Goal: Communication & Community: Answer question/provide support

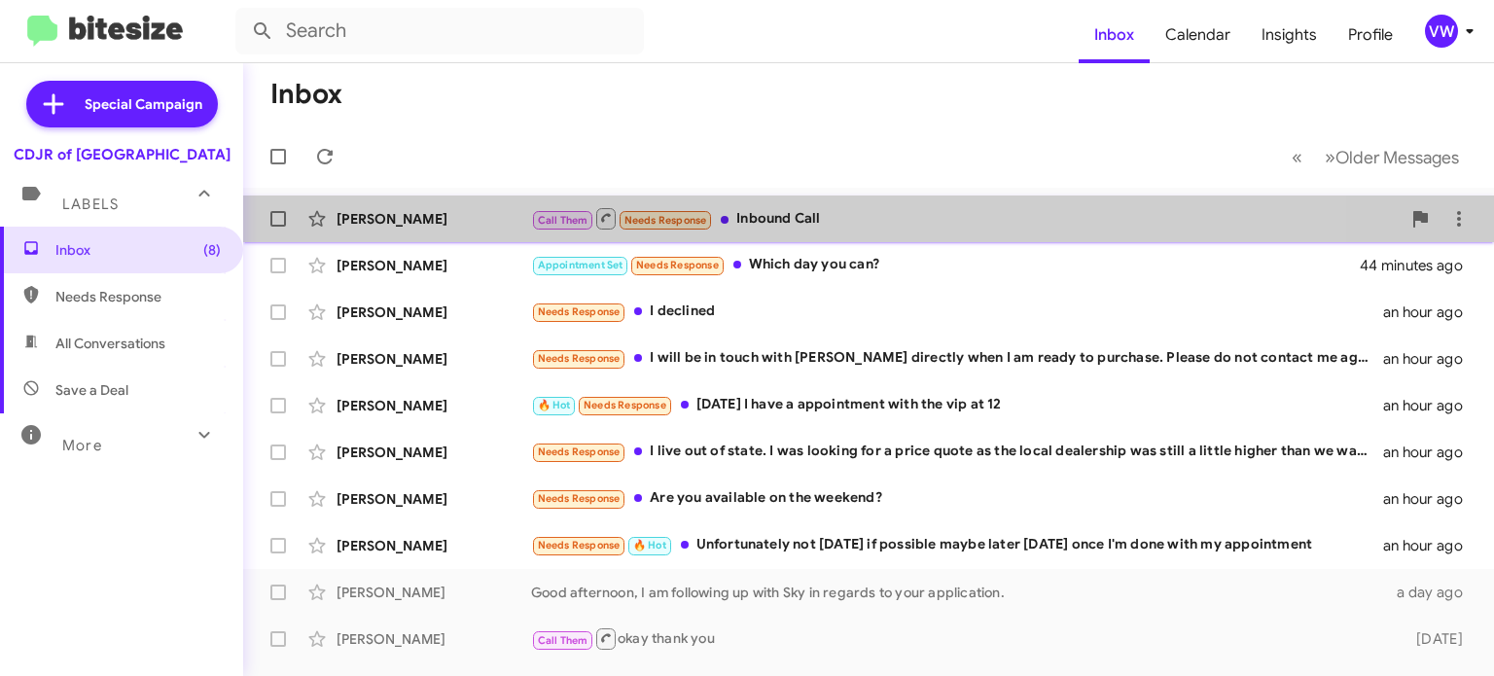
click at [678, 206] on span "Call Them Needs Response" at bounding box center [622, 218] width 182 height 24
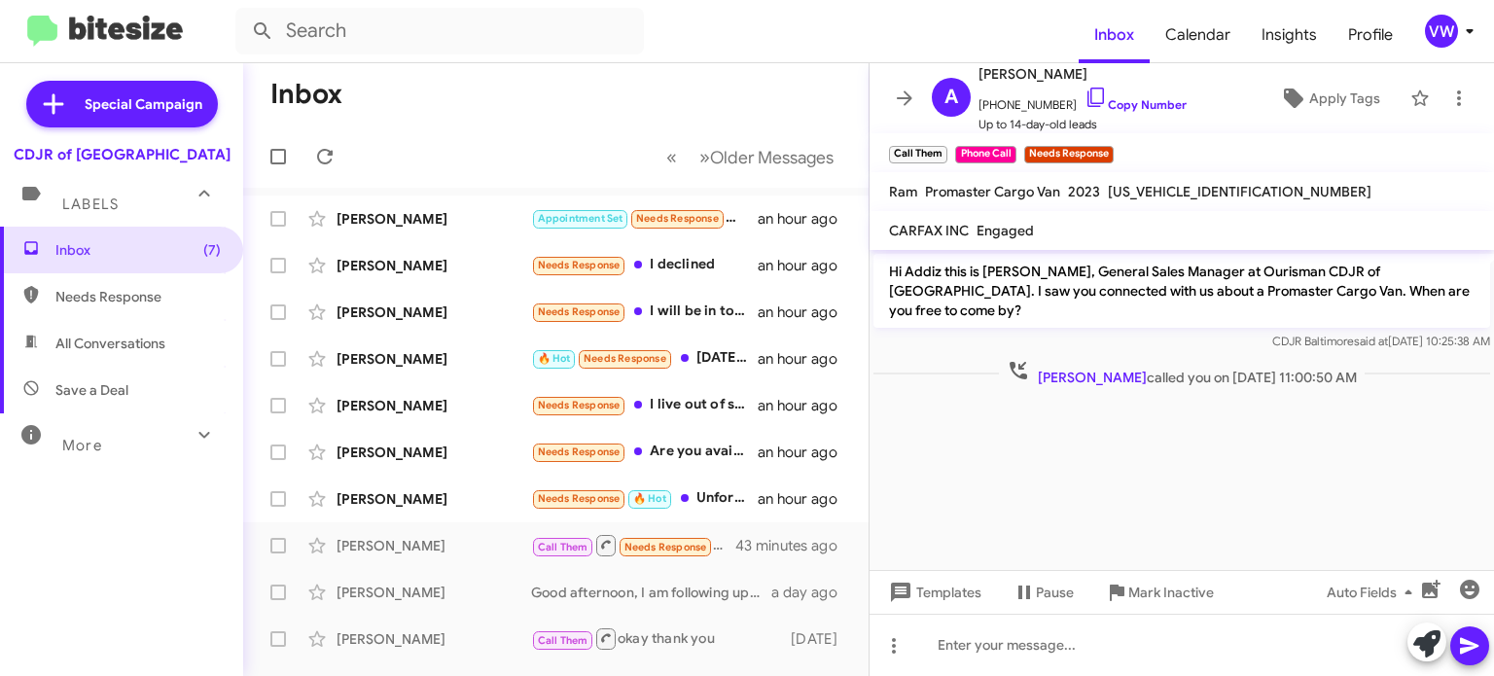
scroll to position [452, 0]
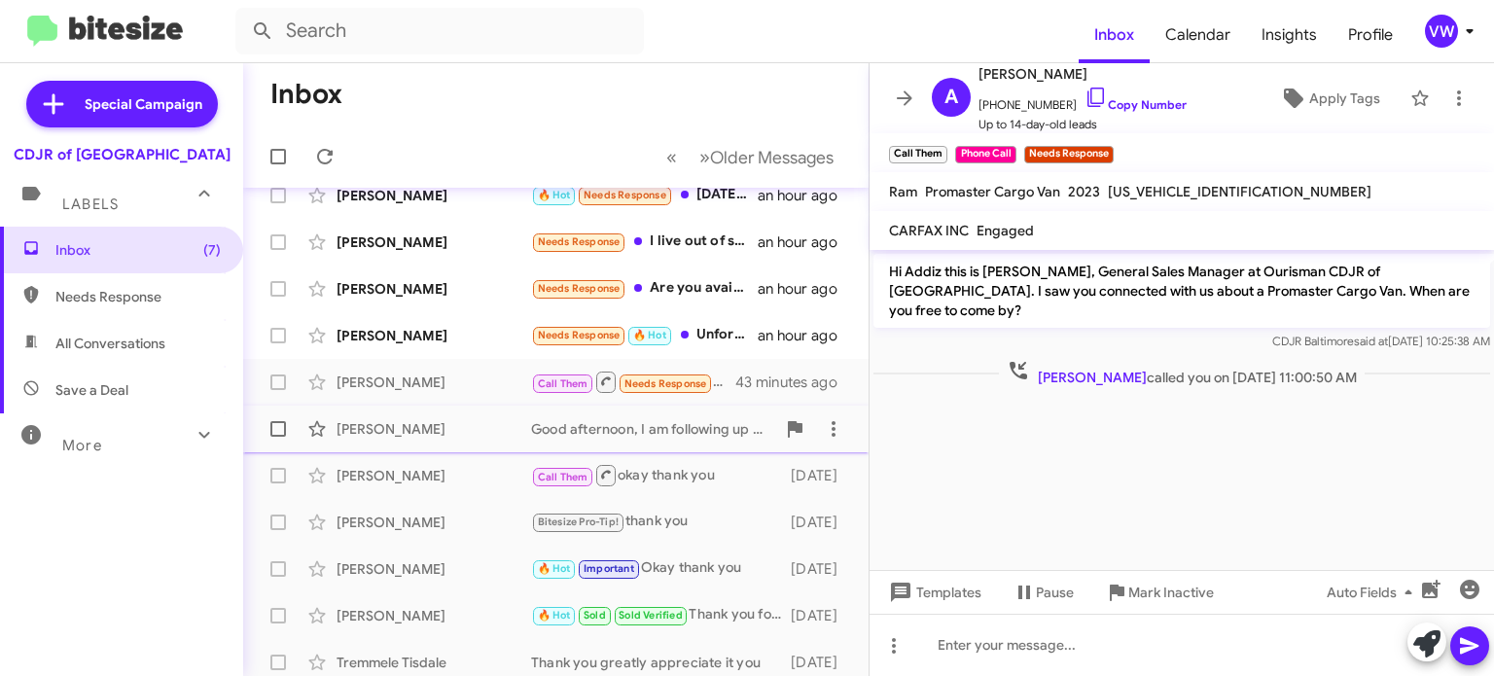
drag, startPoint x: 730, startPoint y: 486, endPoint x: 696, endPoint y: 462, distance: 41.8
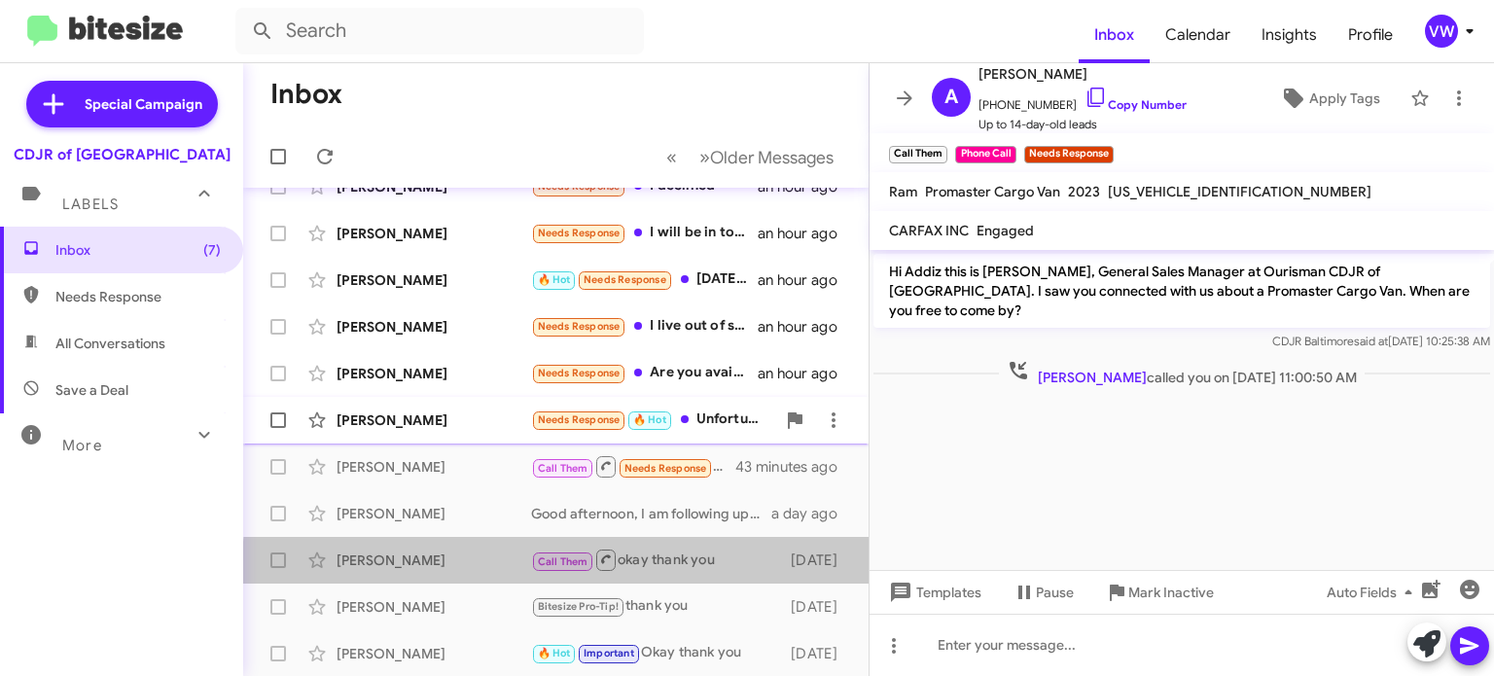
scroll to position [0, 0]
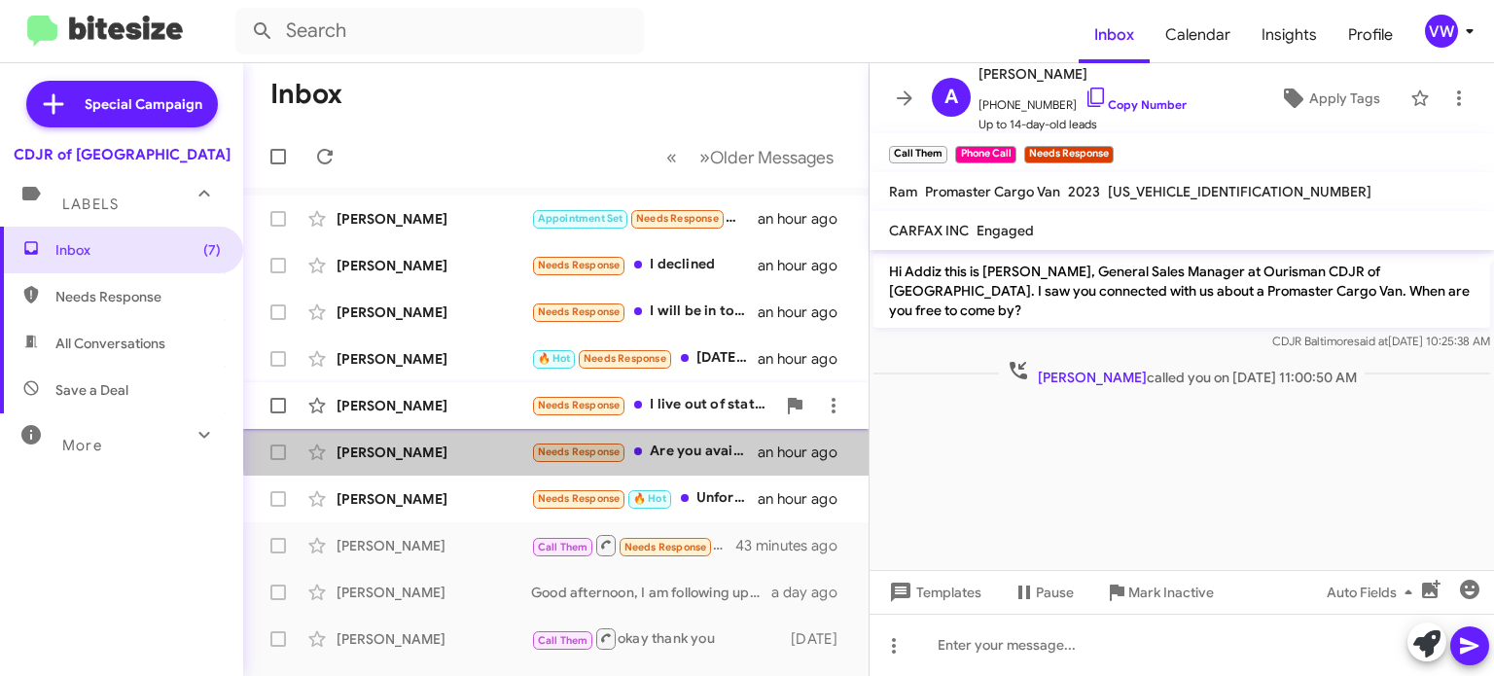
drag, startPoint x: 685, startPoint y: 443, endPoint x: 660, endPoint y: 408, distance: 42.6
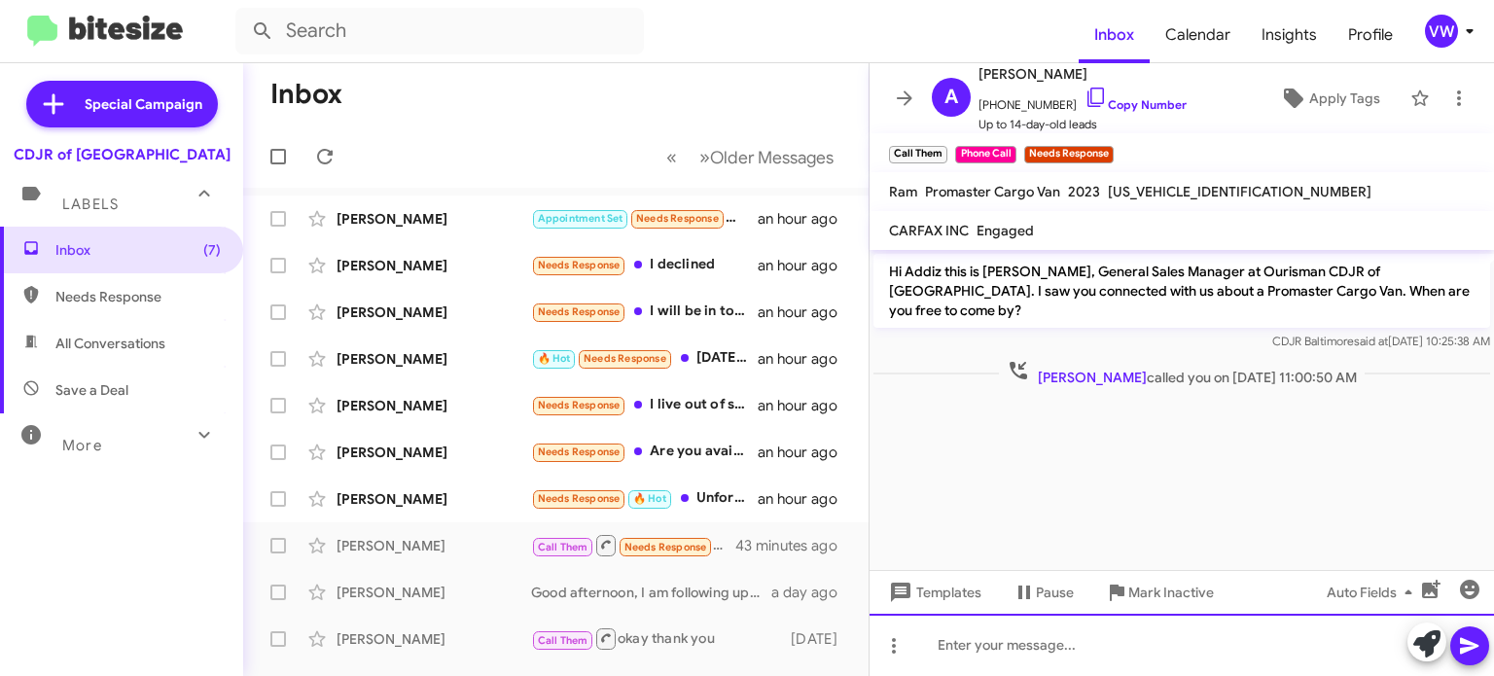
drag, startPoint x: 1177, startPoint y: 642, endPoint x: 1187, endPoint y: 672, distance: 31.7
click at [1173, 645] on div at bounding box center [1182, 645] width 624 height 62
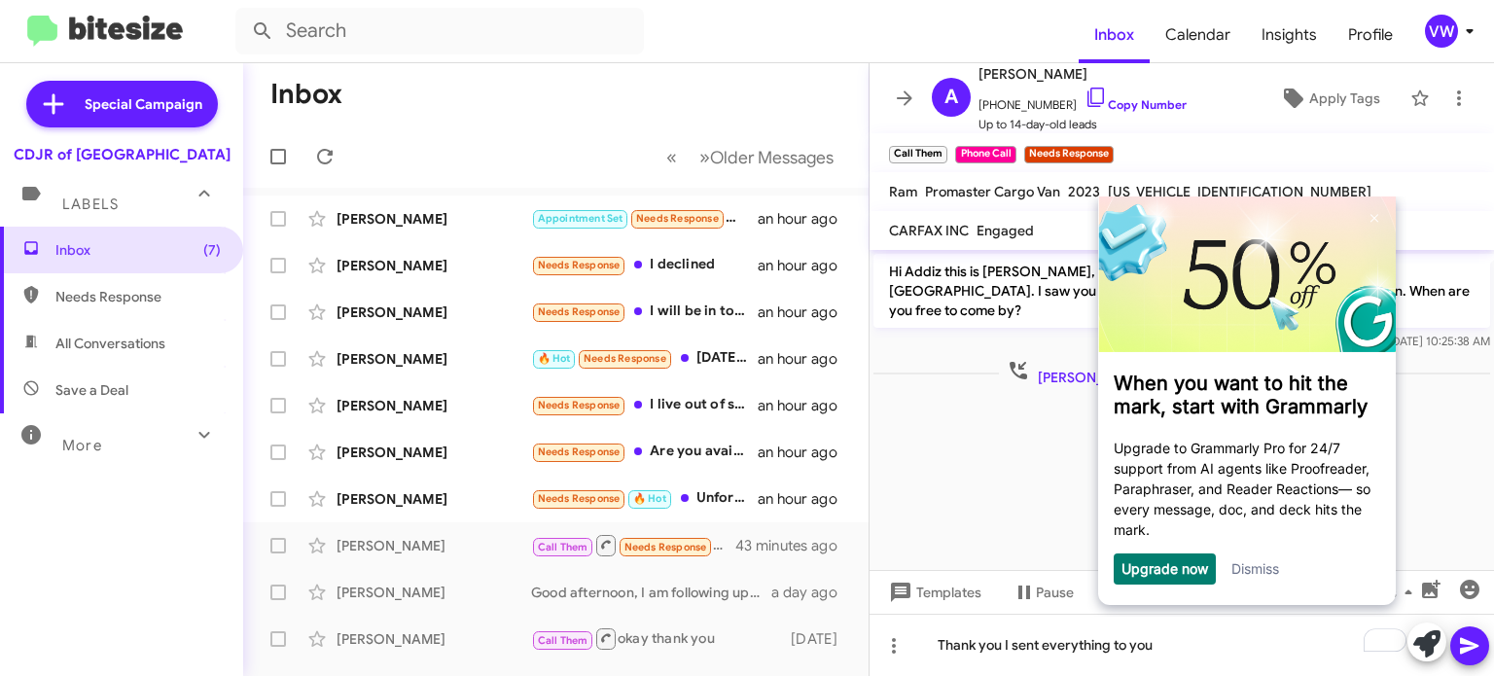
click at [1464, 641] on icon at bounding box center [1469, 646] width 18 height 17
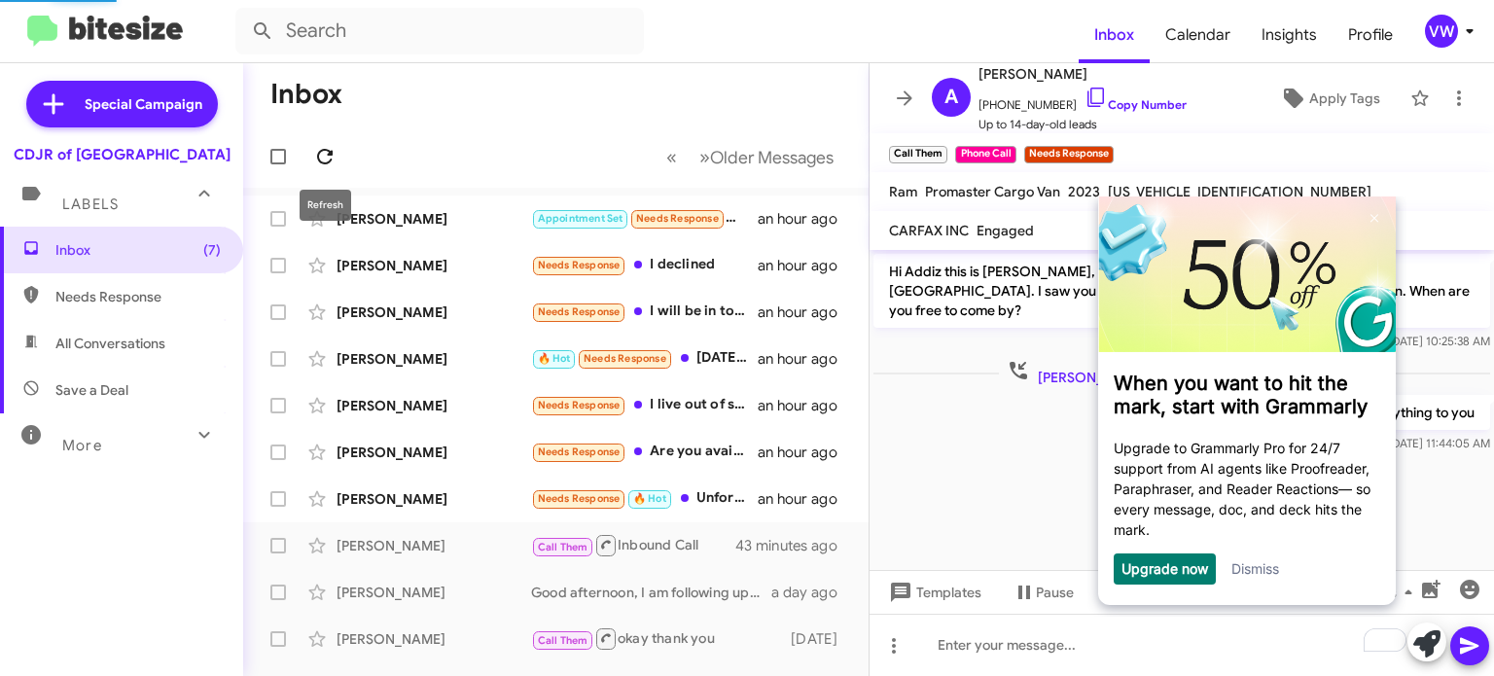
click at [318, 151] on icon at bounding box center [324, 156] width 23 height 23
click at [652, 218] on span "Needs Response" at bounding box center [677, 218] width 83 height 13
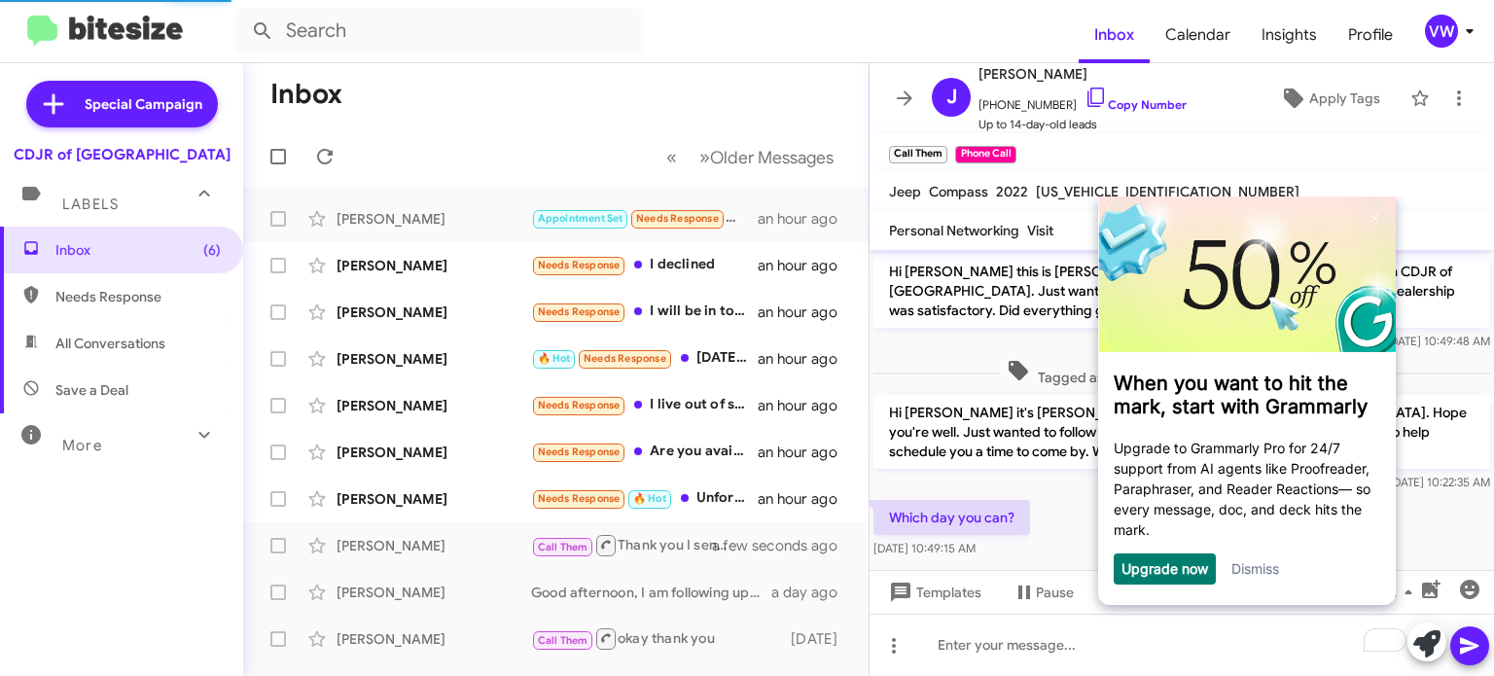
scroll to position [12, 0]
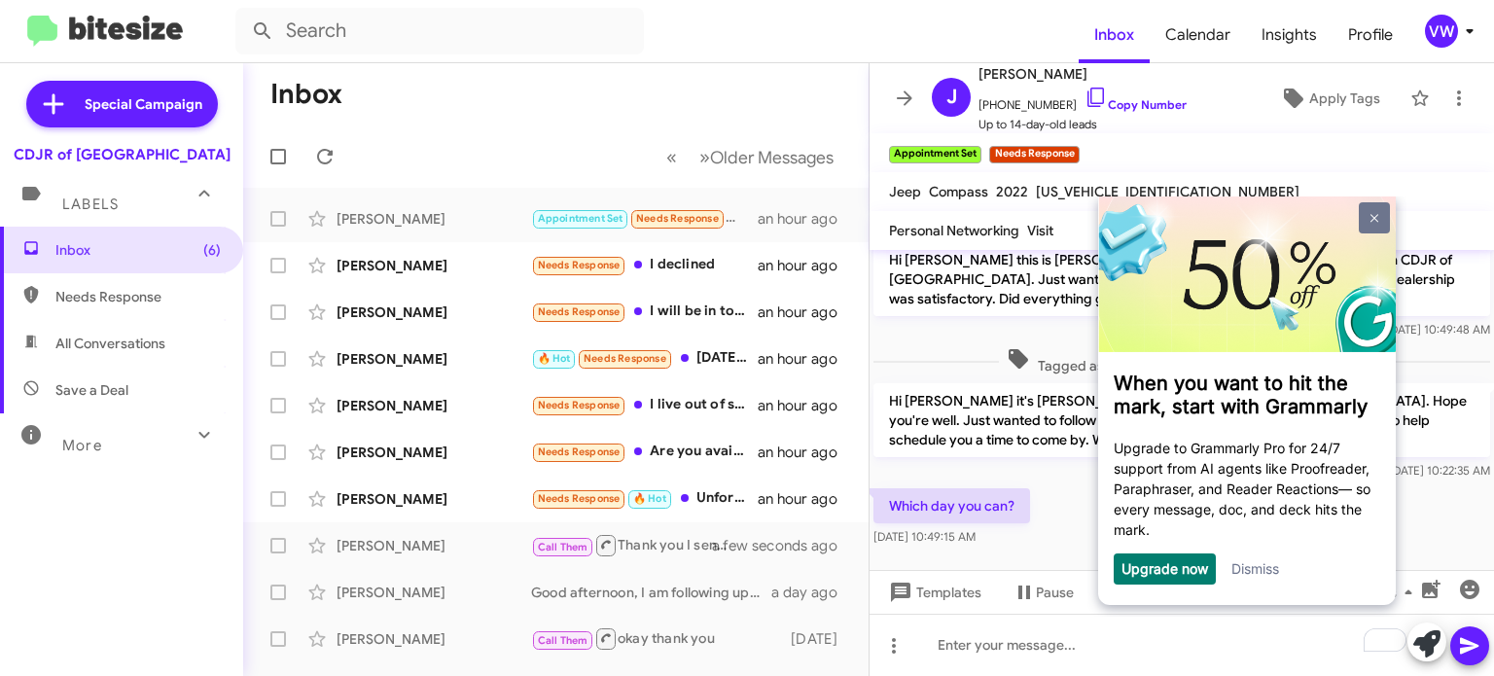
click at [1374, 218] on img at bounding box center [1375, 218] width 8 height 9
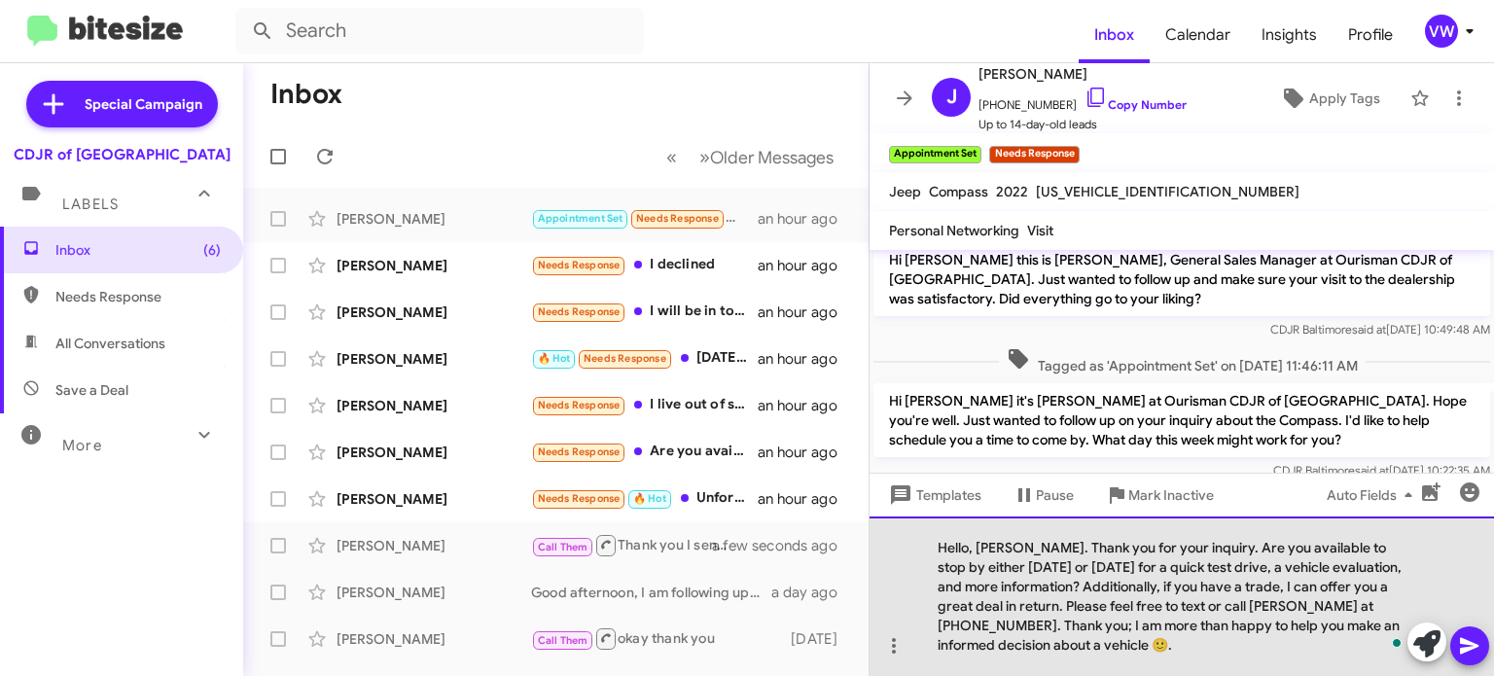
click at [1028, 545] on div "Hello, [PERSON_NAME]. Thank you for your inquiry. Are you available to stop by …" at bounding box center [1182, 596] width 624 height 160
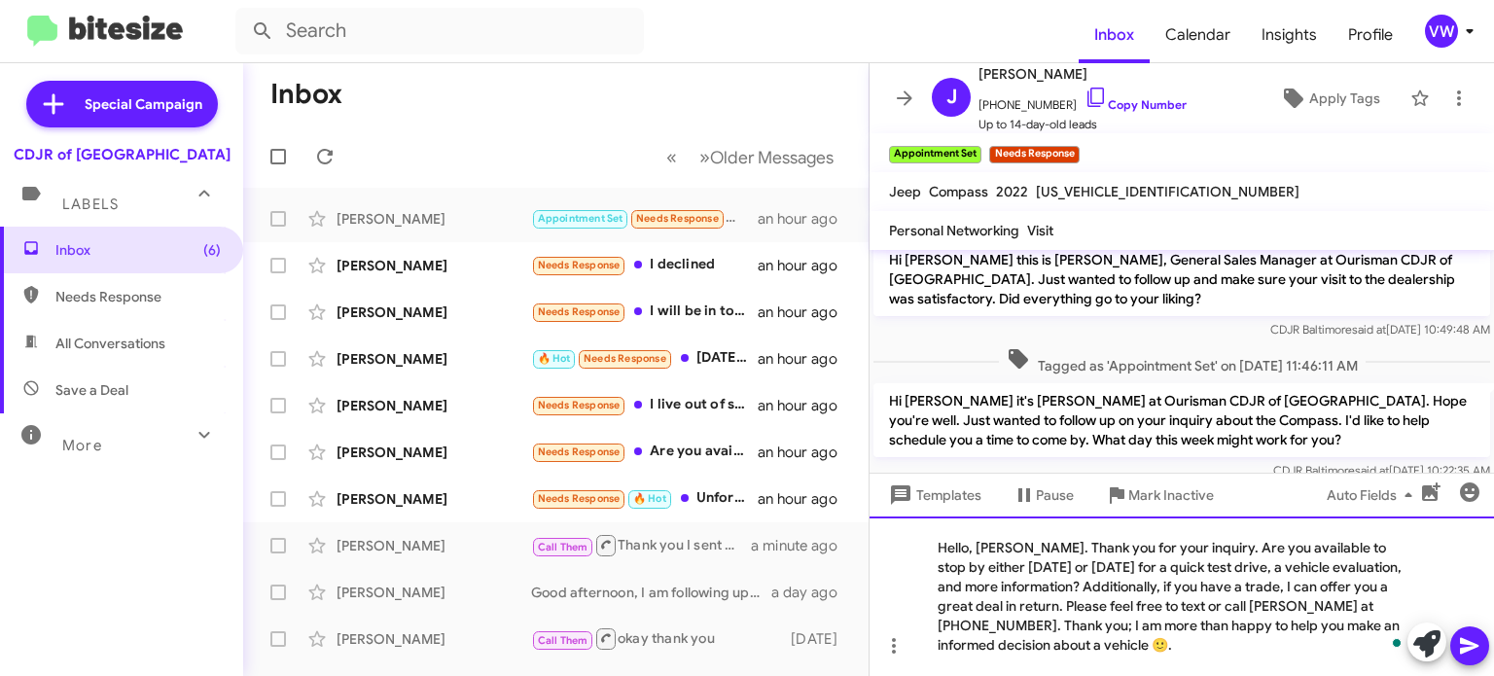
drag, startPoint x: 971, startPoint y: 548, endPoint x: 961, endPoint y: 549, distance: 9.8
click at [972, 548] on div "Hello, [PERSON_NAME]. Thank you for your inquiry. Are you available to stop by …" at bounding box center [1182, 596] width 624 height 160
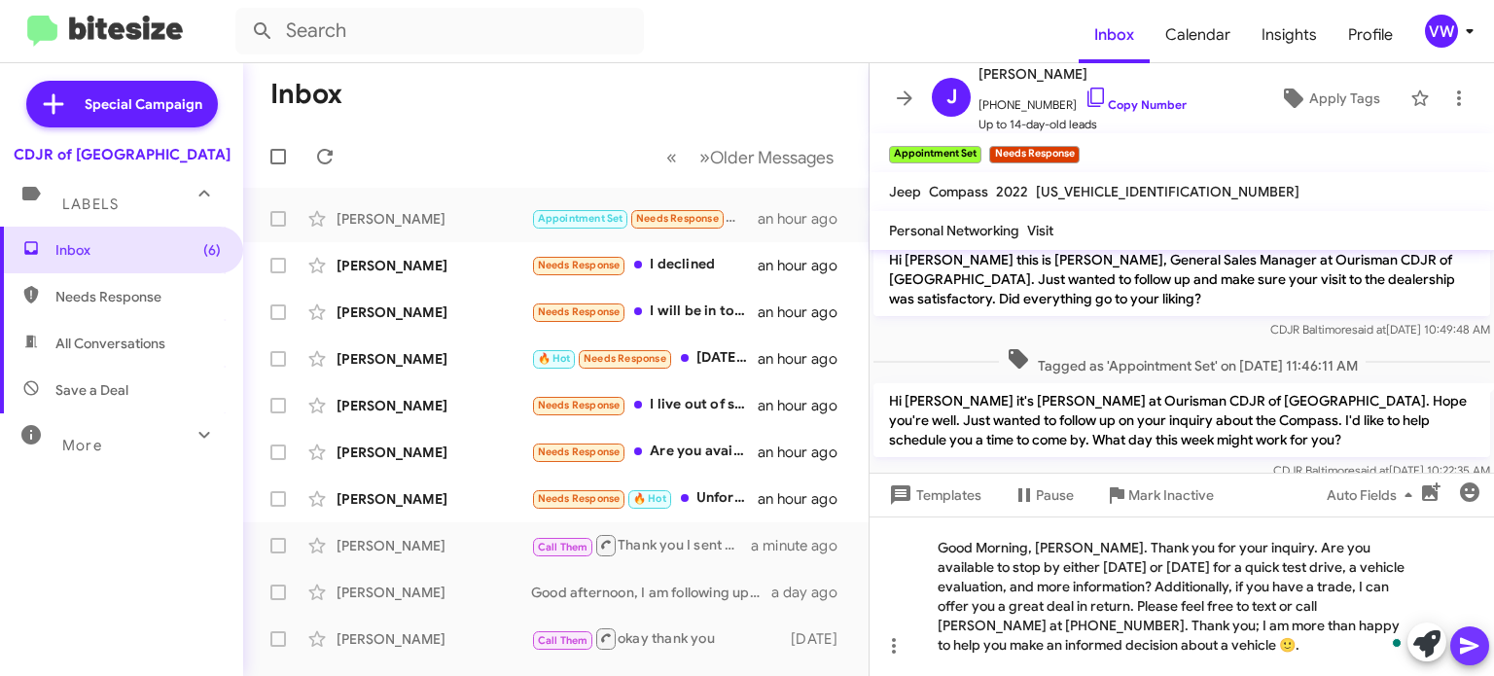
click at [1470, 648] on icon at bounding box center [1469, 646] width 18 height 17
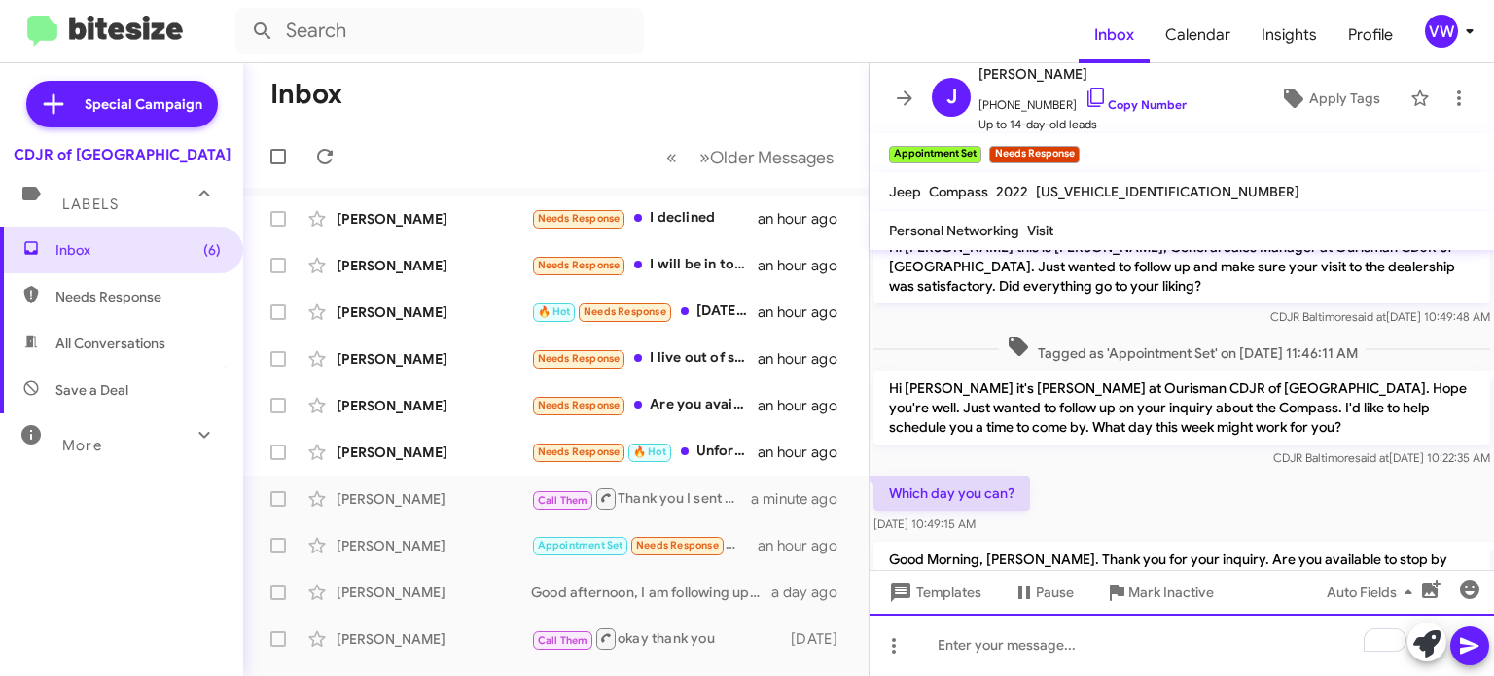
scroll to position [160, 0]
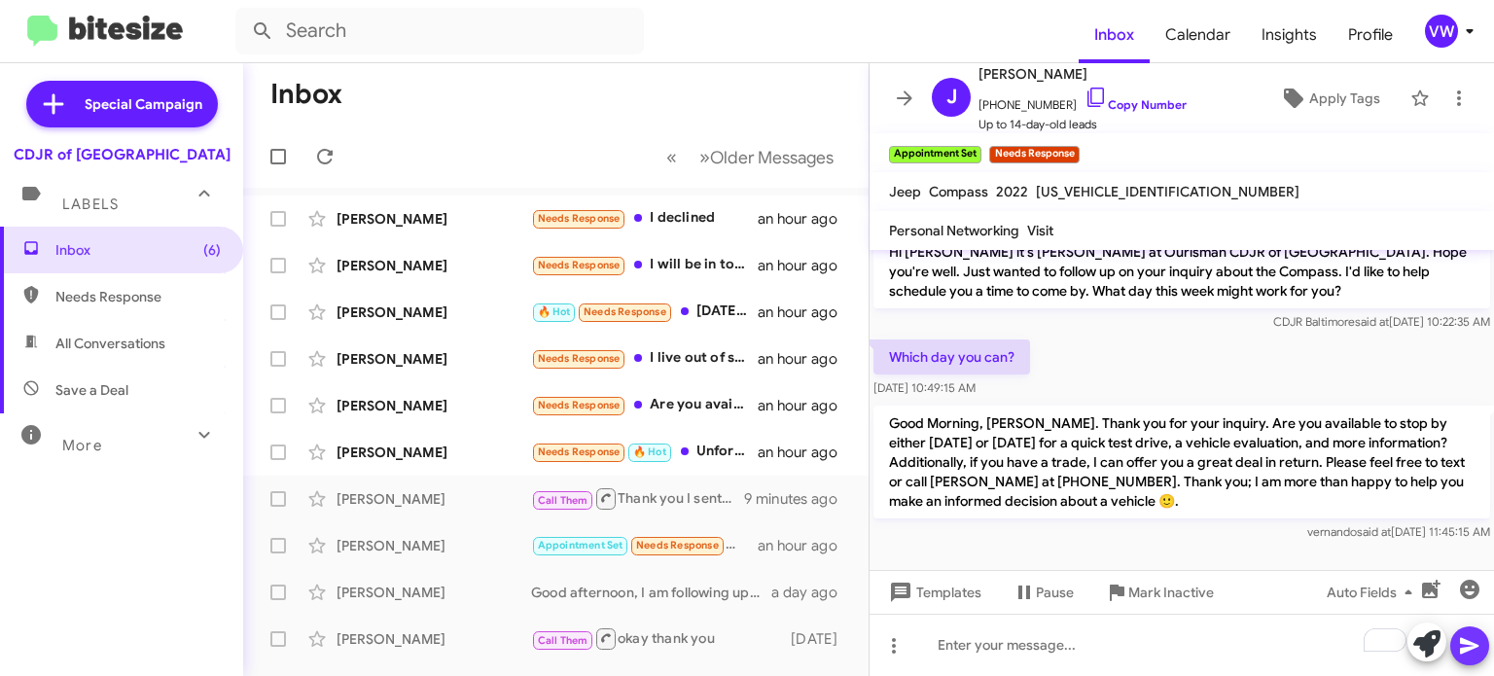
click at [1477, 662] on span at bounding box center [1469, 645] width 23 height 39
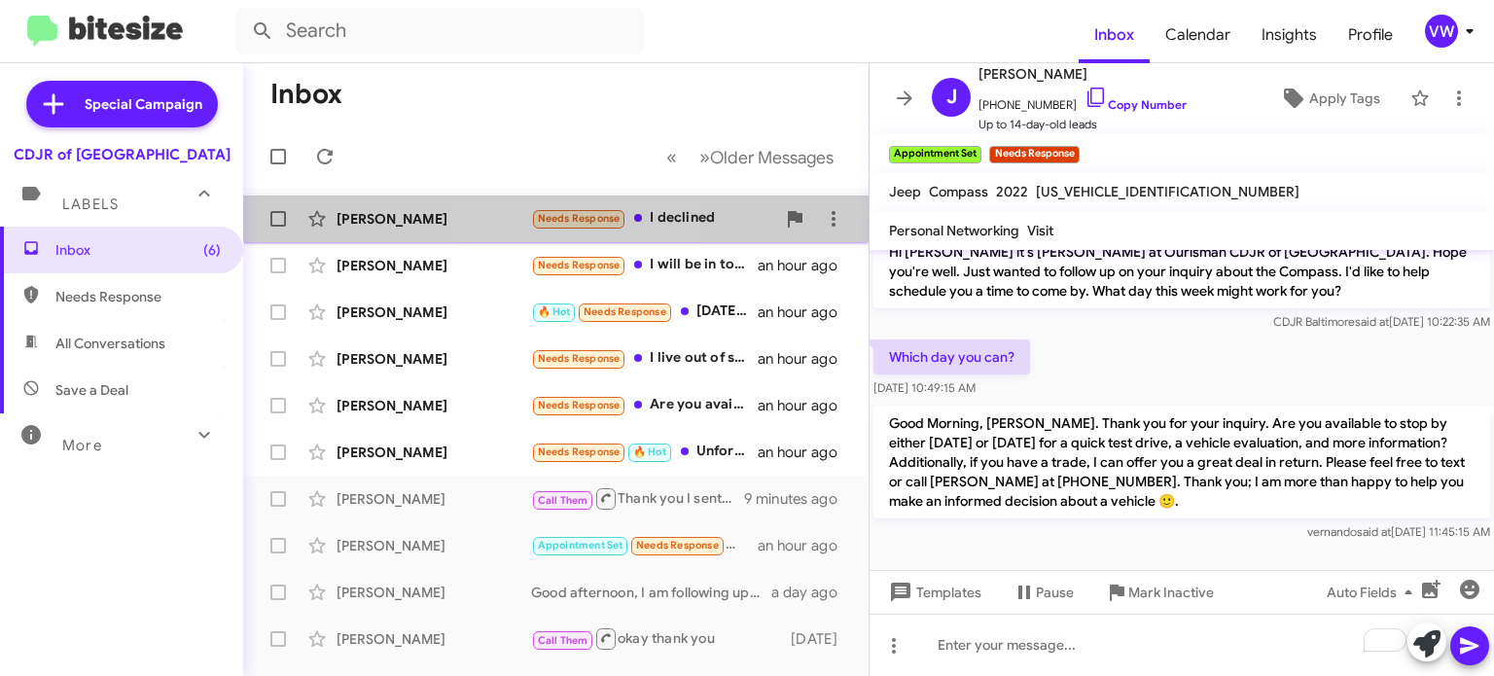
click at [538, 218] on span "Needs Response" at bounding box center [579, 218] width 83 height 13
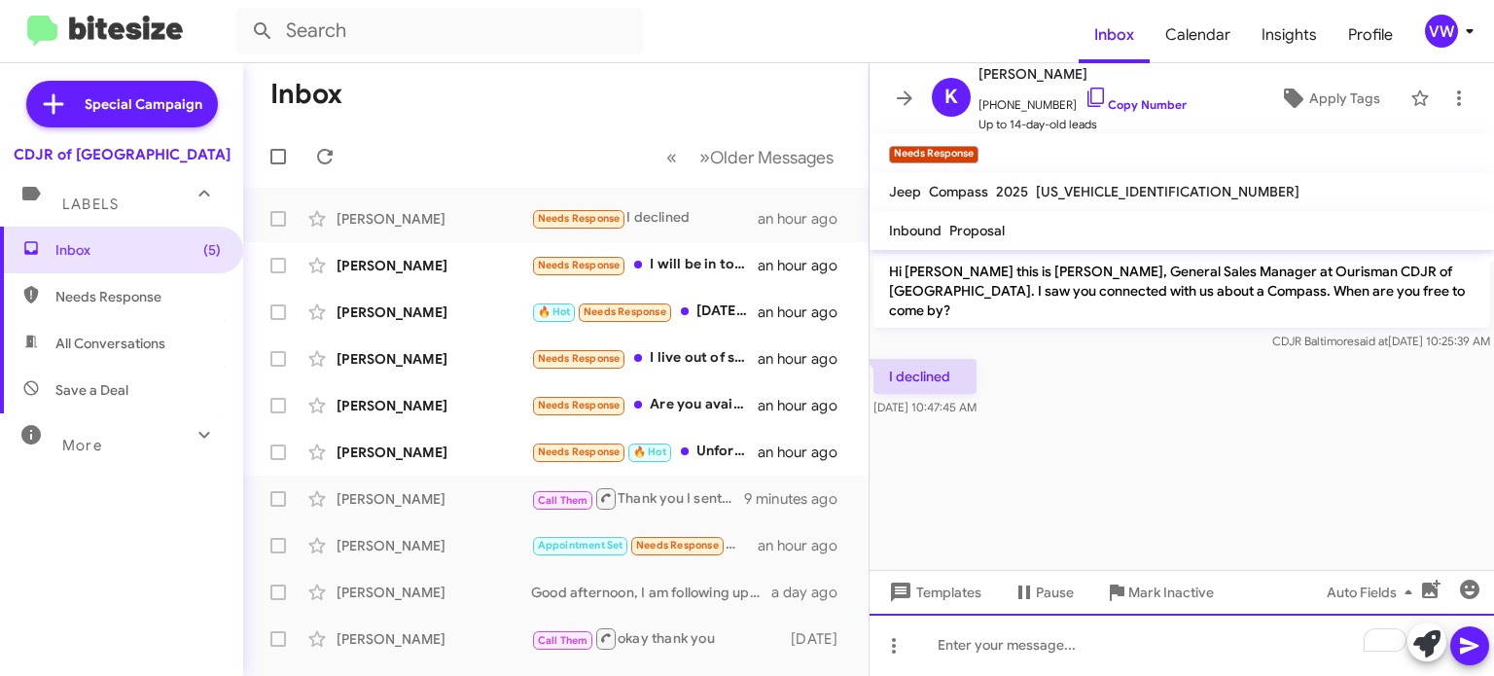
click at [1091, 652] on div "To enrich screen reader interactions, please activate Accessibility in Grammarl…" at bounding box center [1182, 645] width 624 height 62
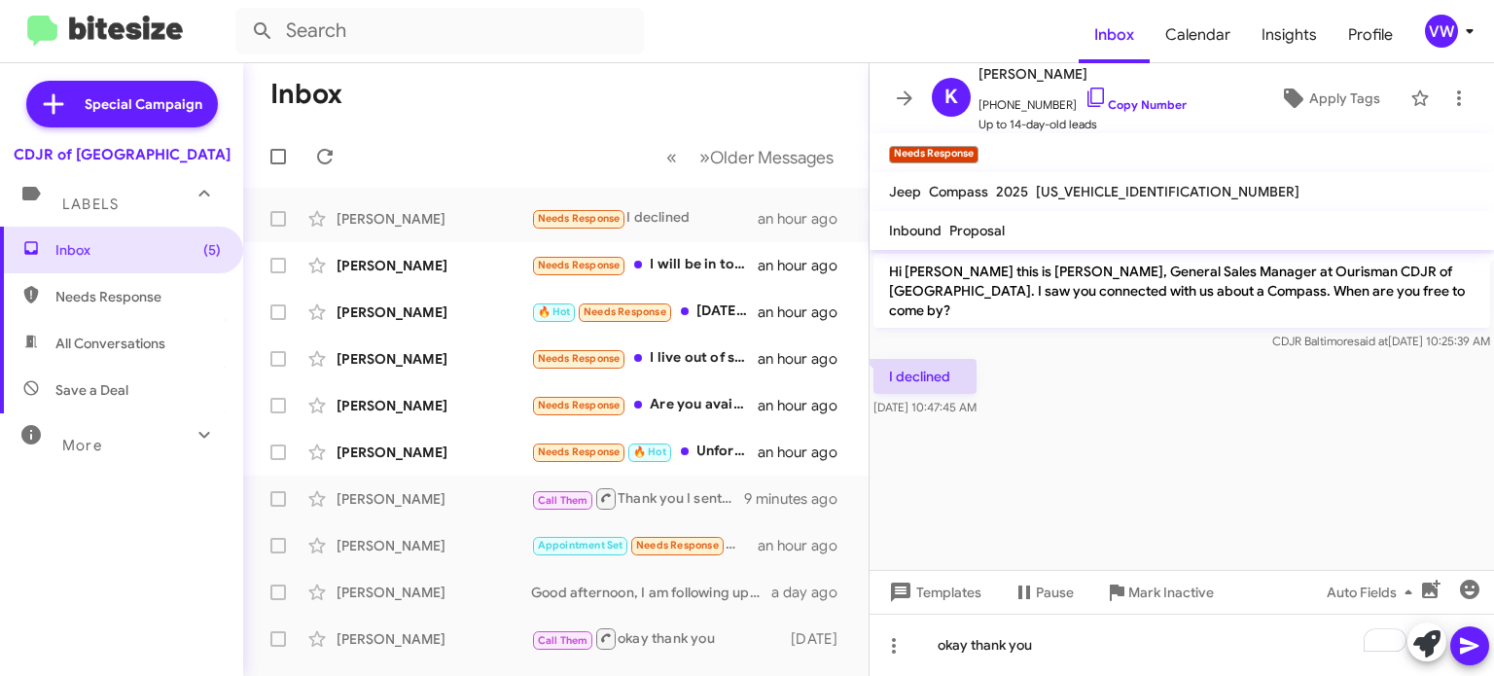
click at [1464, 649] on icon at bounding box center [1469, 646] width 18 height 17
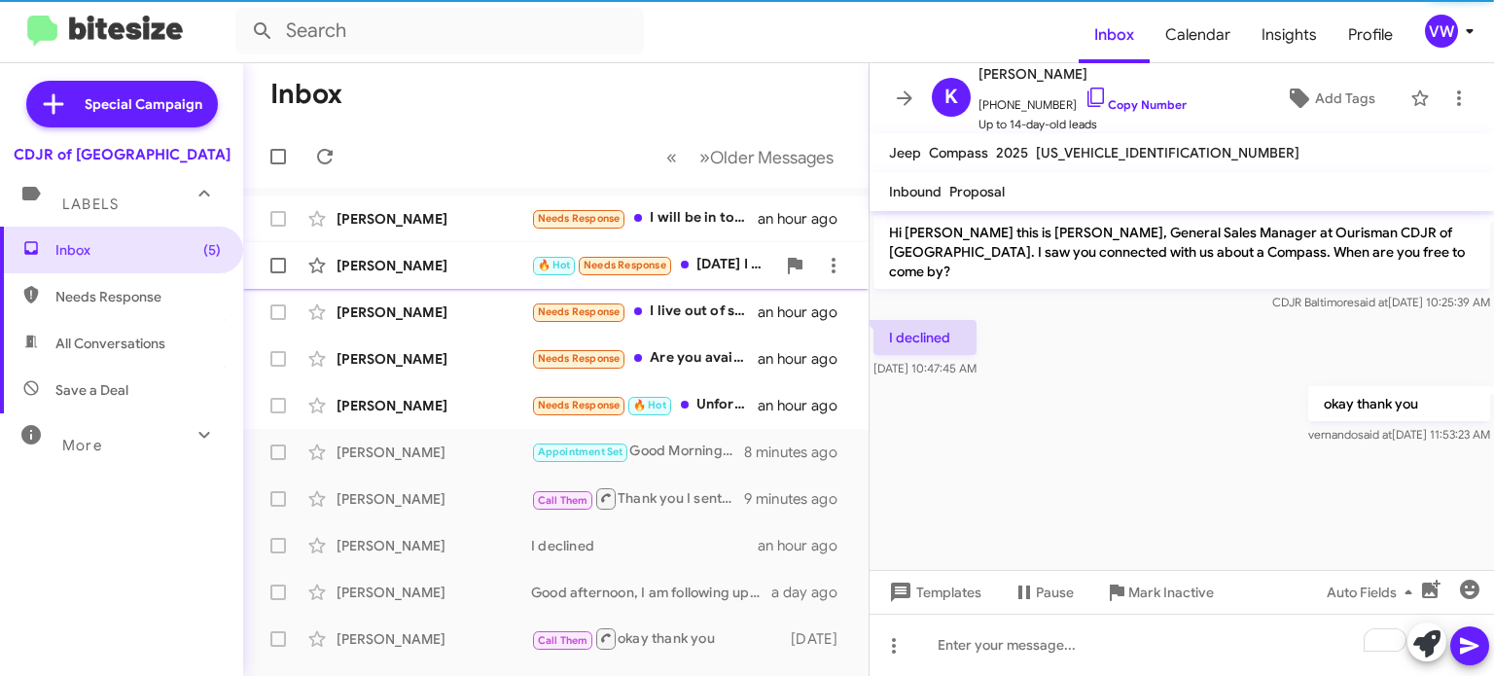
click at [624, 265] on span "Needs Response" at bounding box center [625, 265] width 83 height 13
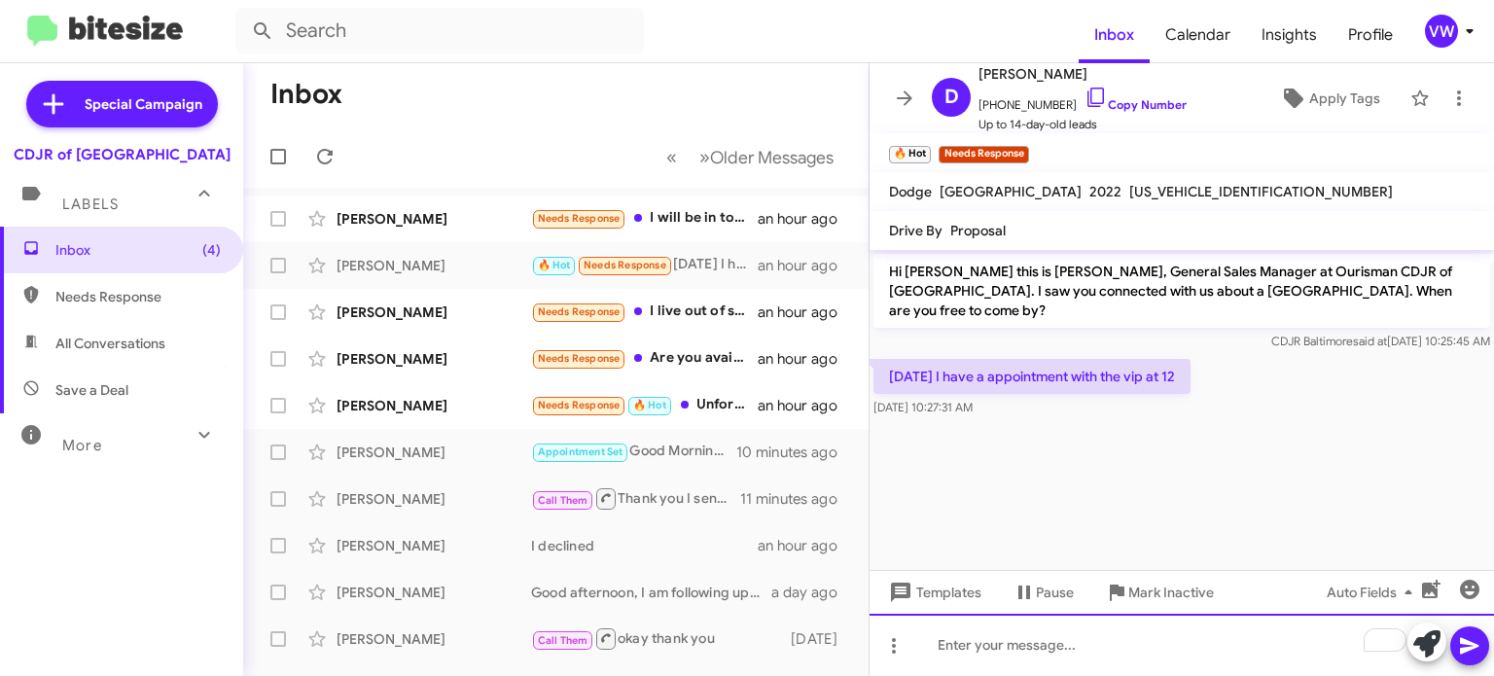
click at [1161, 641] on div "To enrich screen reader interactions, please activate Accessibility in Grammarl…" at bounding box center [1182, 645] width 624 height 62
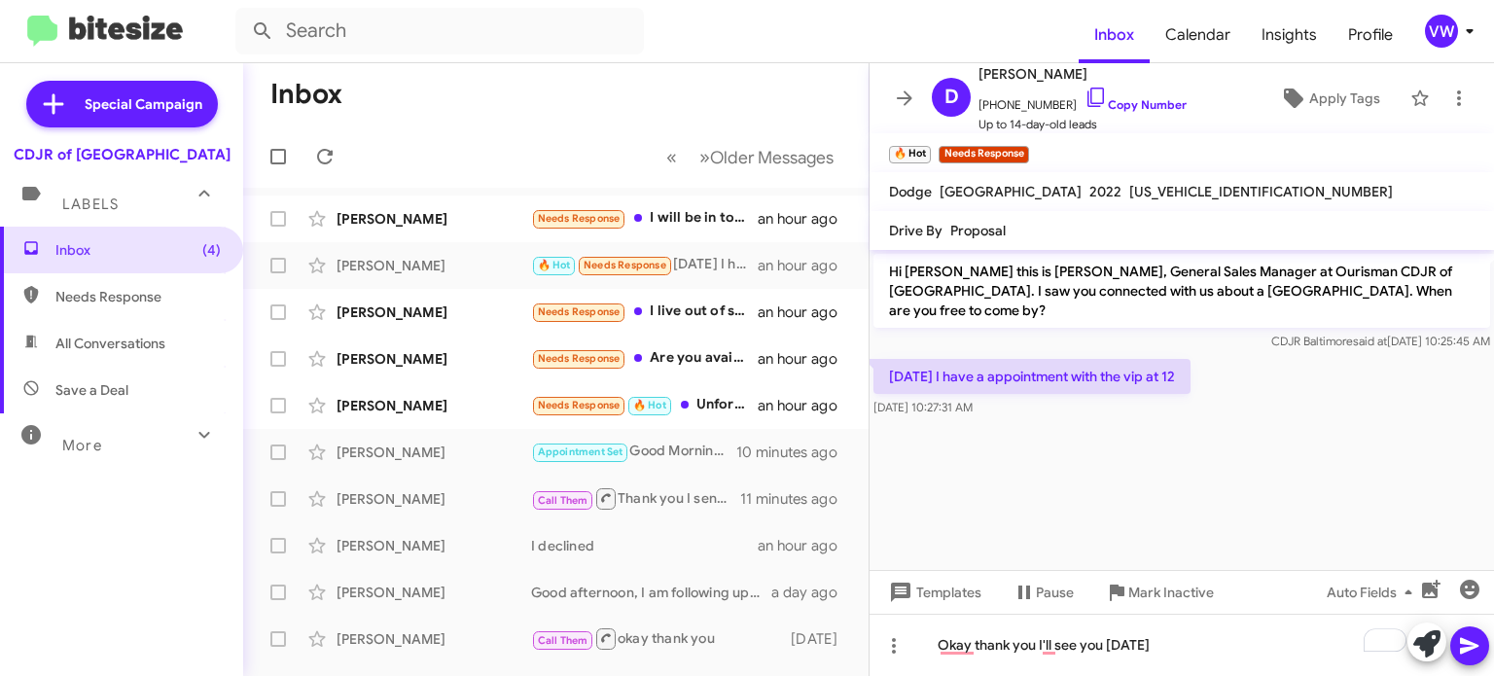
click at [1472, 642] on icon at bounding box center [1469, 645] width 23 height 23
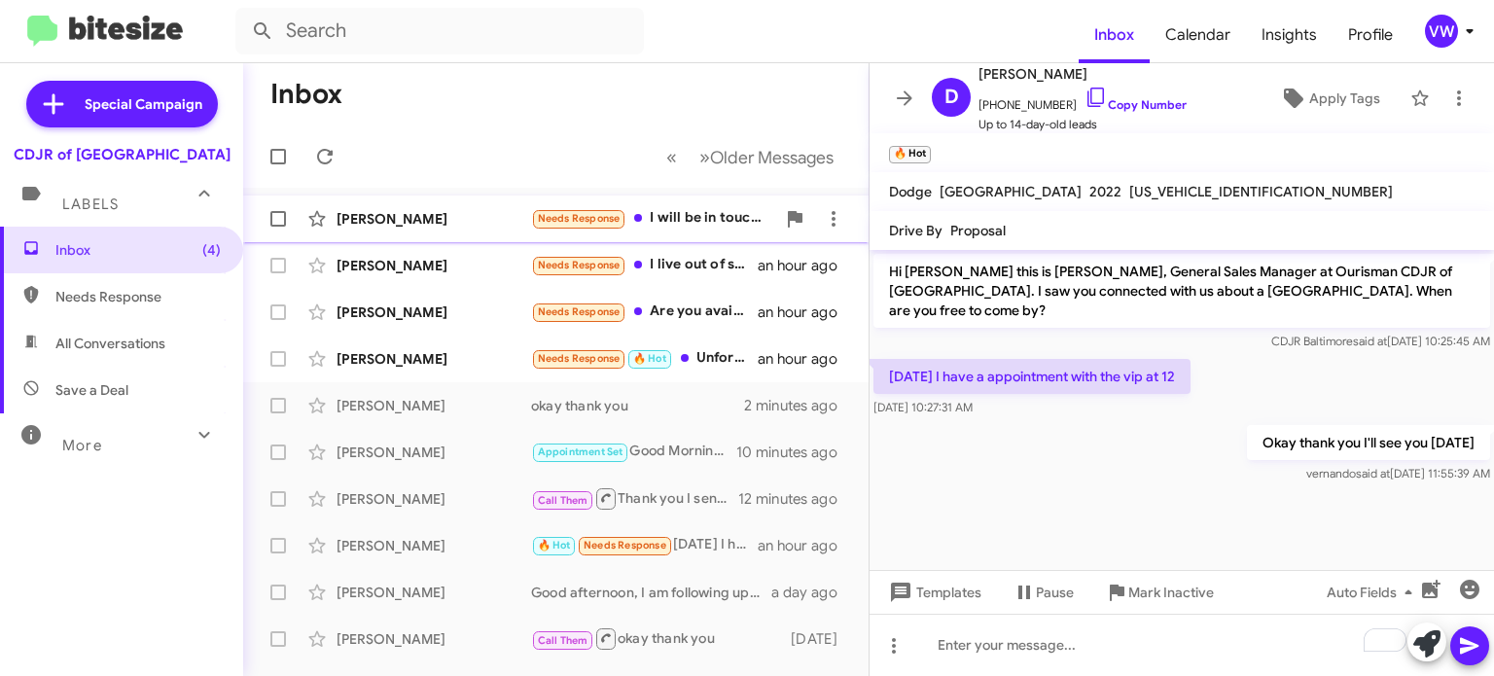
click at [572, 220] on span "Needs Response" at bounding box center [579, 218] width 83 height 13
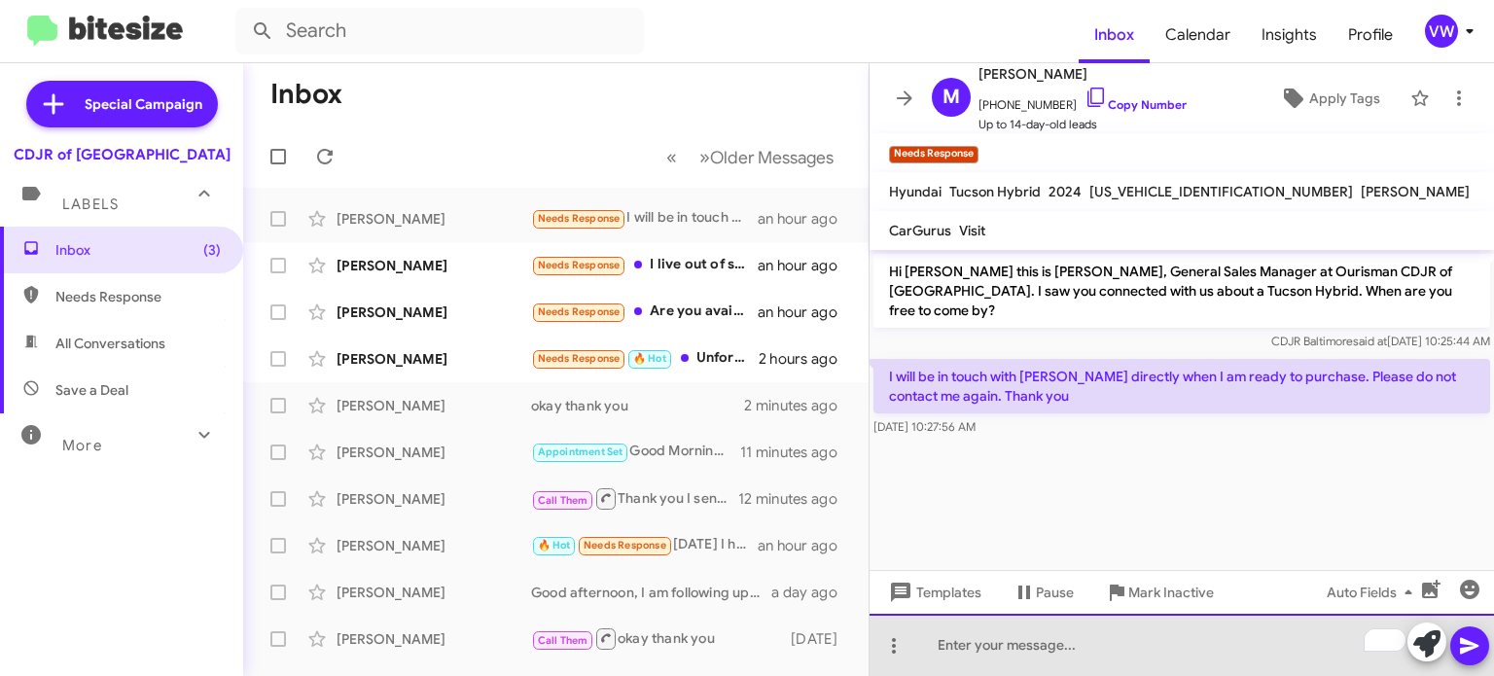
click at [959, 643] on div "To enrich screen reader interactions, please activate Accessibility in Grammarl…" at bounding box center [1182, 645] width 624 height 62
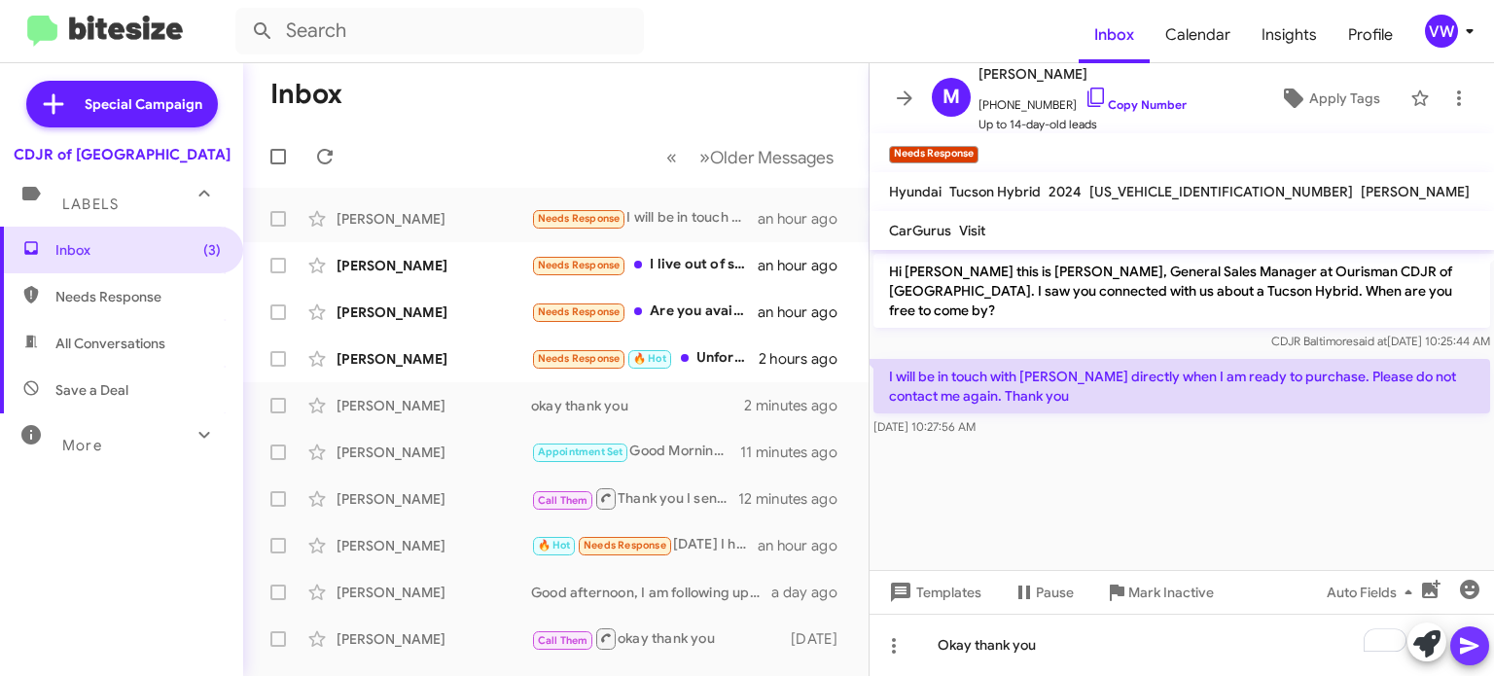
click at [1468, 643] on icon at bounding box center [1469, 646] width 18 height 17
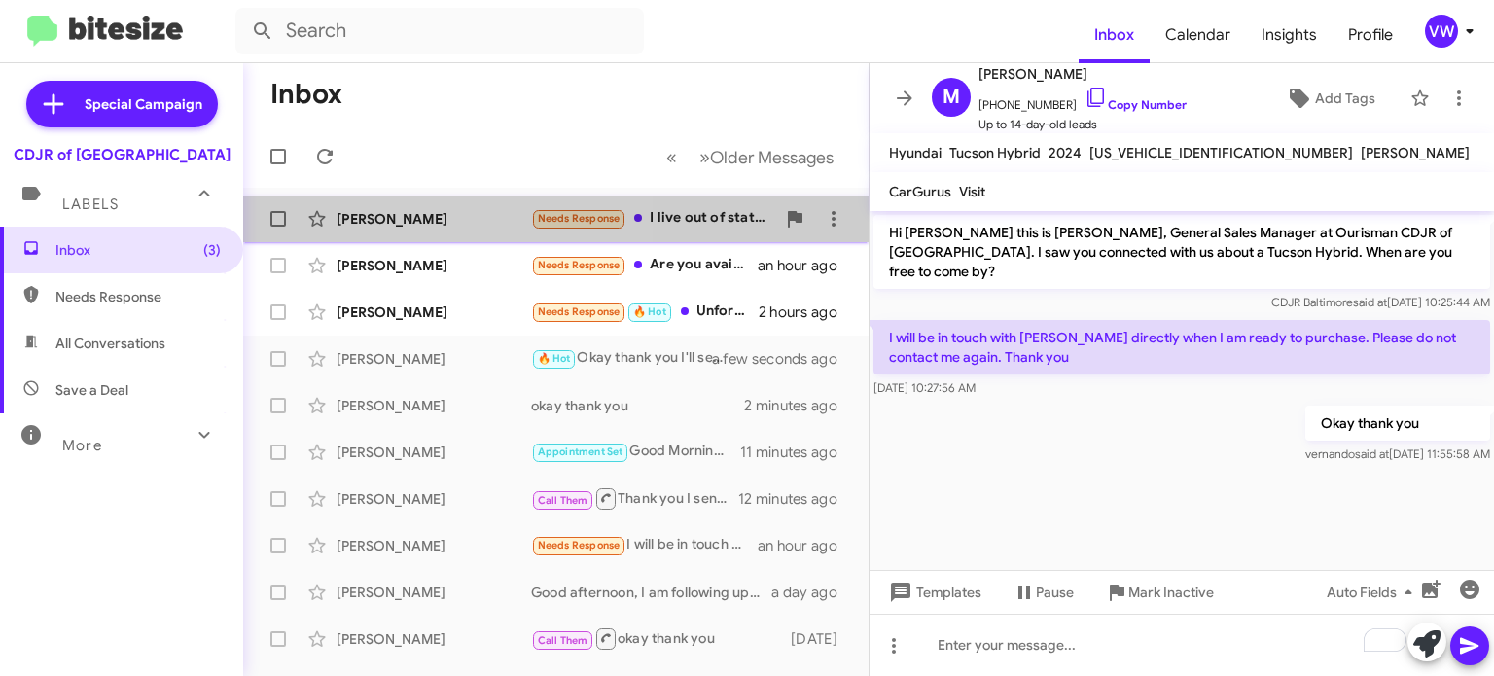
click at [390, 218] on div "[PERSON_NAME]" at bounding box center [434, 218] width 195 height 19
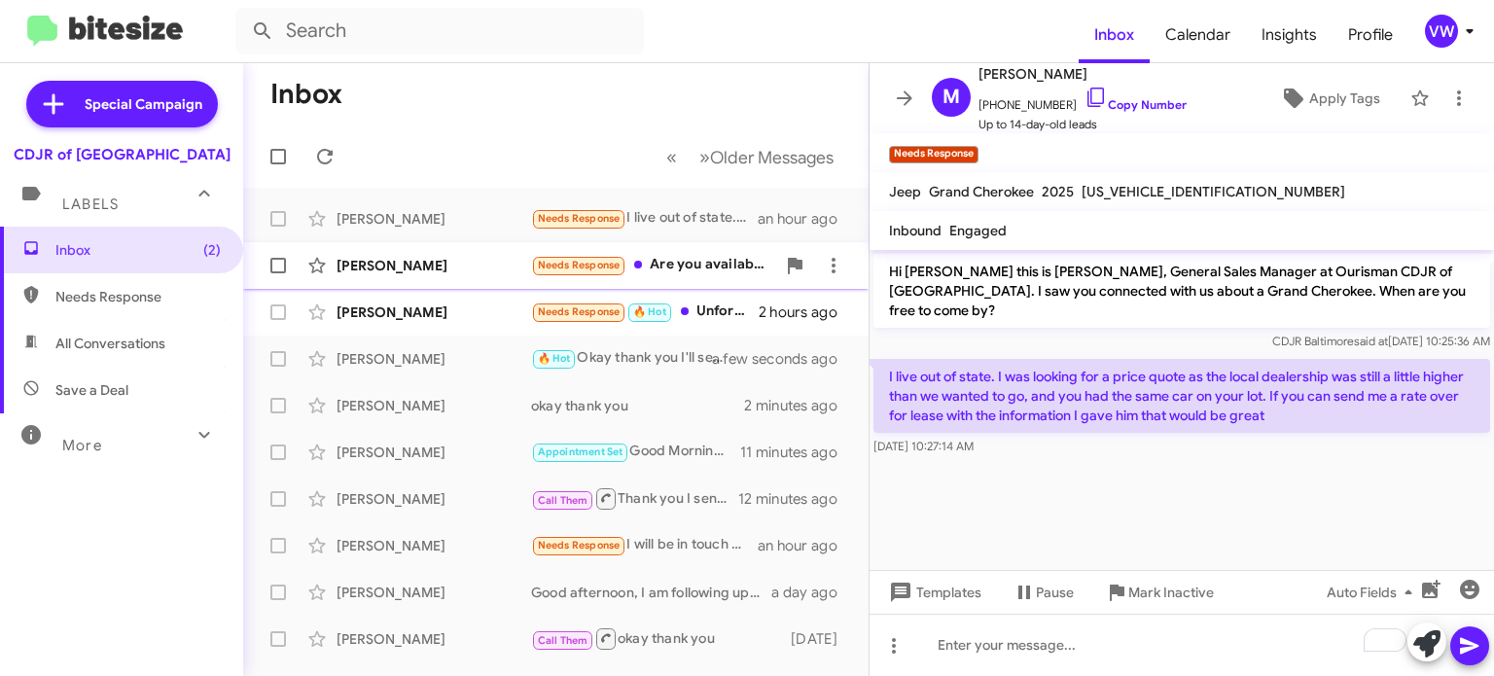
click at [590, 269] on span "Needs Response" at bounding box center [579, 265] width 83 height 13
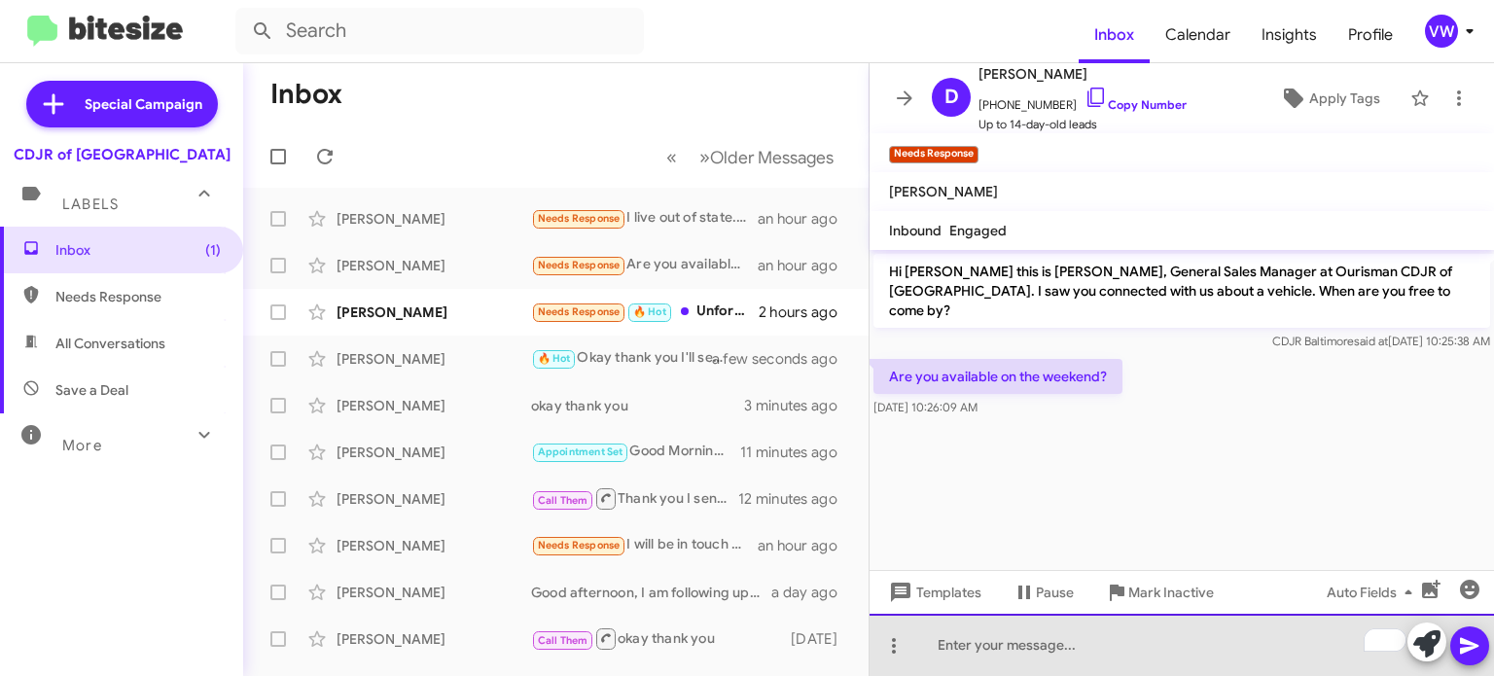
click at [1065, 640] on div "To enrich screen reader interactions, please activate Accessibility in Grammarl…" at bounding box center [1182, 645] width 624 height 62
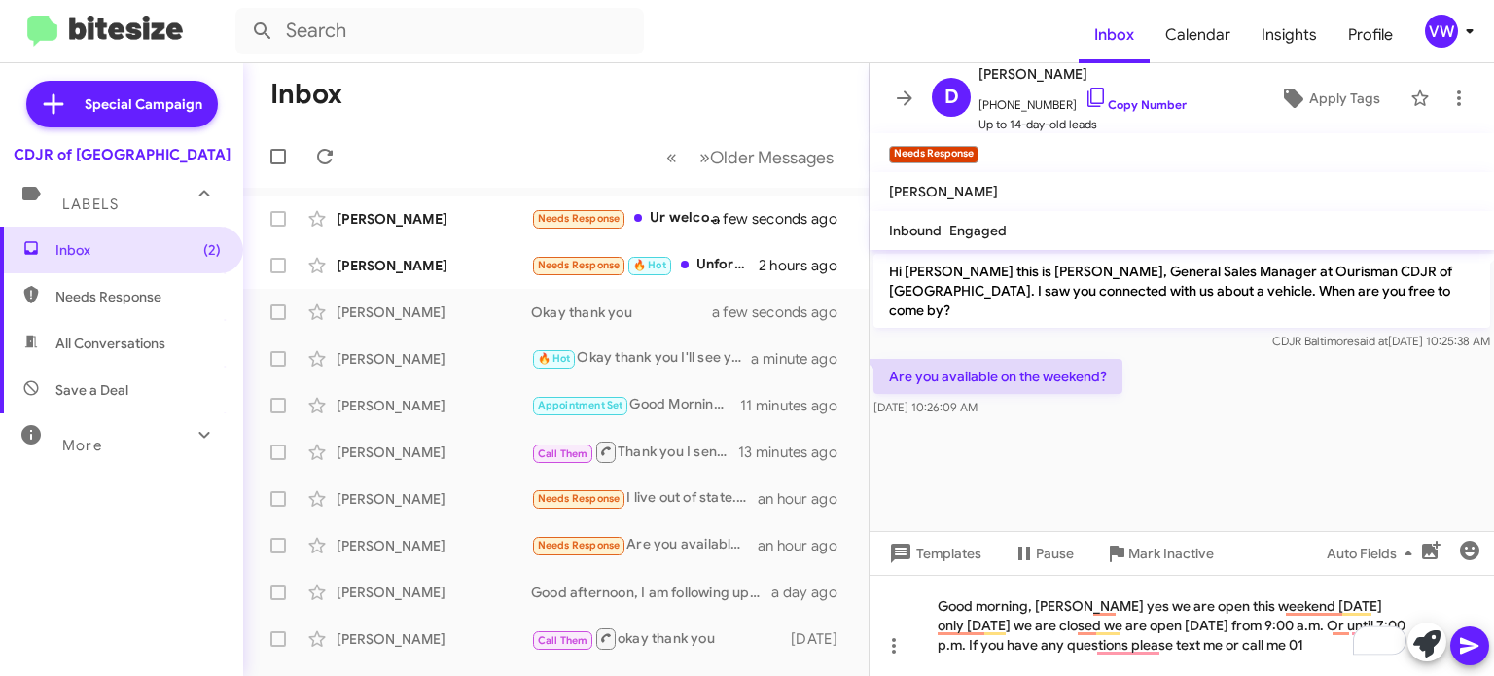
click at [952, 464] on cdk-virtual-scroll-viewport "Hi [PERSON_NAME] this is [PERSON_NAME], General Sales Manager at Ourisman CDJR …" at bounding box center [1182, 390] width 624 height 281
click at [1319, 618] on div "Good morning, [PERSON_NAME] yes, we are open this weekend [DATE] only [DATE] we…" at bounding box center [1182, 625] width 624 height 101
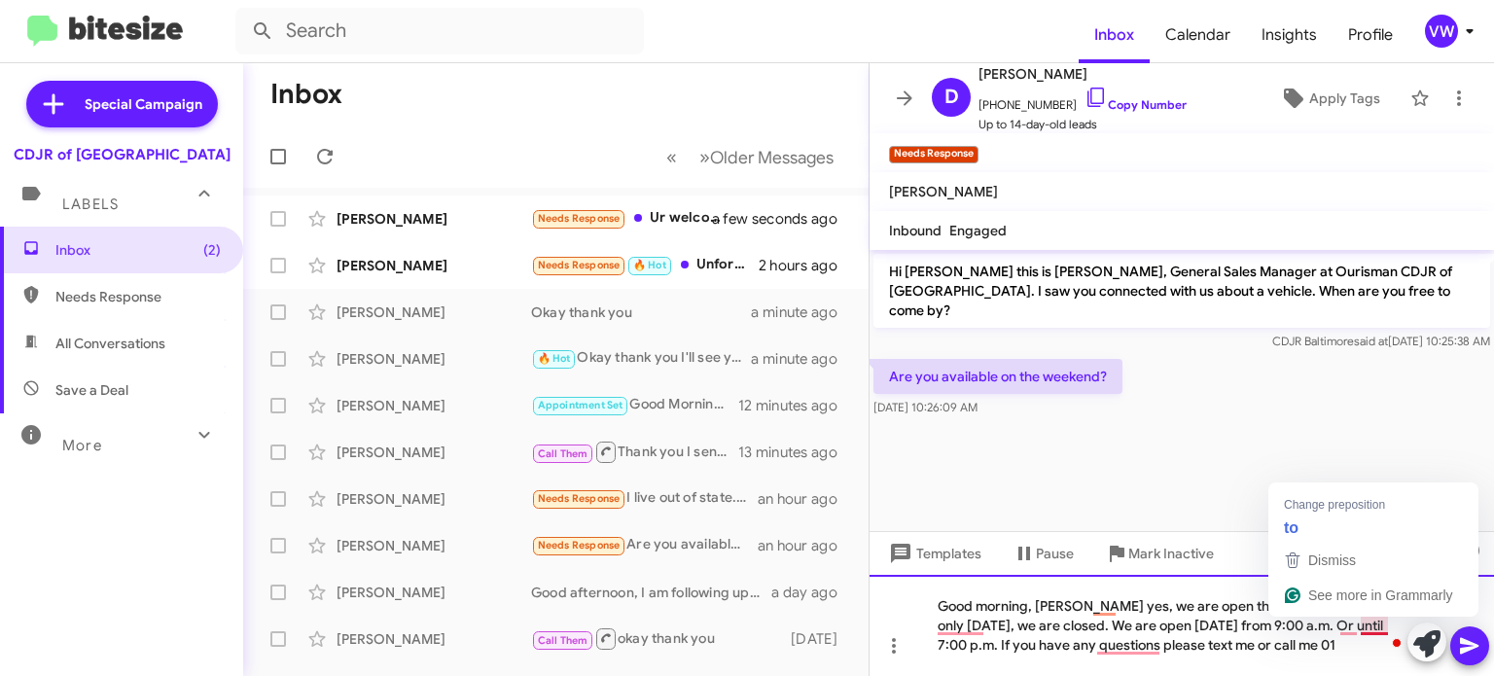
click at [1374, 630] on div "Good morning, [PERSON_NAME] yes, we are open this weekend, [DATE] only [DATE], …" at bounding box center [1182, 625] width 624 height 101
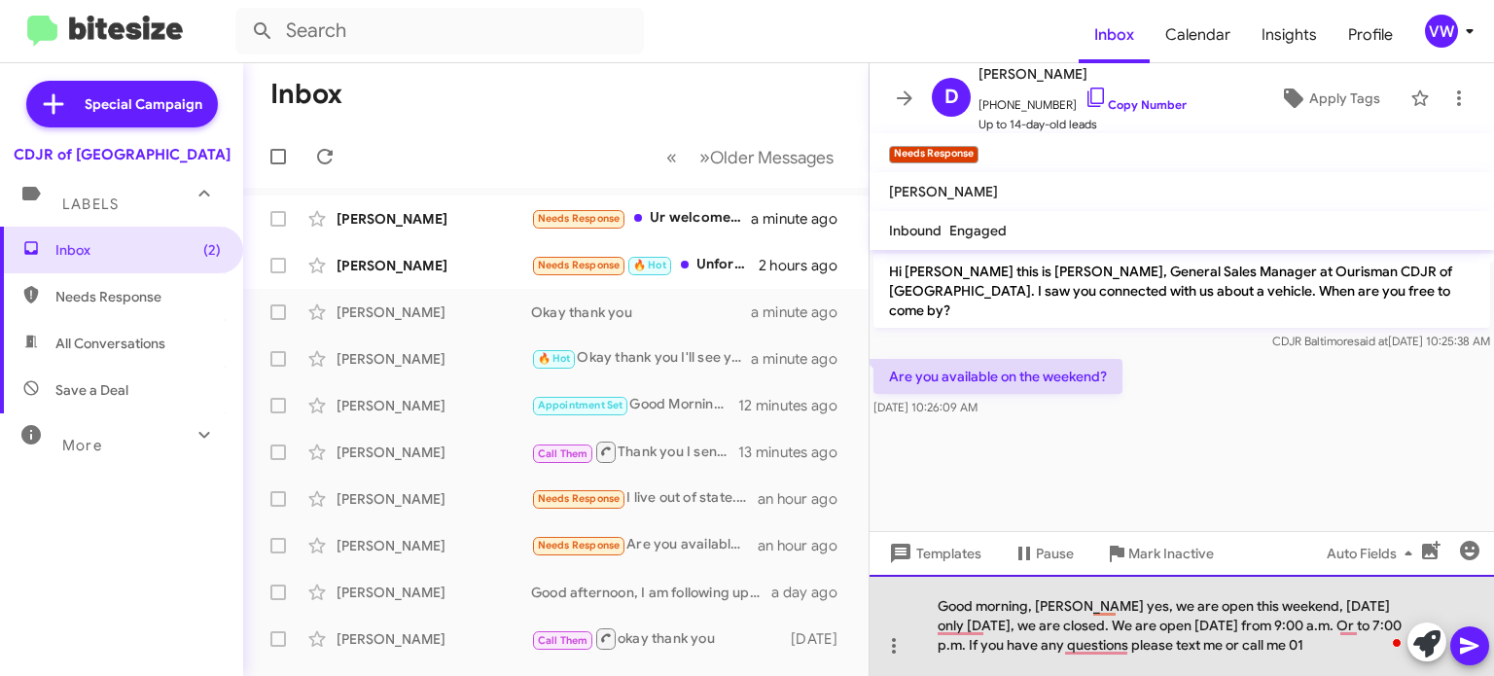
click at [1358, 628] on div "Good morning, [PERSON_NAME] yes, we are open this weekend, [DATE] only [DATE], …" at bounding box center [1182, 625] width 624 height 101
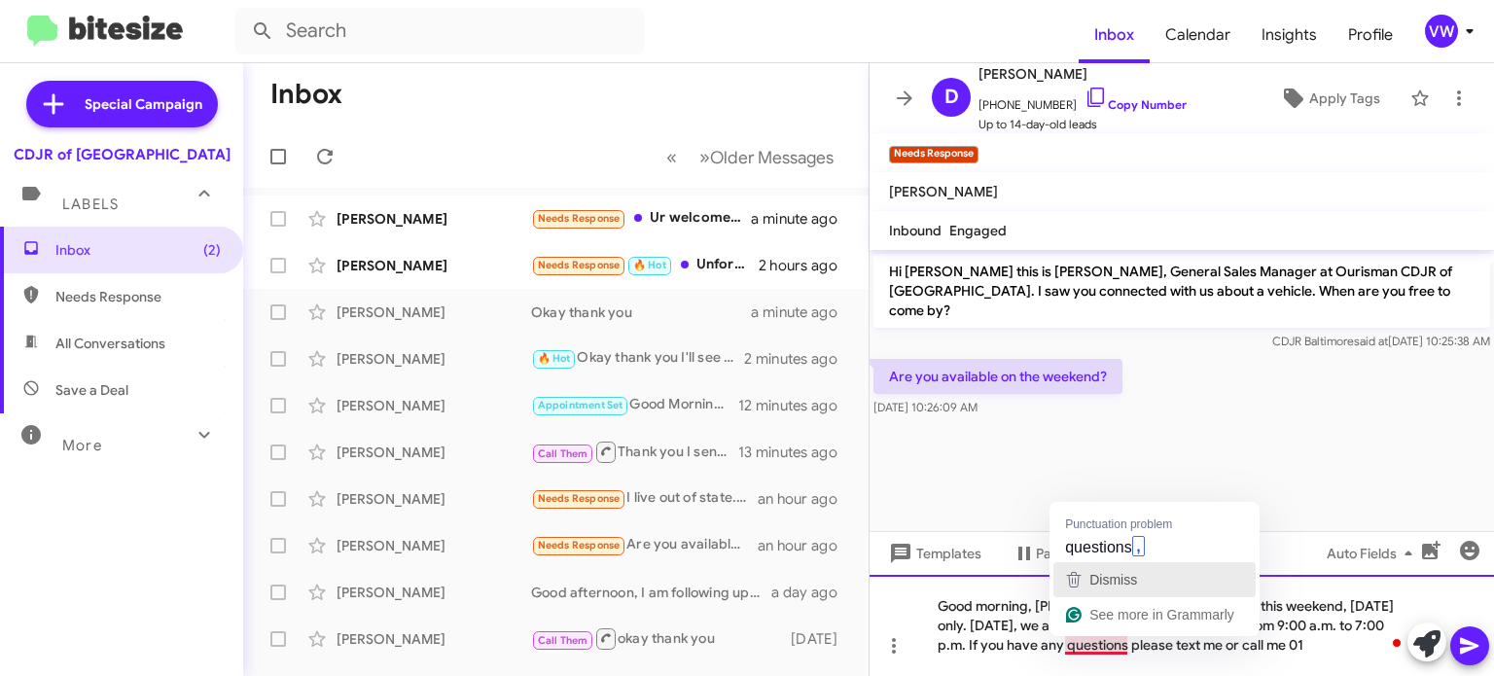
click at [1107, 570] on div "Dismiss" at bounding box center [1112, 579] width 52 height 29
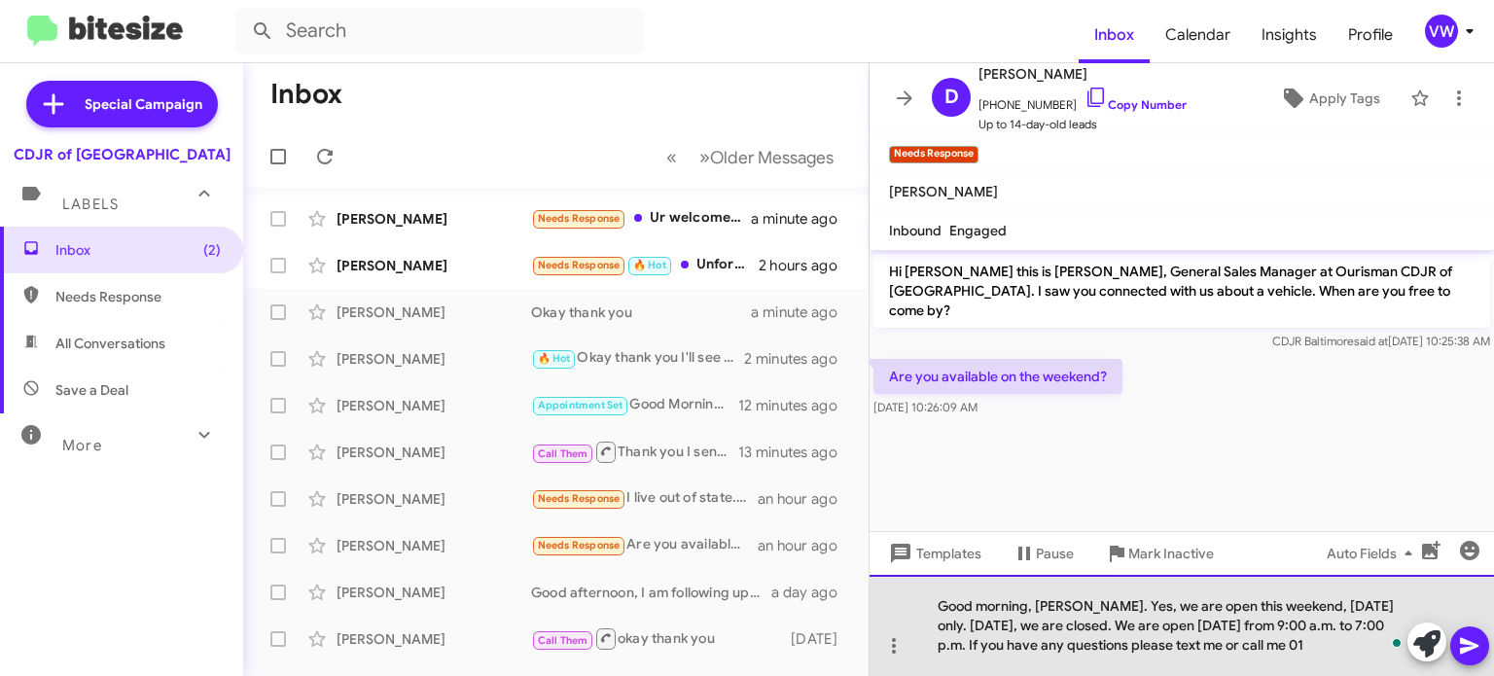
click at [1305, 646] on div "Good morning, [PERSON_NAME]. Yes, we are open this weekend, [DATE] only. [DATE]…" at bounding box center [1182, 625] width 624 height 101
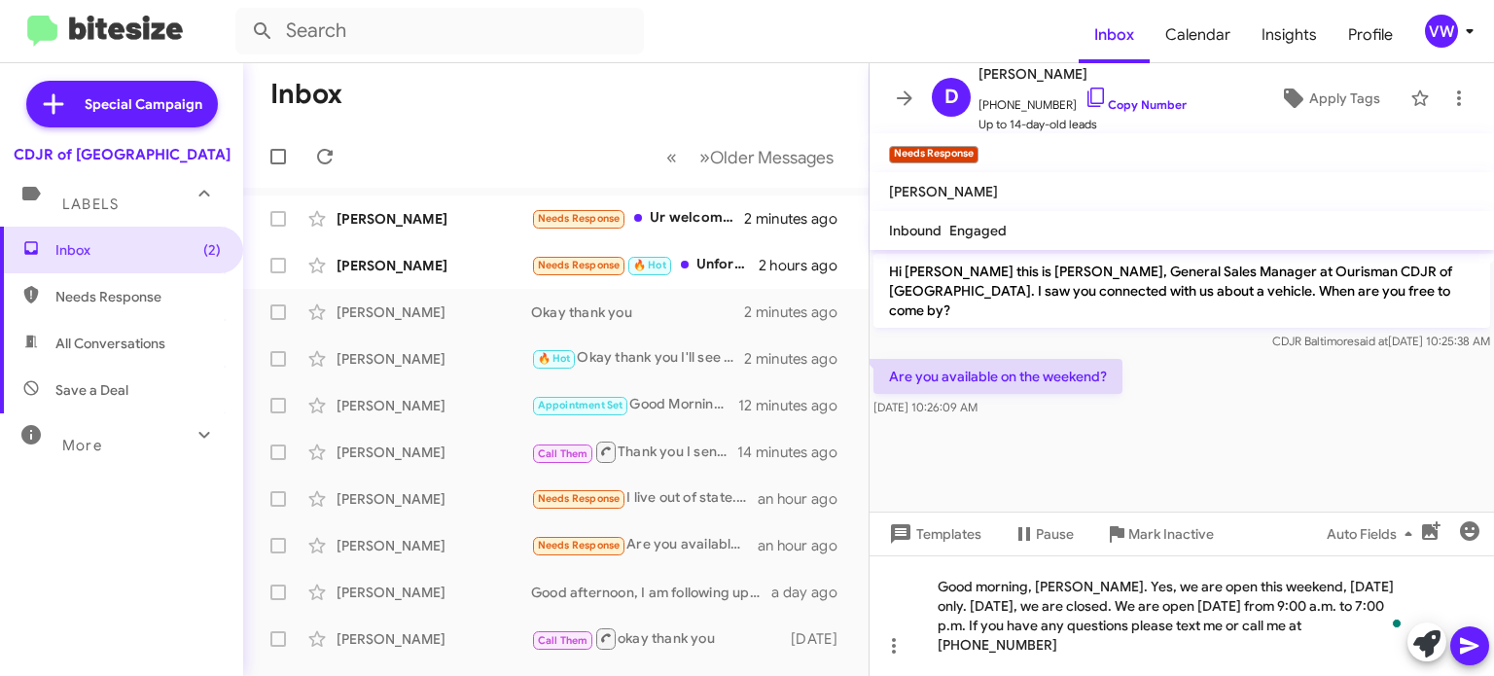
click at [1003, 457] on cdk-virtual-scroll-viewport "Hi [PERSON_NAME] this is [PERSON_NAME], General Sales Manager at Ourisman CDJR …" at bounding box center [1182, 381] width 624 height 262
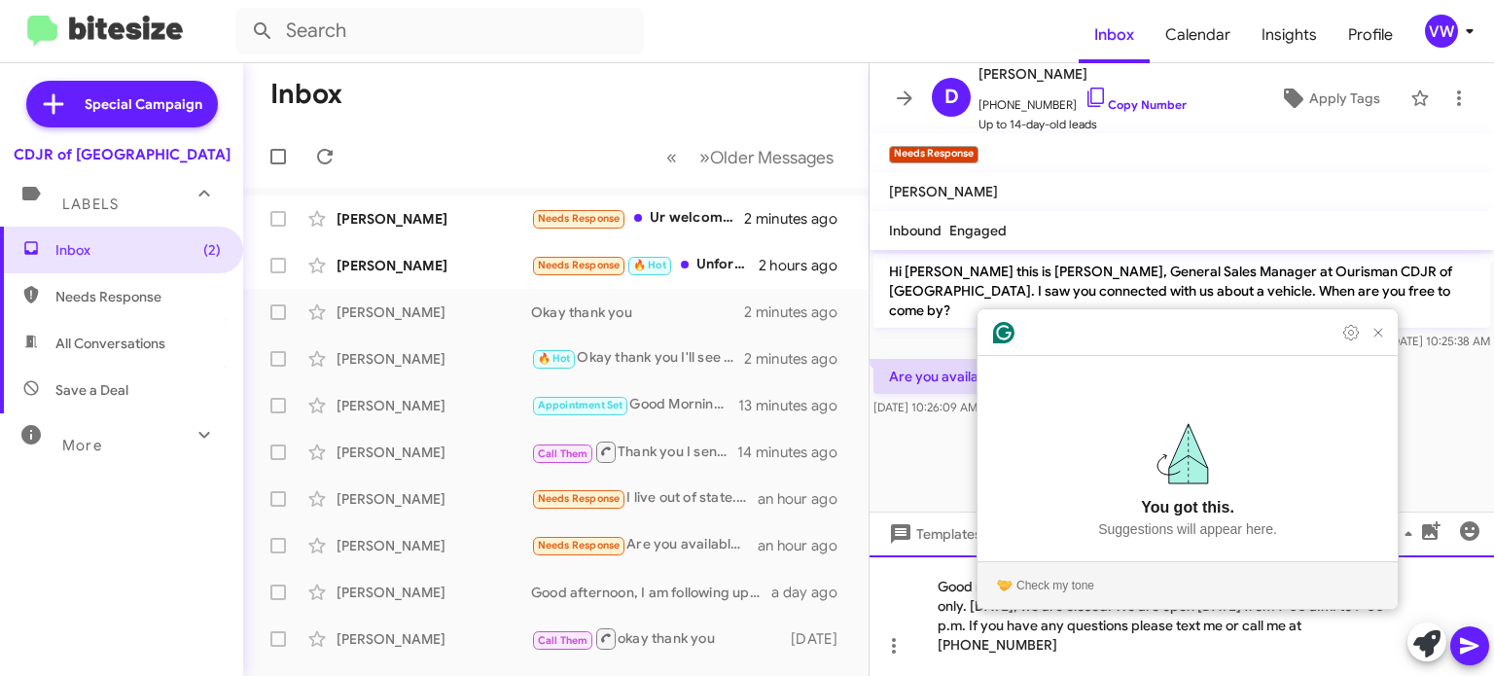
click at [1395, 642] on div "Good morning, [PERSON_NAME]. Yes, we are open this weekend, [DATE] only. [DATE]…" at bounding box center [1182, 615] width 624 height 121
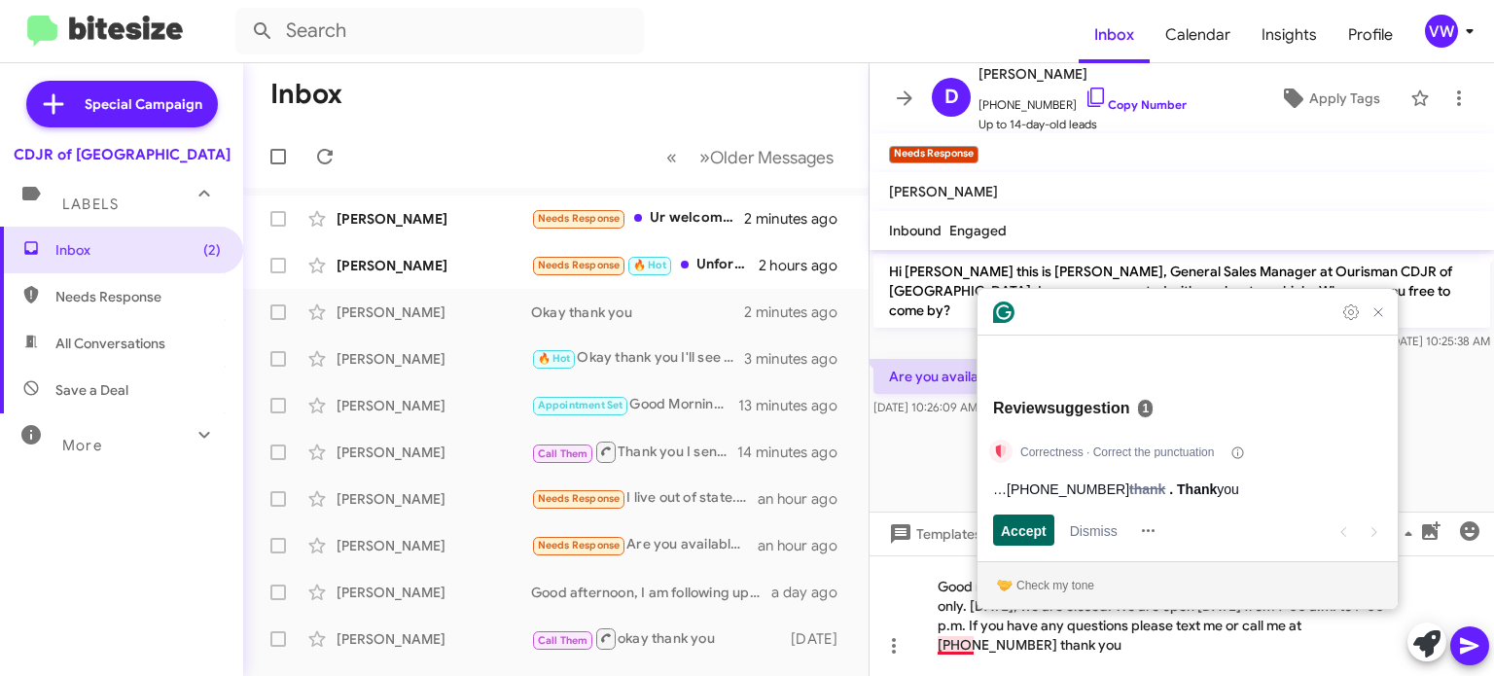
click at [1007, 534] on span "Accept" at bounding box center [1024, 530] width 46 height 20
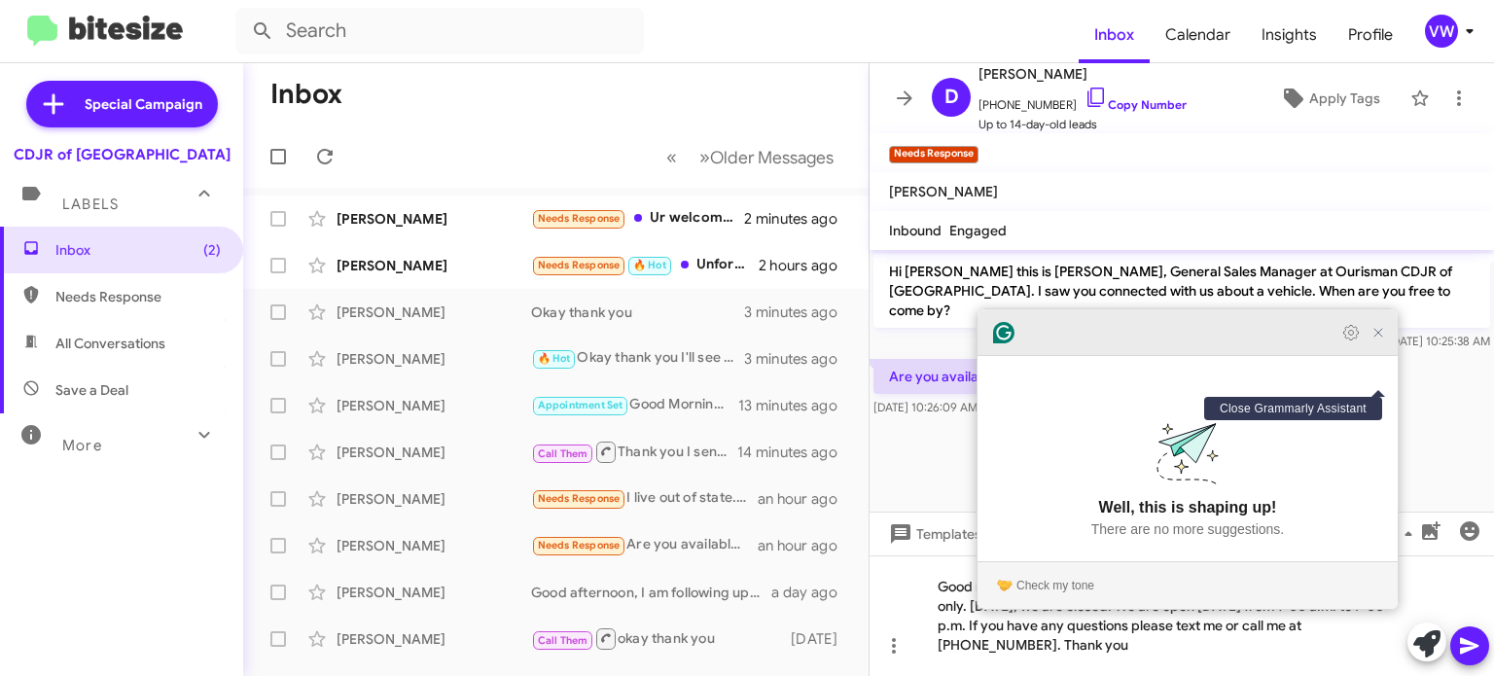
click at [1385, 344] on icon "Close Grammarly Assistant" at bounding box center [1378, 332] width 23 height 23
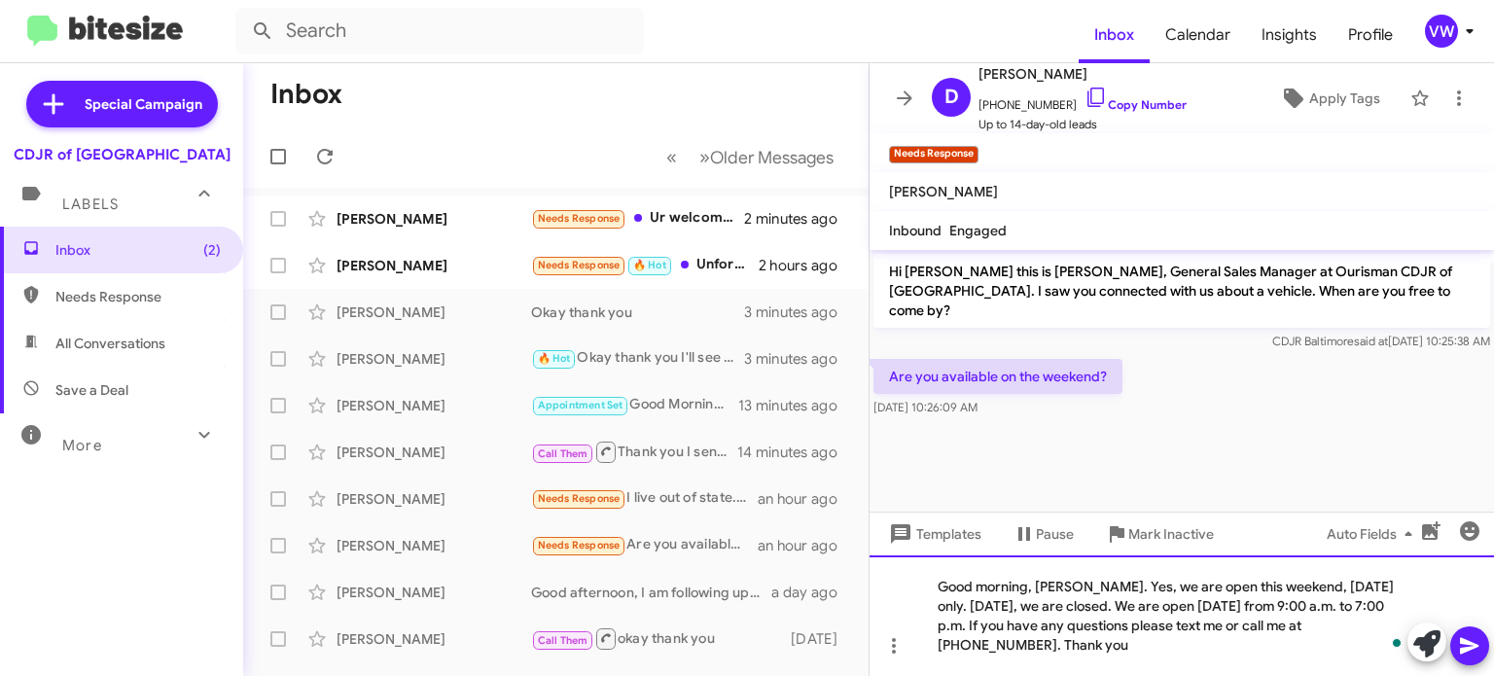
click at [1033, 646] on div "Good morning, [PERSON_NAME]. Yes, we are open this weekend, [DATE] only. [DATE]…" at bounding box center [1182, 615] width 624 height 121
click at [1205, 644] on div "Good morning, [PERSON_NAME]. Yes, we are open this weekend, [DATE] only. [DATE]…" at bounding box center [1182, 615] width 624 height 121
click at [1296, 642] on div "Good morning, [PERSON_NAME]. Yes, we are open this weekend, [DATE] only. [DATE]…" at bounding box center [1182, 615] width 624 height 121
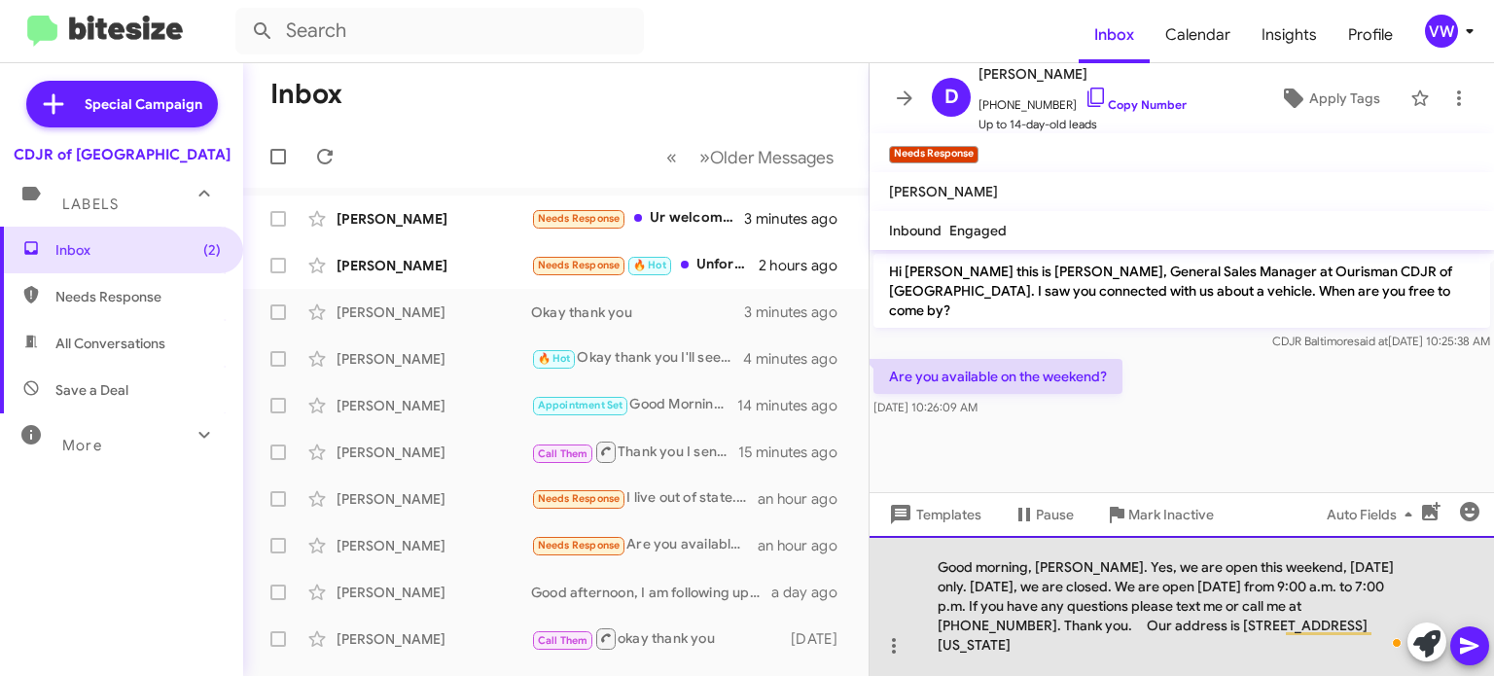
click at [1378, 630] on div "Good morning, [PERSON_NAME]. Yes, we are open this weekend, [DATE] only. [DATE]…" at bounding box center [1182, 606] width 624 height 140
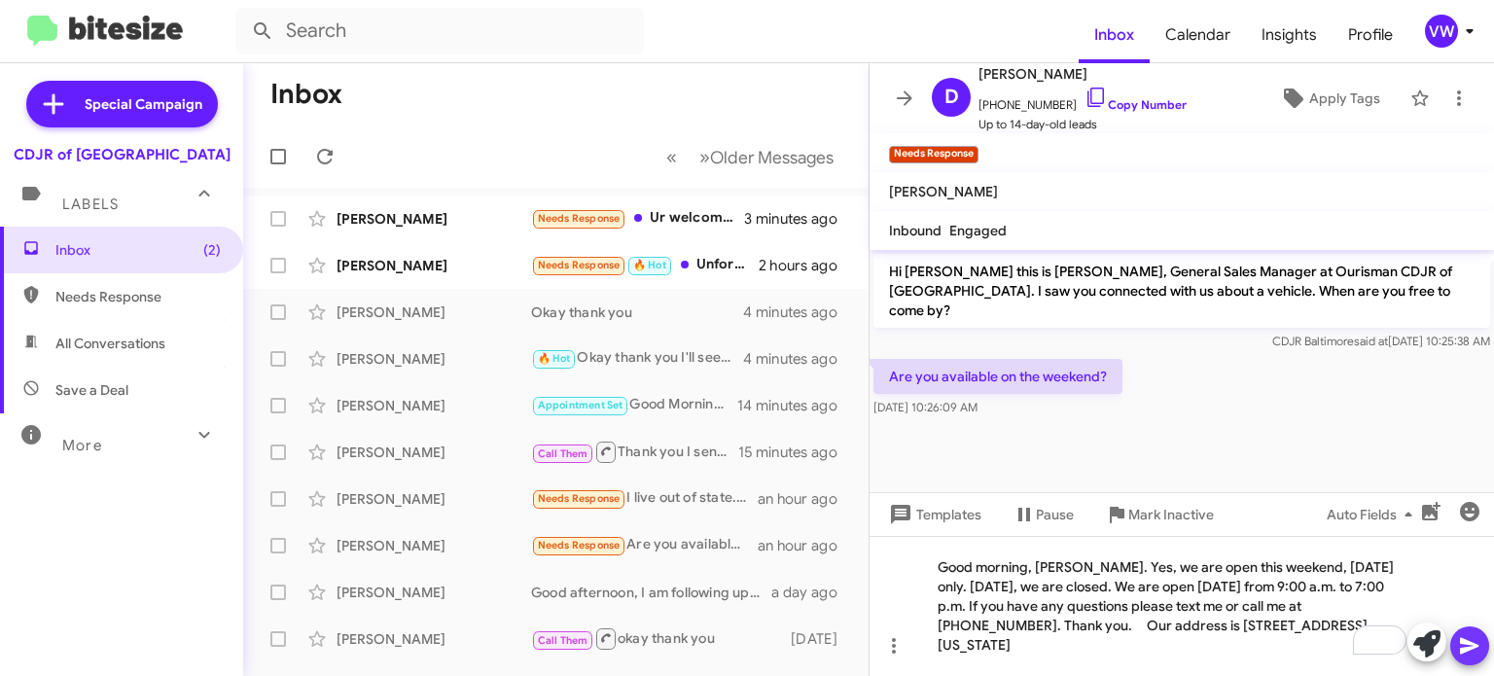
click at [1470, 648] on icon at bounding box center [1469, 646] width 18 height 17
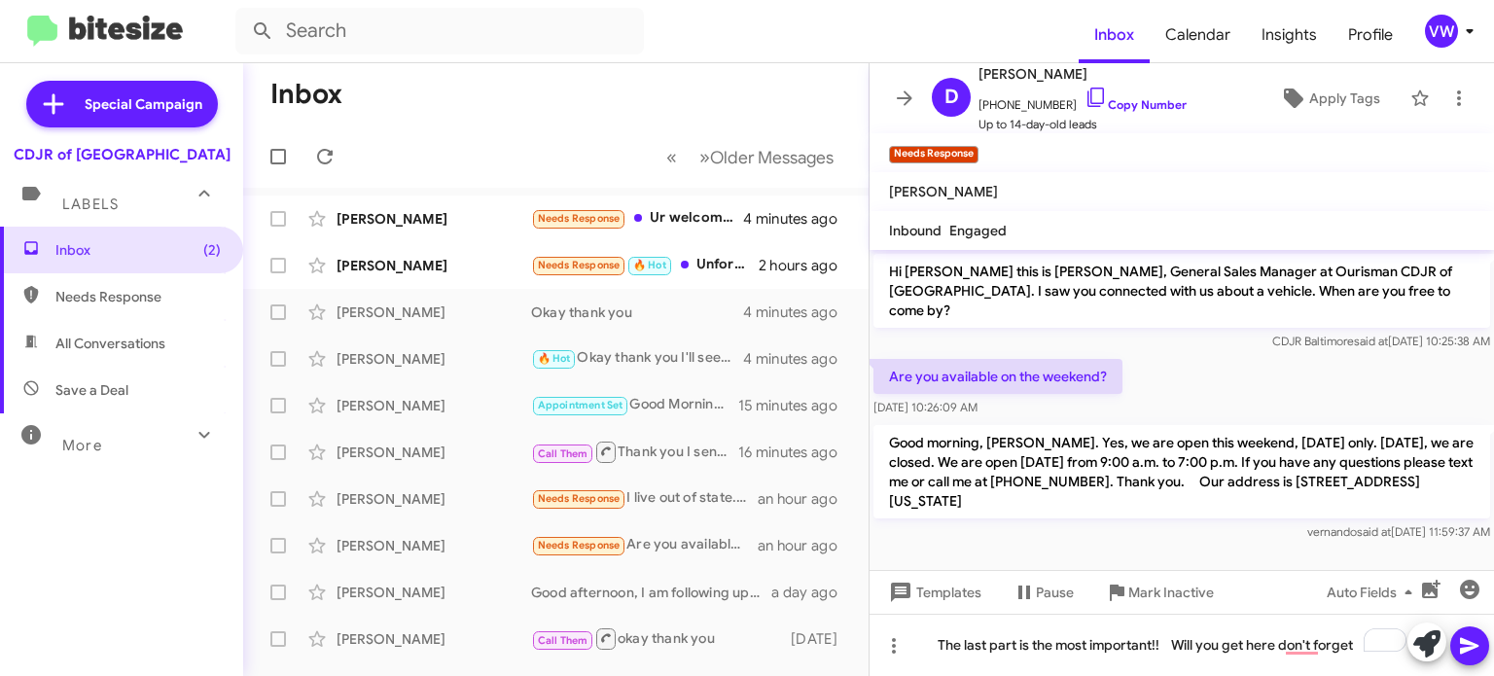
click at [1351, 556] on mat-tooltip-component "Auto Fields (Ctrl+Shift+A)" at bounding box center [1374, 545] width 157 height 58
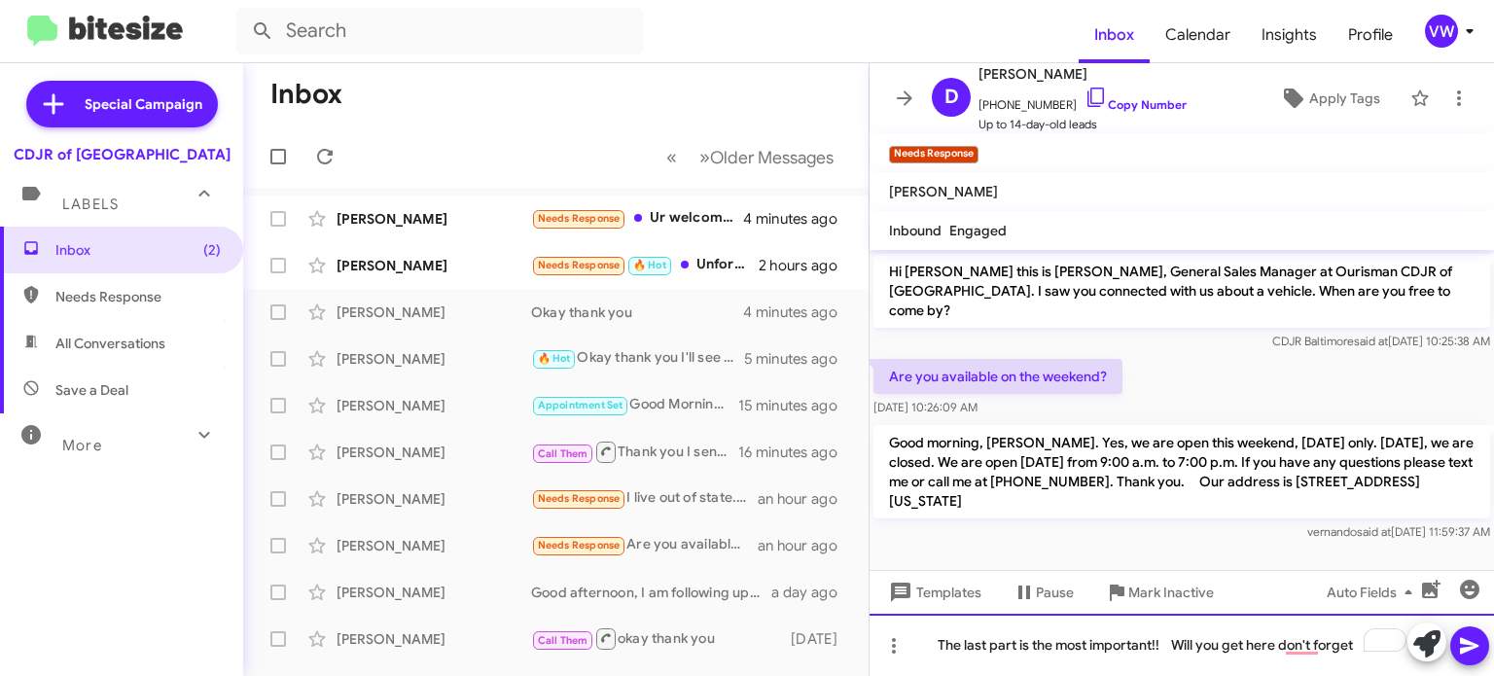
click at [1208, 639] on div "The last part is the most important!! Will you get here don't forget" at bounding box center [1182, 645] width 624 height 62
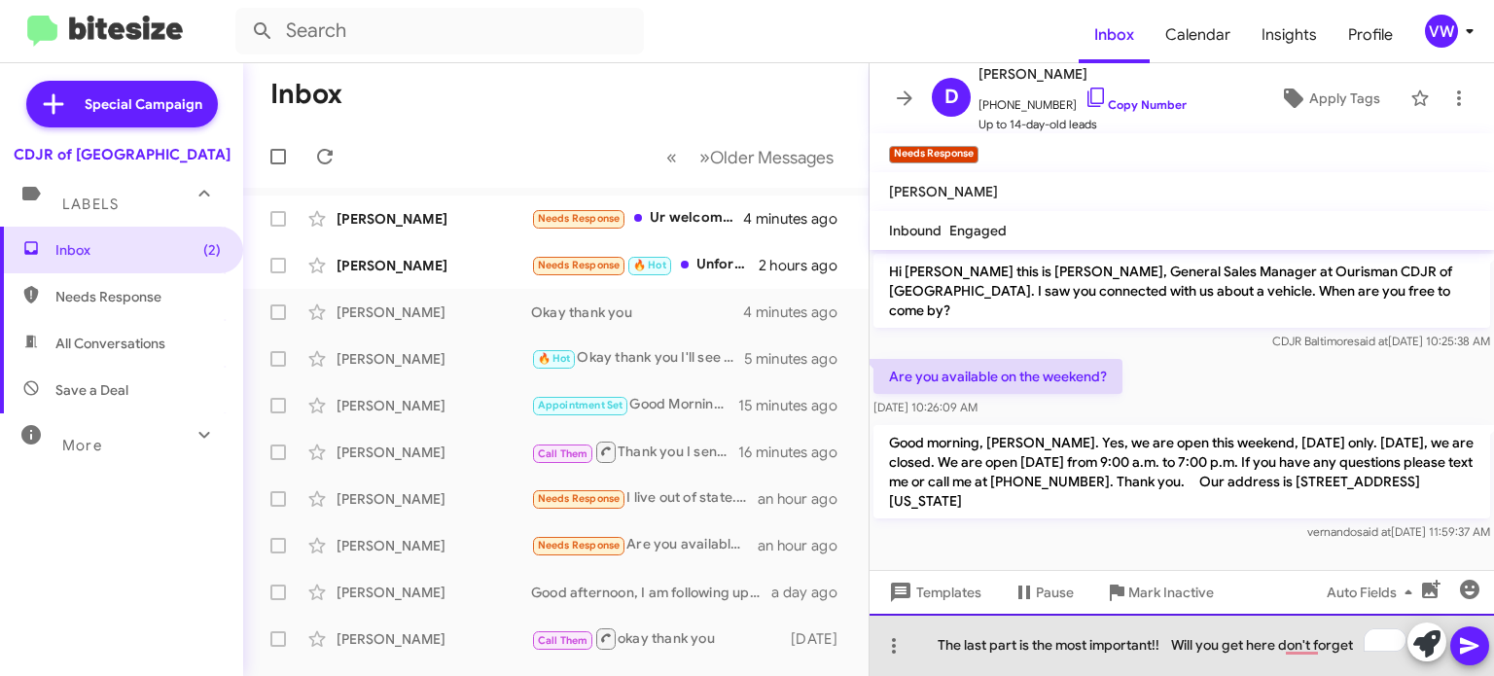
drag, startPoint x: 1200, startPoint y: 643, endPoint x: 1220, endPoint y: 646, distance: 19.7
click at [1201, 643] on div "The last part is the most important!! Will you get here don't forget" at bounding box center [1182, 645] width 624 height 62
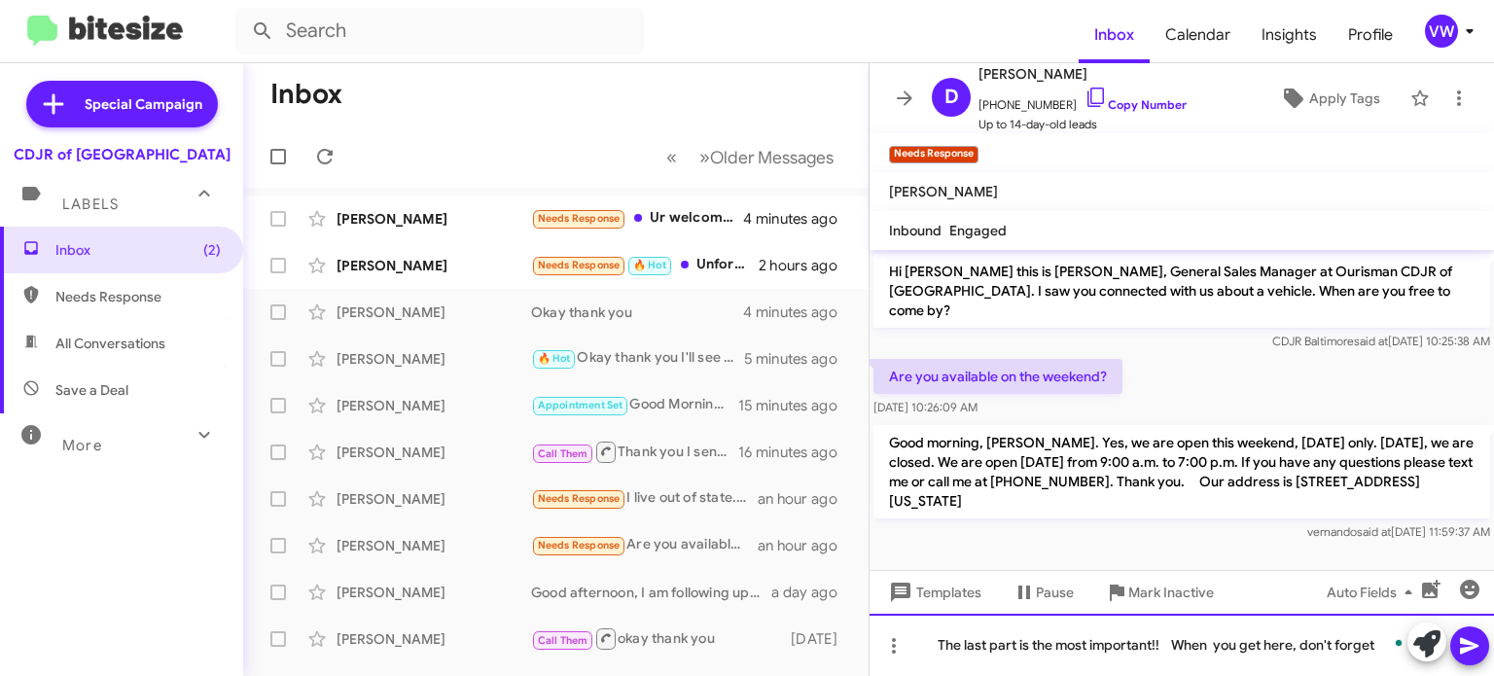
click at [1381, 645] on div "The last part is the most important!! When you get here, don't forget" at bounding box center [1182, 645] width 624 height 62
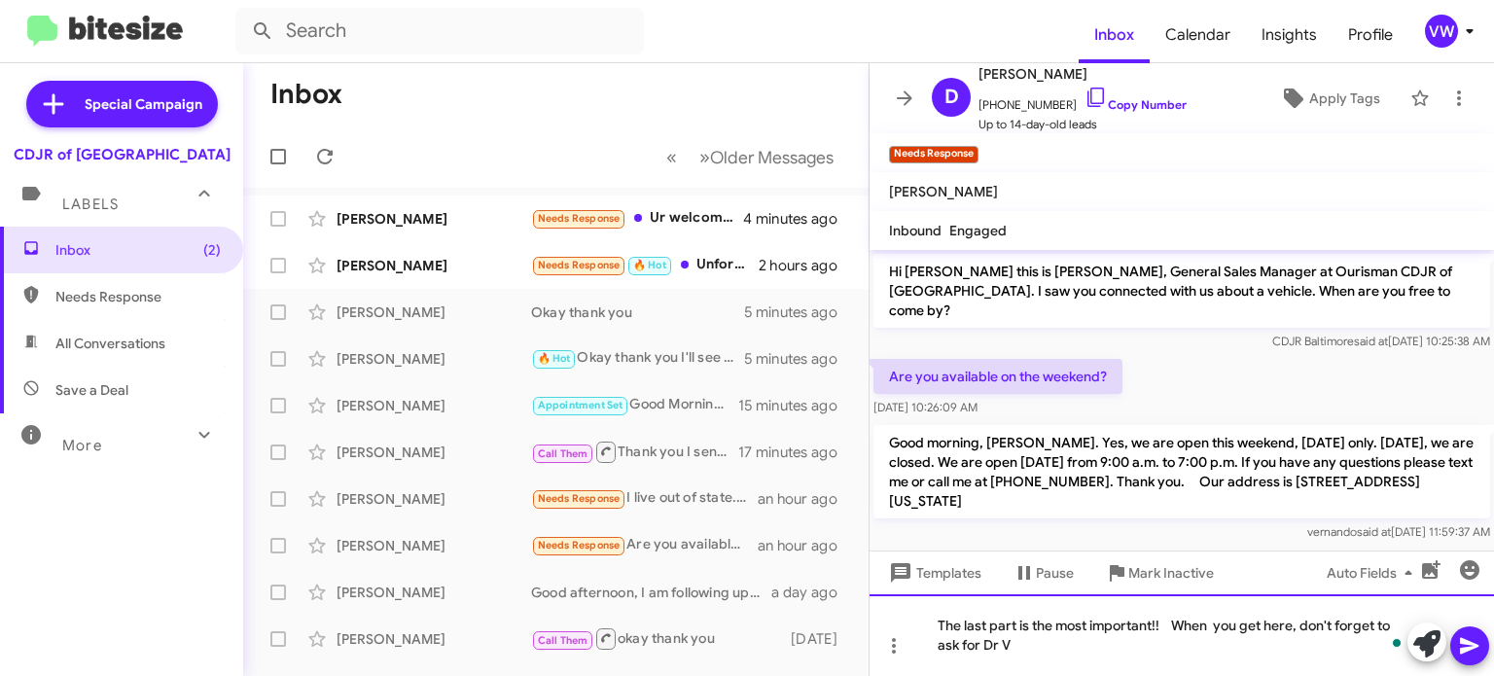
click at [998, 641] on div "The last part is the most important!! When you get here, don't forget to ask fo…" at bounding box center [1182, 635] width 624 height 82
click at [1053, 634] on div "The last part is the most important!! When you get here, don't forget to ask fo…" at bounding box center [1182, 635] width 624 height 82
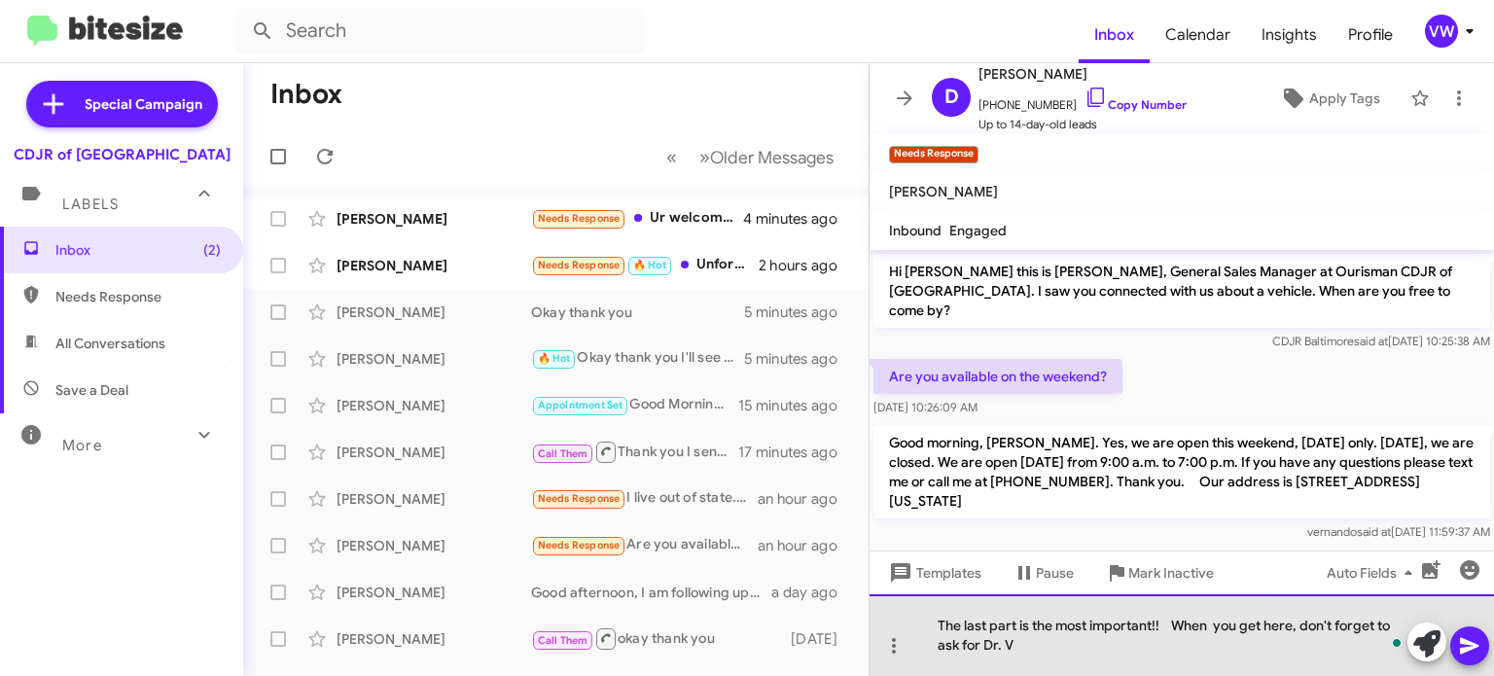
click at [1014, 643] on div "The last part is the most important!! When you get here, don't forget to ask fo…" at bounding box center [1182, 635] width 624 height 82
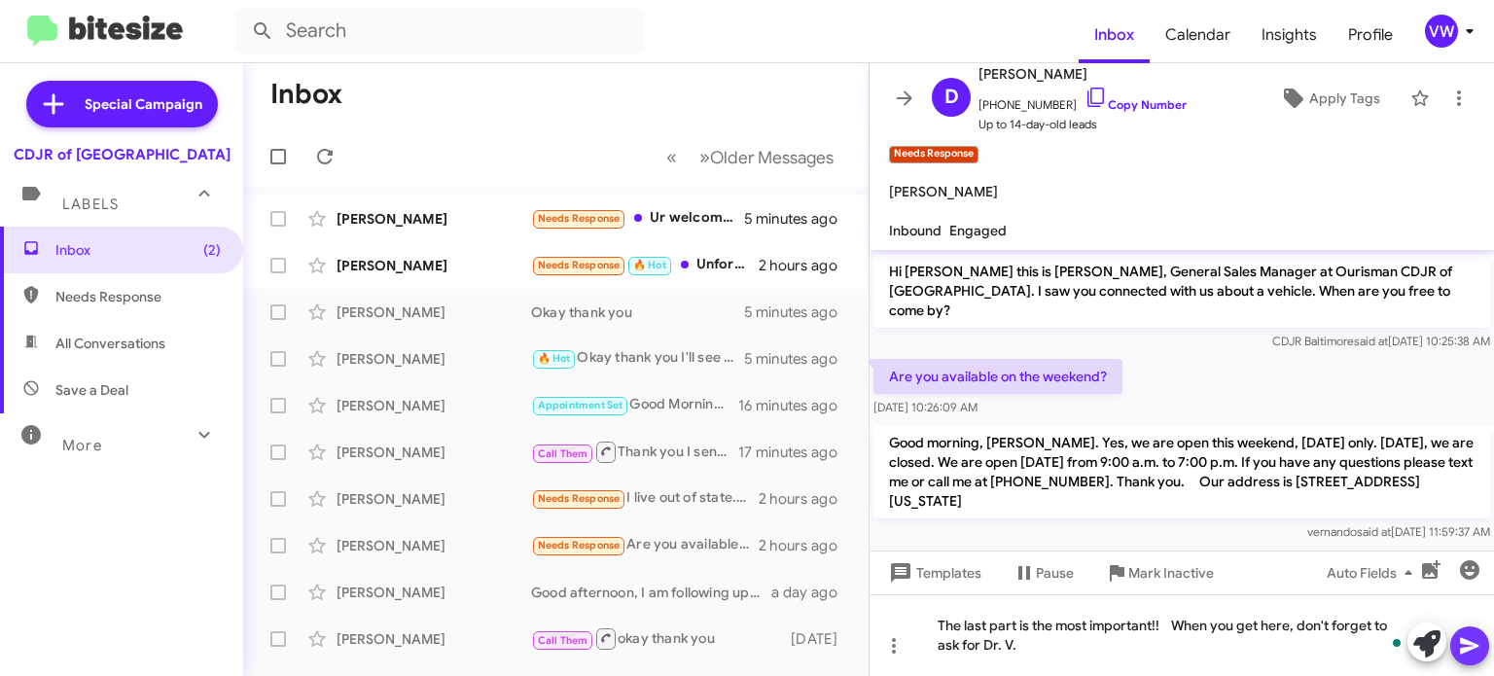
click at [1477, 642] on icon at bounding box center [1469, 645] width 23 height 23
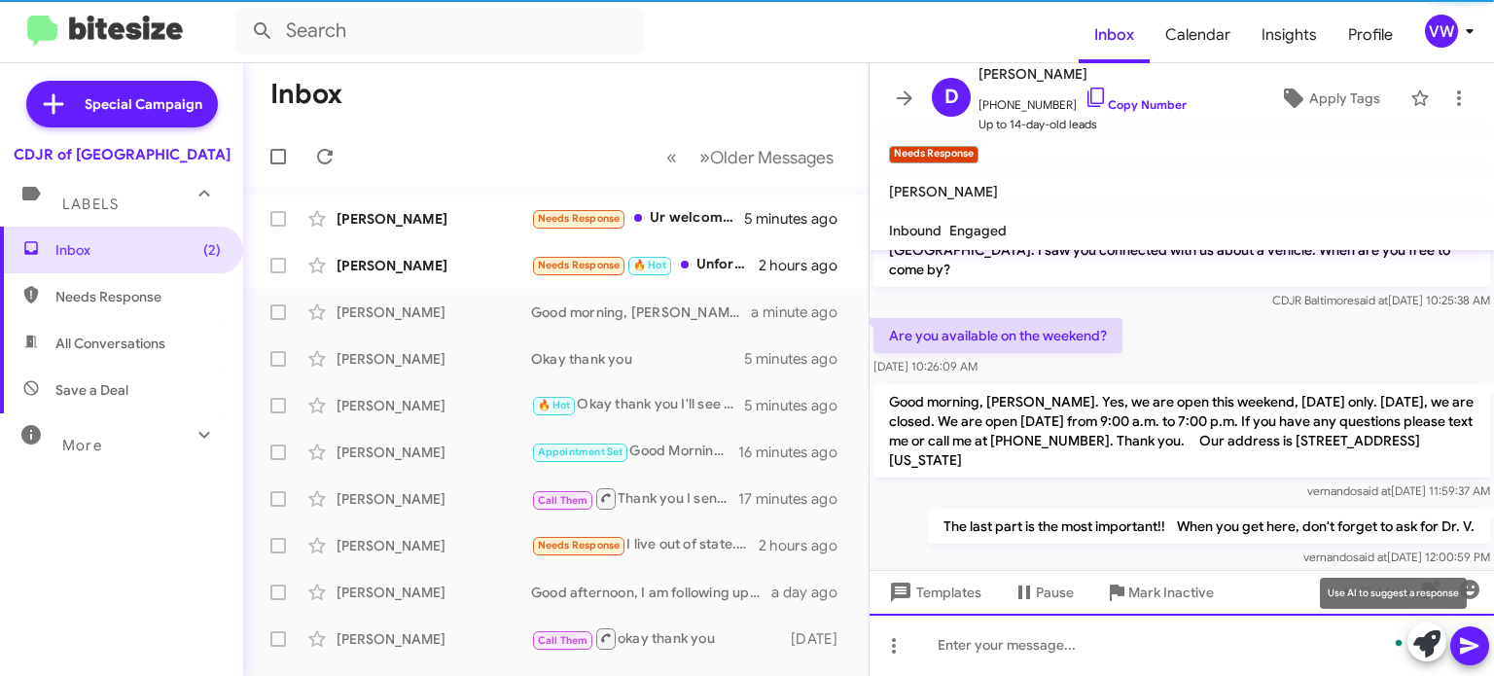
scroll to position [2, 0]
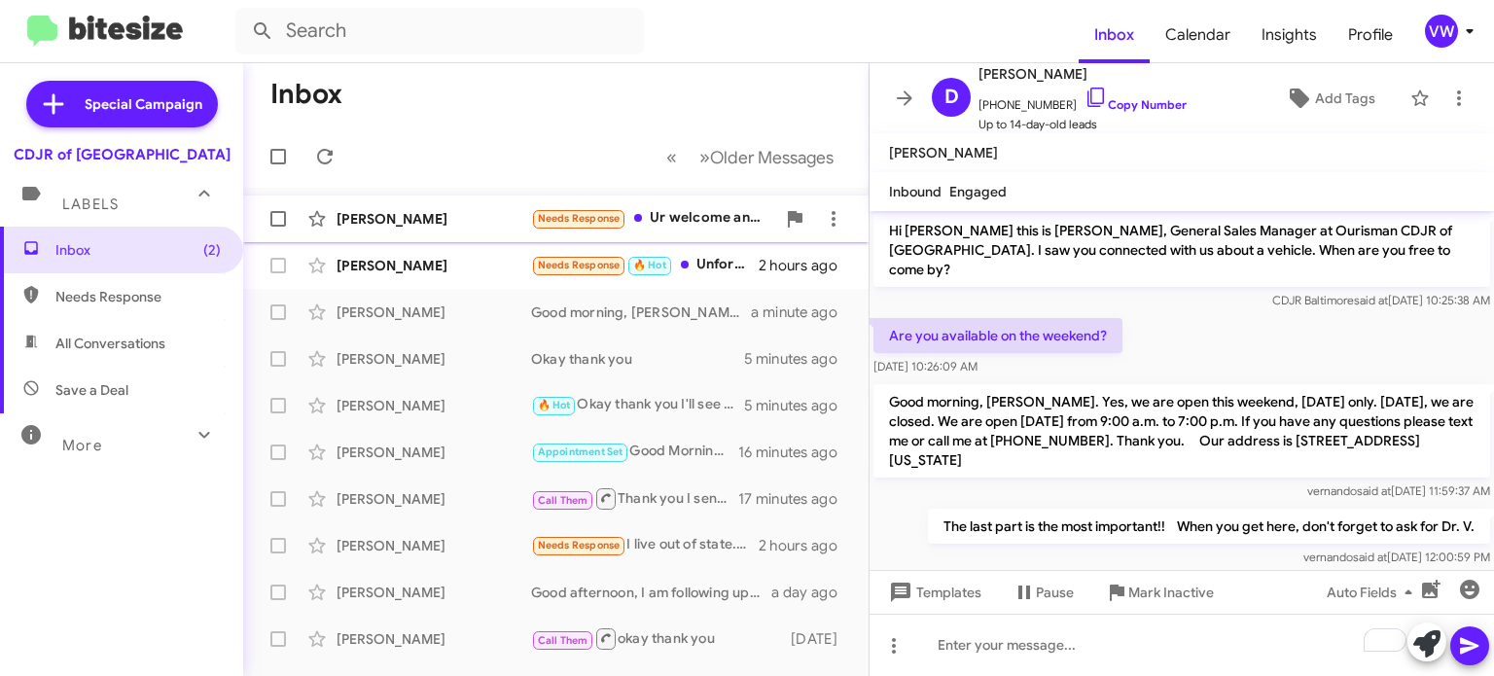
click at [400, 220] on div "[PERSON_NAME]" at bounding box center [434, 218] width 195 height 19
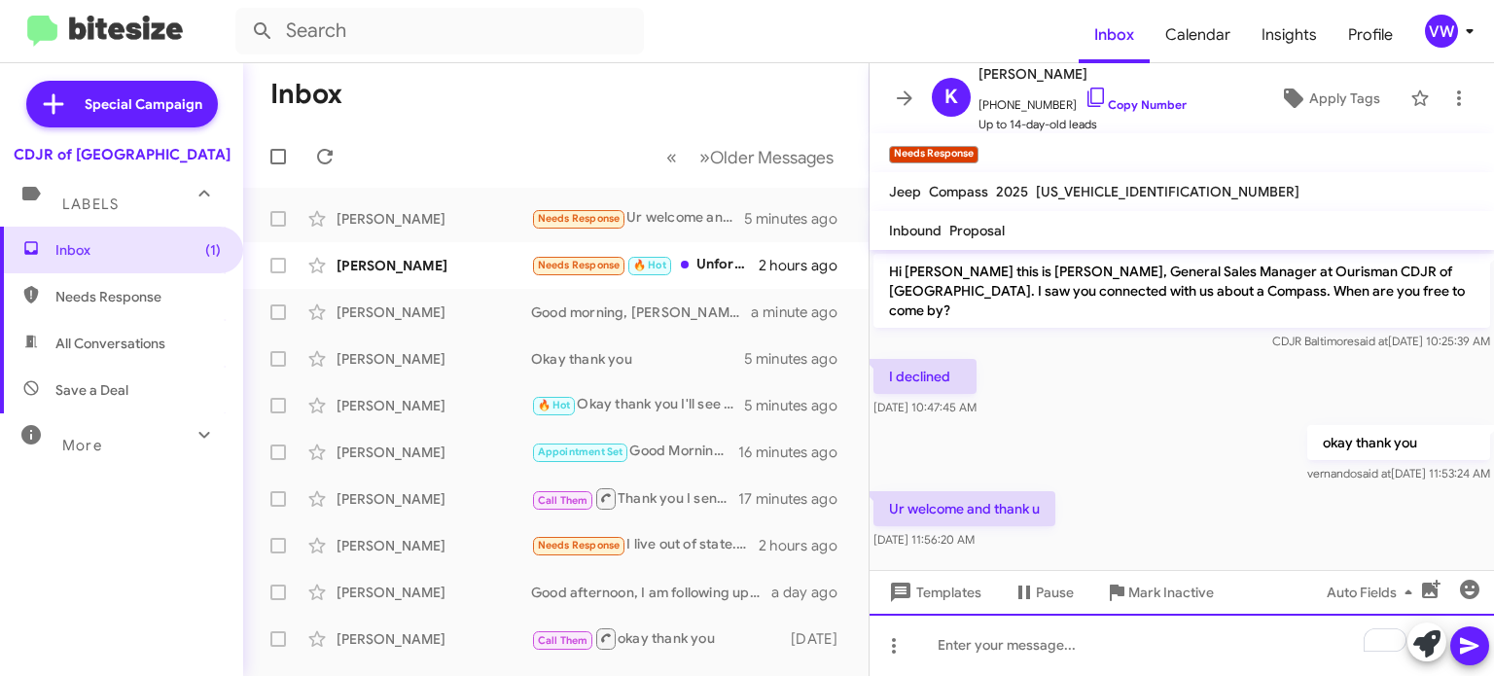
click at [1169, 636] on div "To enrich screen reader interactions, please activate Accessibility in Grammarl…" at bounding box center [1182, 645] width 624 height 62
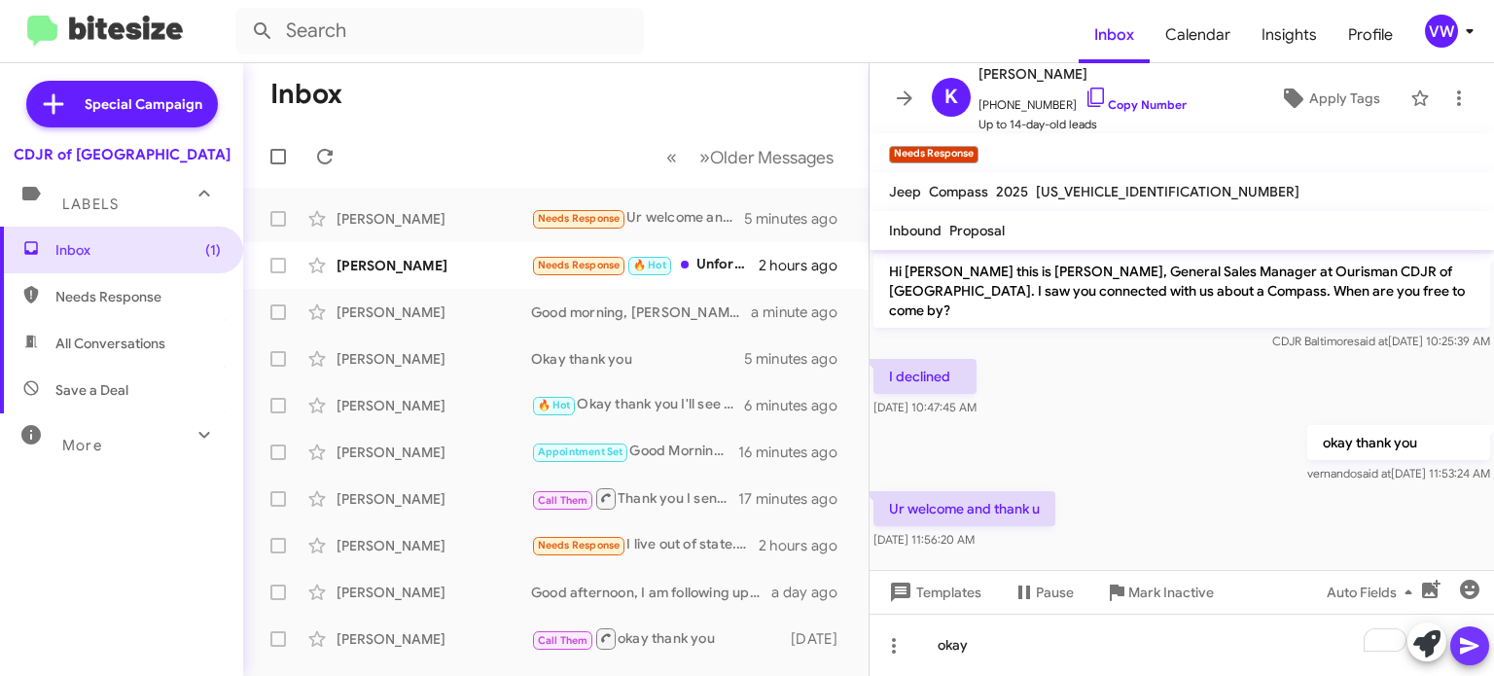
drag, startPoint x: 1468, startPoint y: 664, endPoint x: 1464, endPoint y: 654, distance: 11.4
click at [1468, 663] on span at bounding box center [1469, 645] width 23 height 39
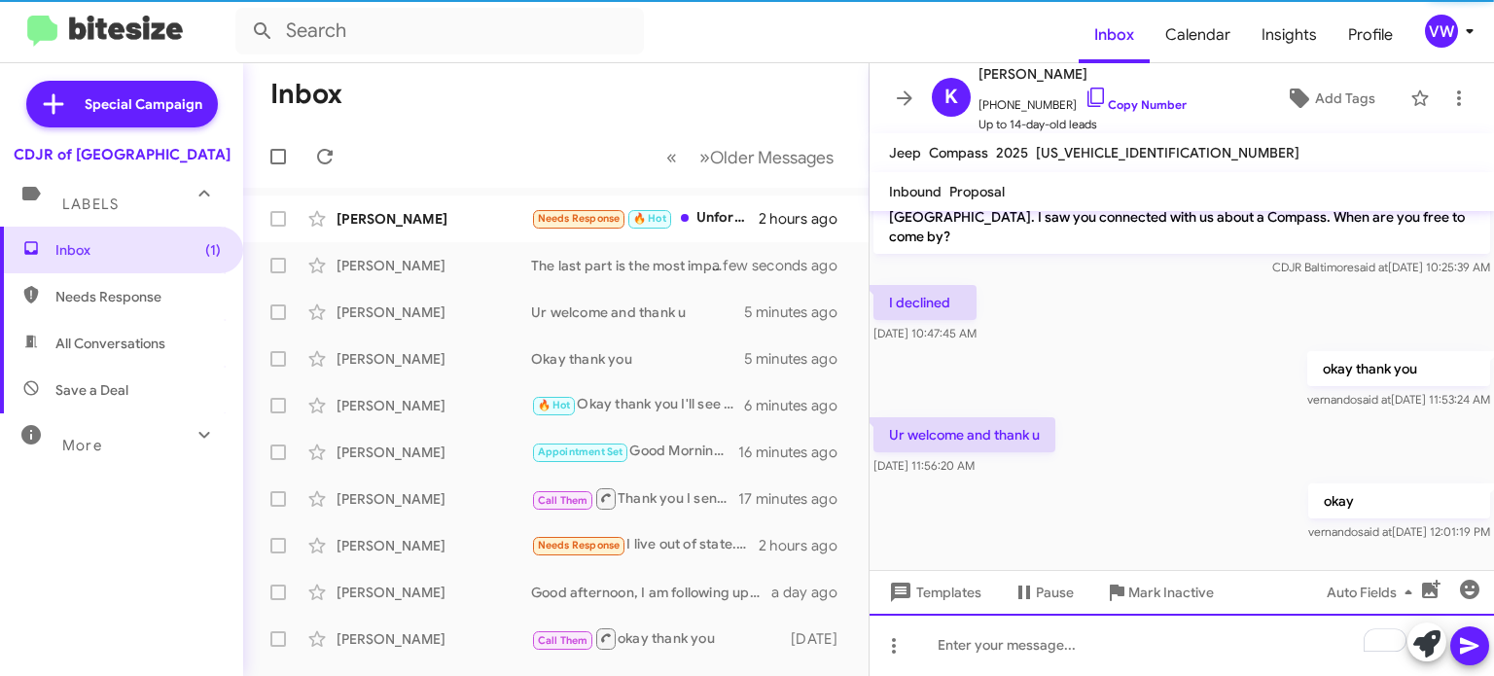
scroll to position [15, 0]
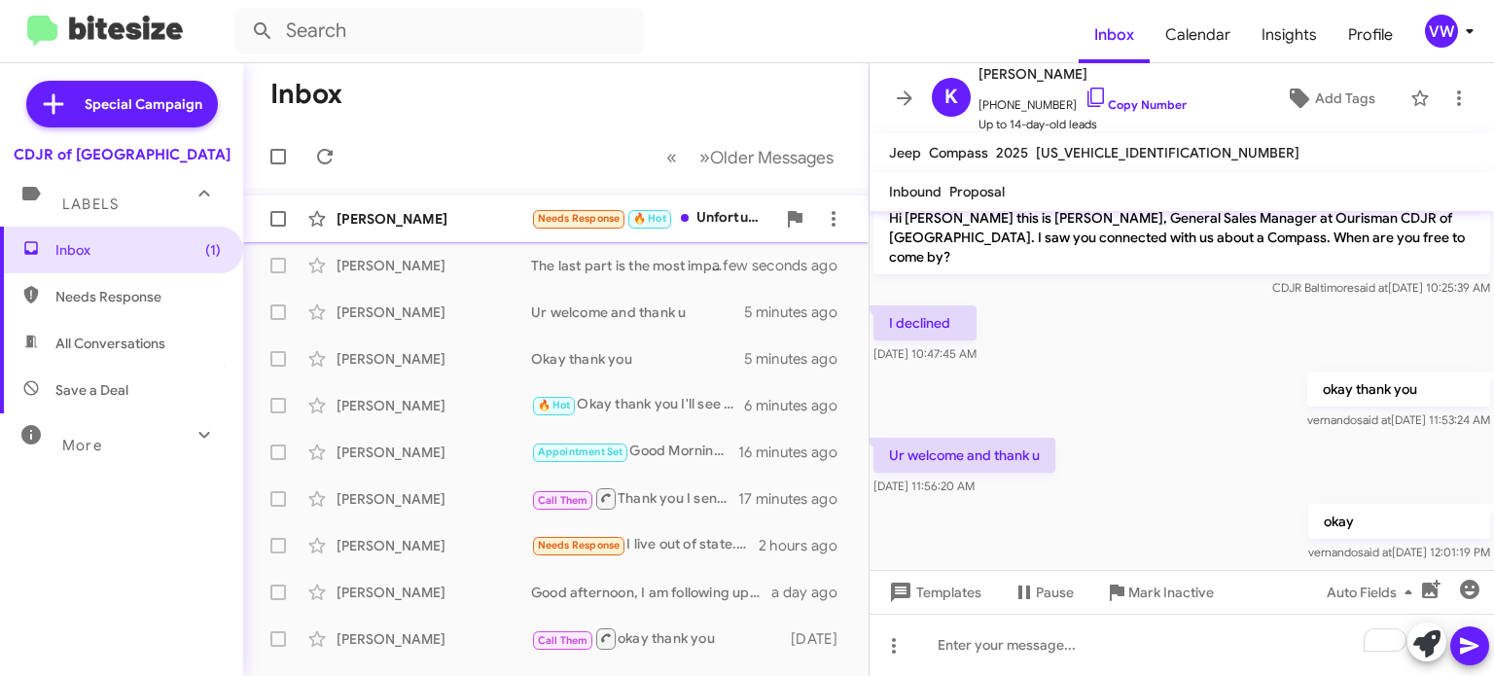
click at [573, 215] on span "Needs Response" at bounding box center [579, 218] width 83 height 13
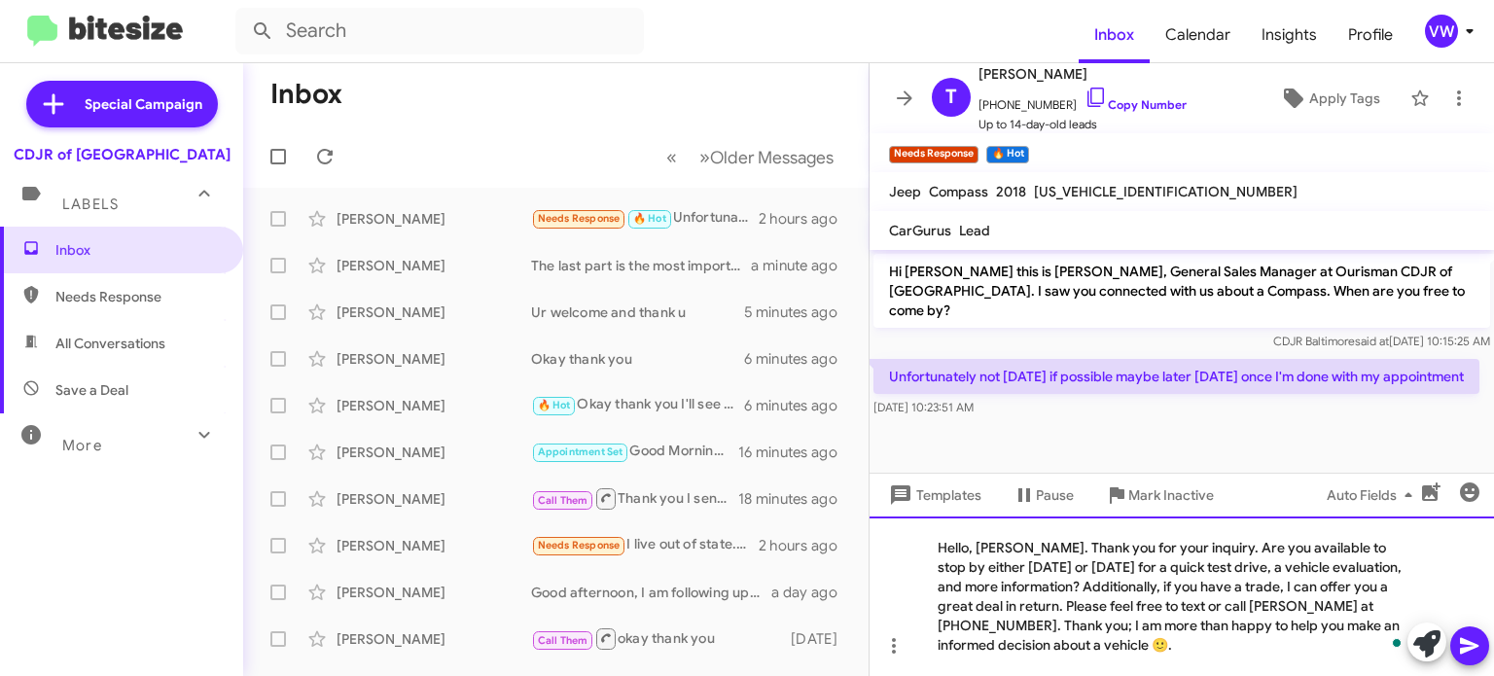
click at [1028, 546] on div "Hello, [PERSON_NAME]. Thank you for your inquiry. Are you available to stop by …" at bounding box center [1182, 596] width 624 height 160
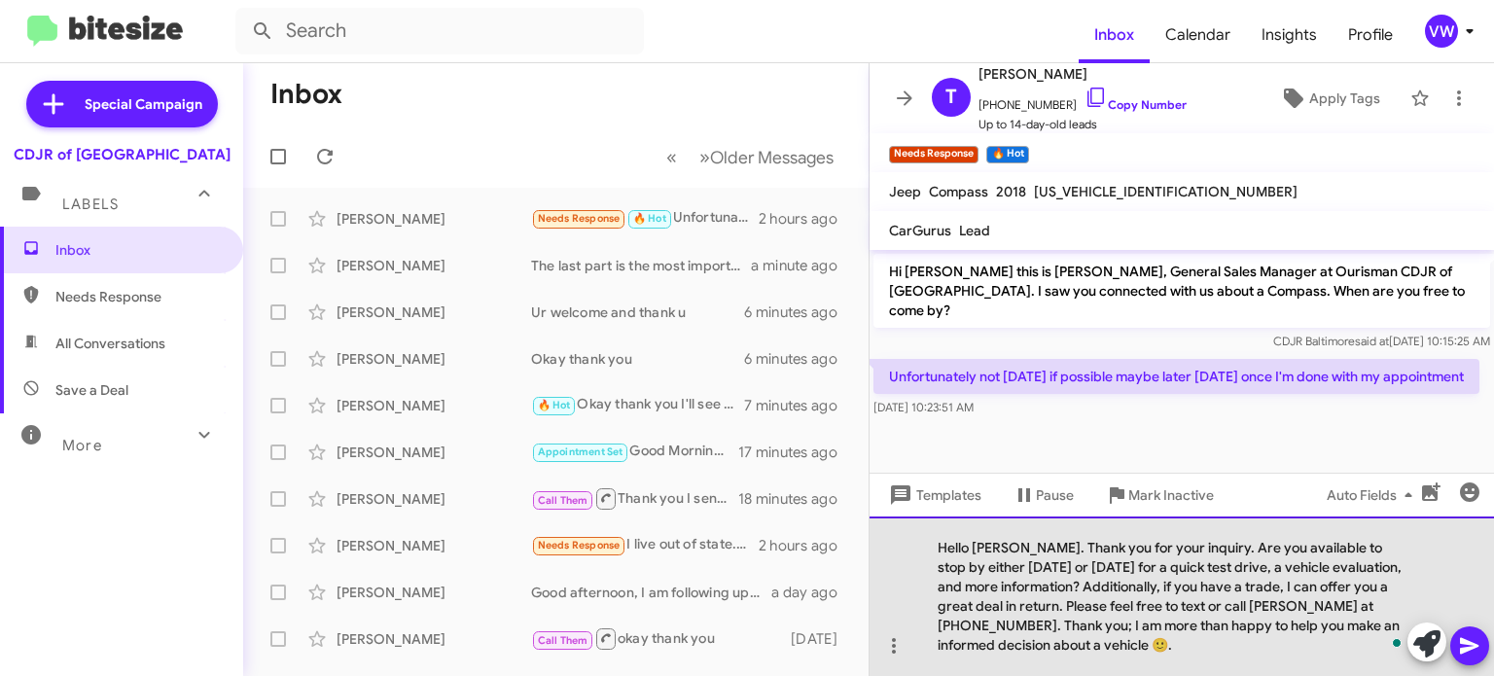
click at [1063, 647] on div "Hello [PERSON_NAME]. Thank you for your inquiry. Are you available to stop by e…" at bounding box center [1182, 596] width 624 height 160
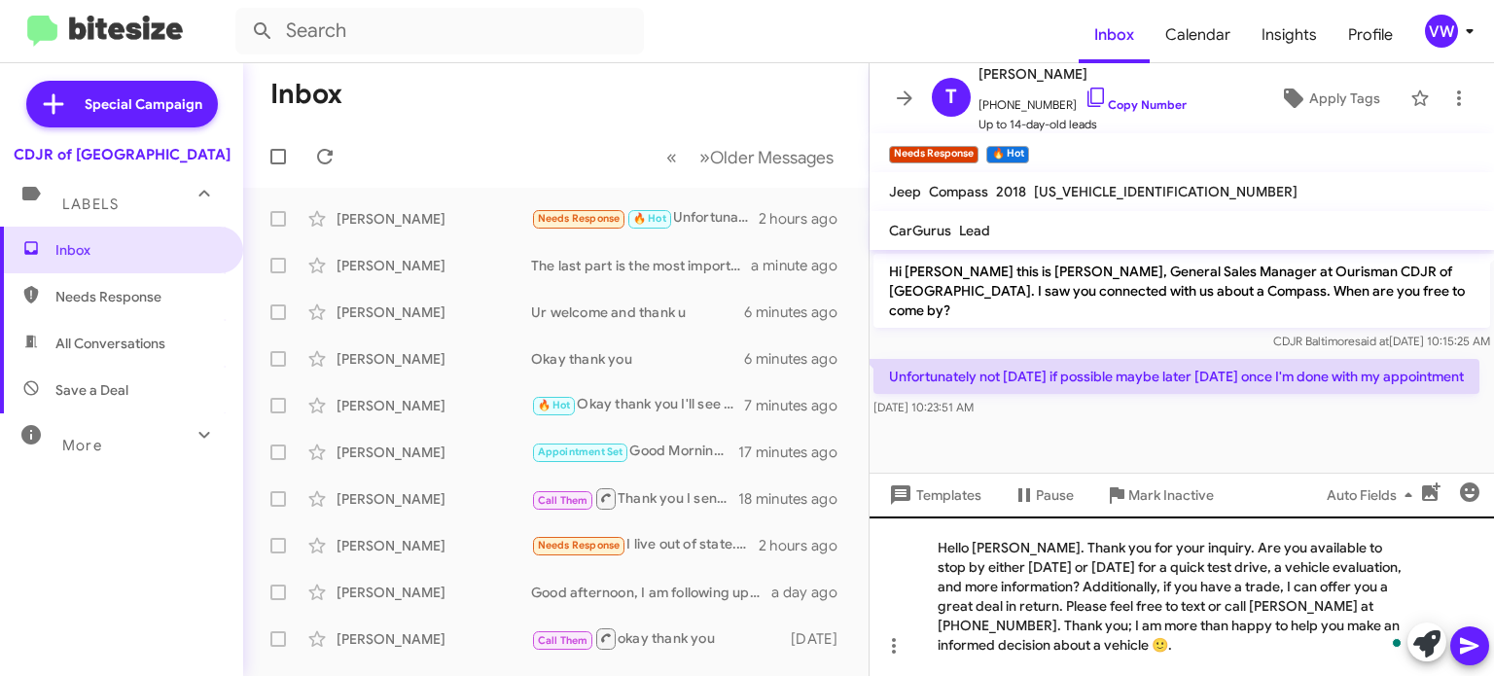
click at [1481, 656] on button at bounding box center [1469, 645] width 39 height 39
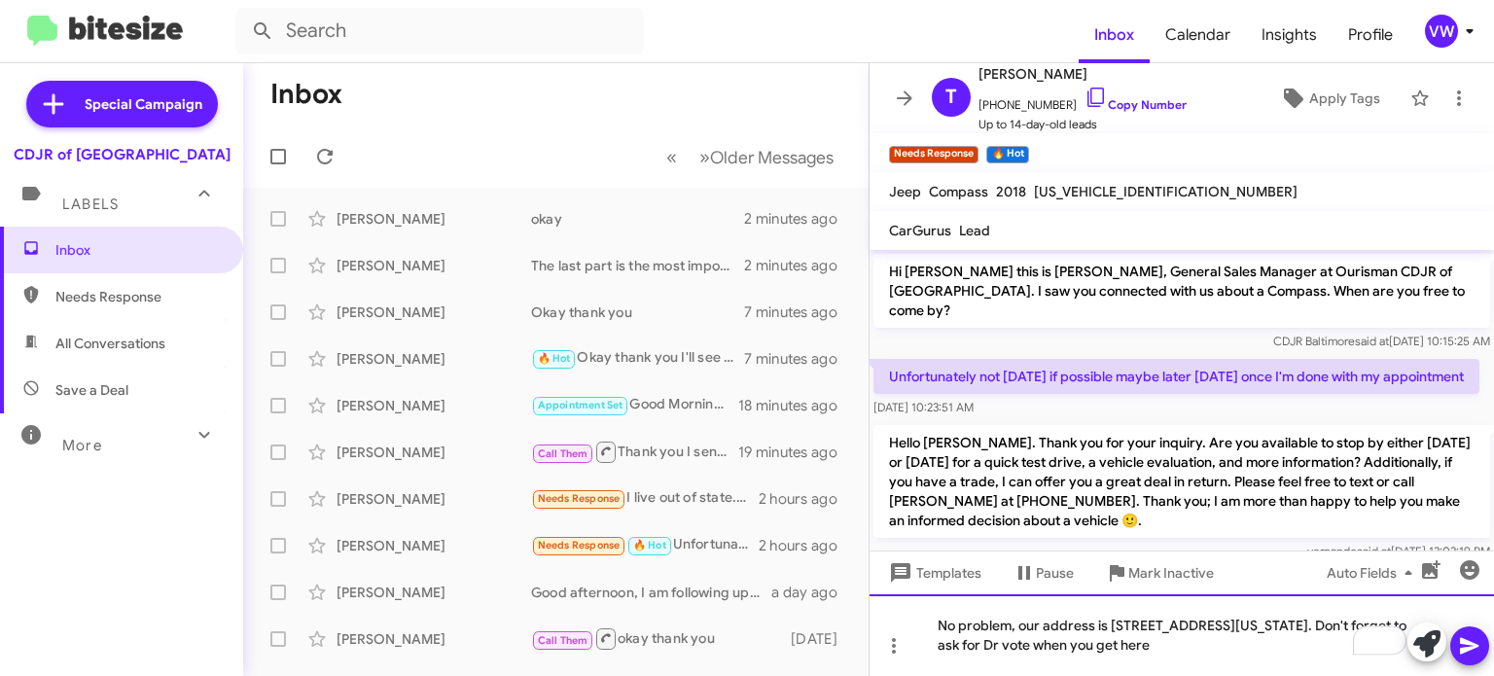
click at [1200, 641] on div "No problem, our address is [STREET_ADDRESS][US_STATE]. Don't forget to ask for …" at bounding box center [1182, 635] width 624 height 82
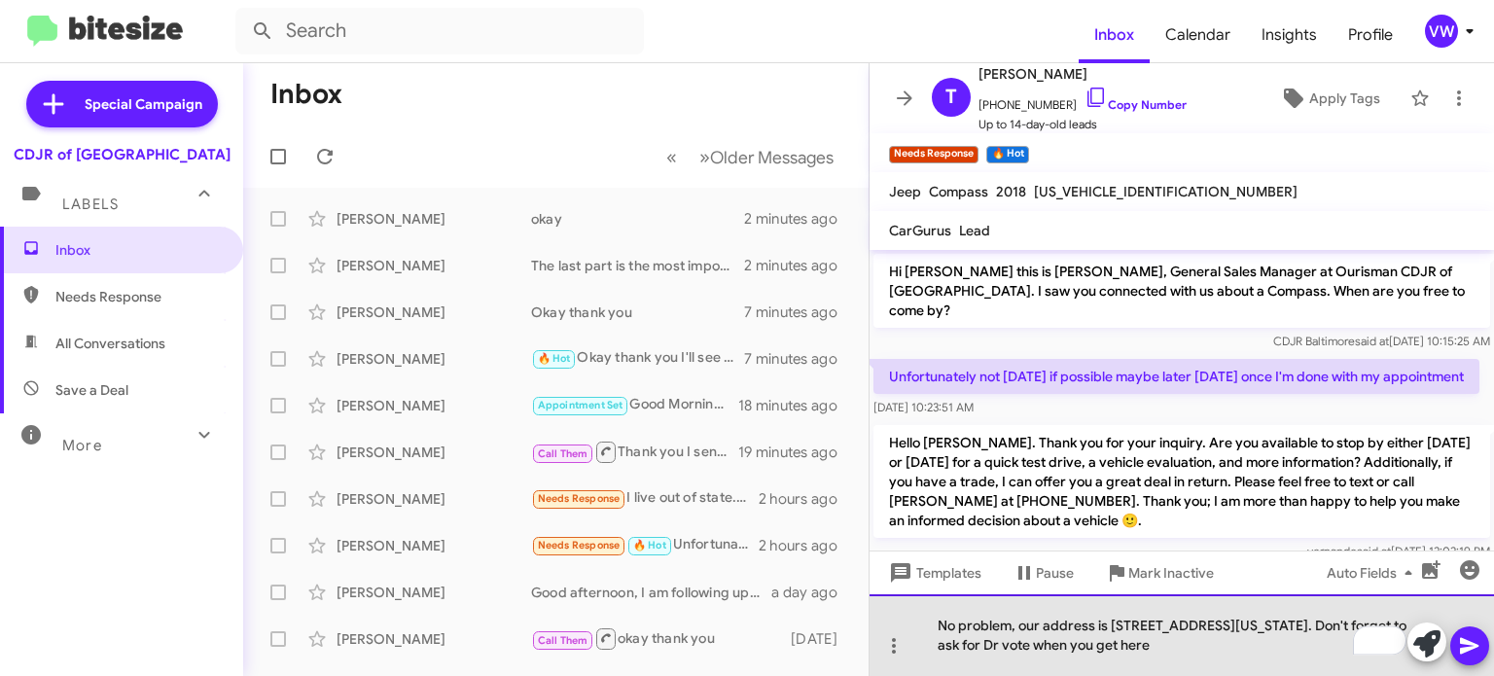
drag, startPoint x: 1231, startPoint y: 643, endPoint x: 1256, endPoint y: 630, distance: 27.4
click at [1232, 643] on div "No problem, our address is [STREET_ADDRESS][US_STATE]. Don't forget to ask for …" at bounding box center [1182, 635] width 624 height 82
click at [1351, 658] on div "No problem, our address is [STREET_ADDRESS][US_STATE]. Don't forget to ask for …" at bounding box center [1182, 635] width 624 height 82
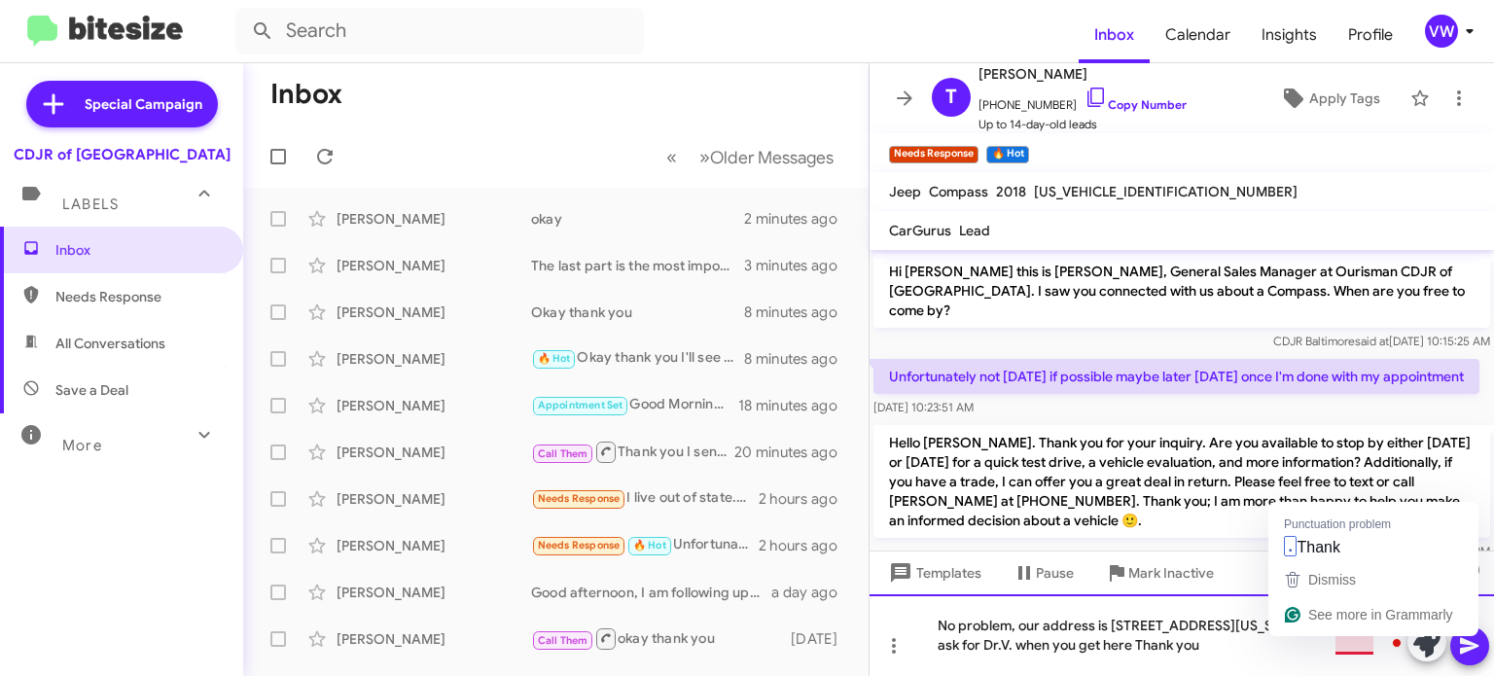
drag, startPoint x: 1351, startPoint y: 646, endPoint x: 1357, endPoint y: 577, distance: 69.3
click at [1355, 615] on html "Inbox Calendar Insights Profile vw Special Campaign CDJR of [GEOGRAPHIC_DATA] L…" at bounding box center [747, 338] width 1494 height 676
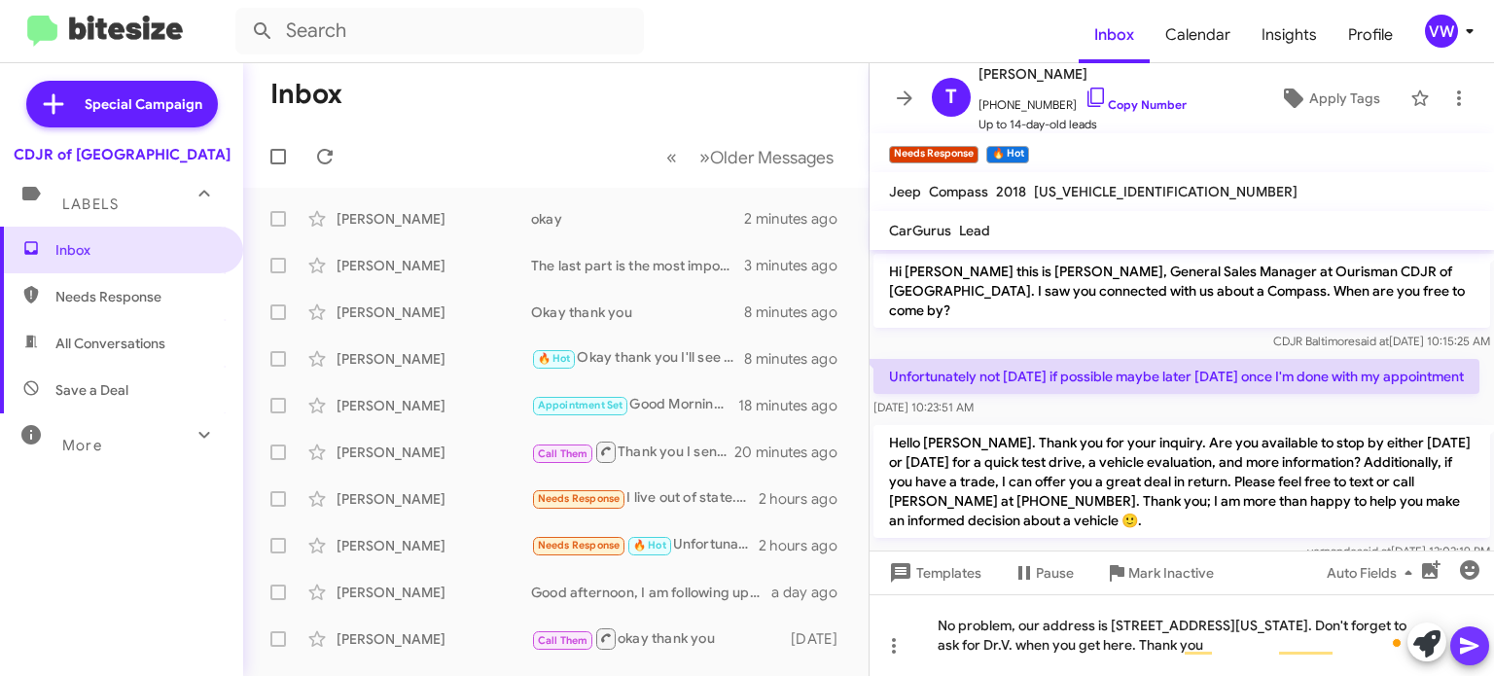
drag, startPoint x: 1462, startPoint y: 649, endPoint x: 1471, endPoint y: 642, distance: 11.1
click at [1464, 647] on icon at bounding box center [1469, 645] width 23 height 23
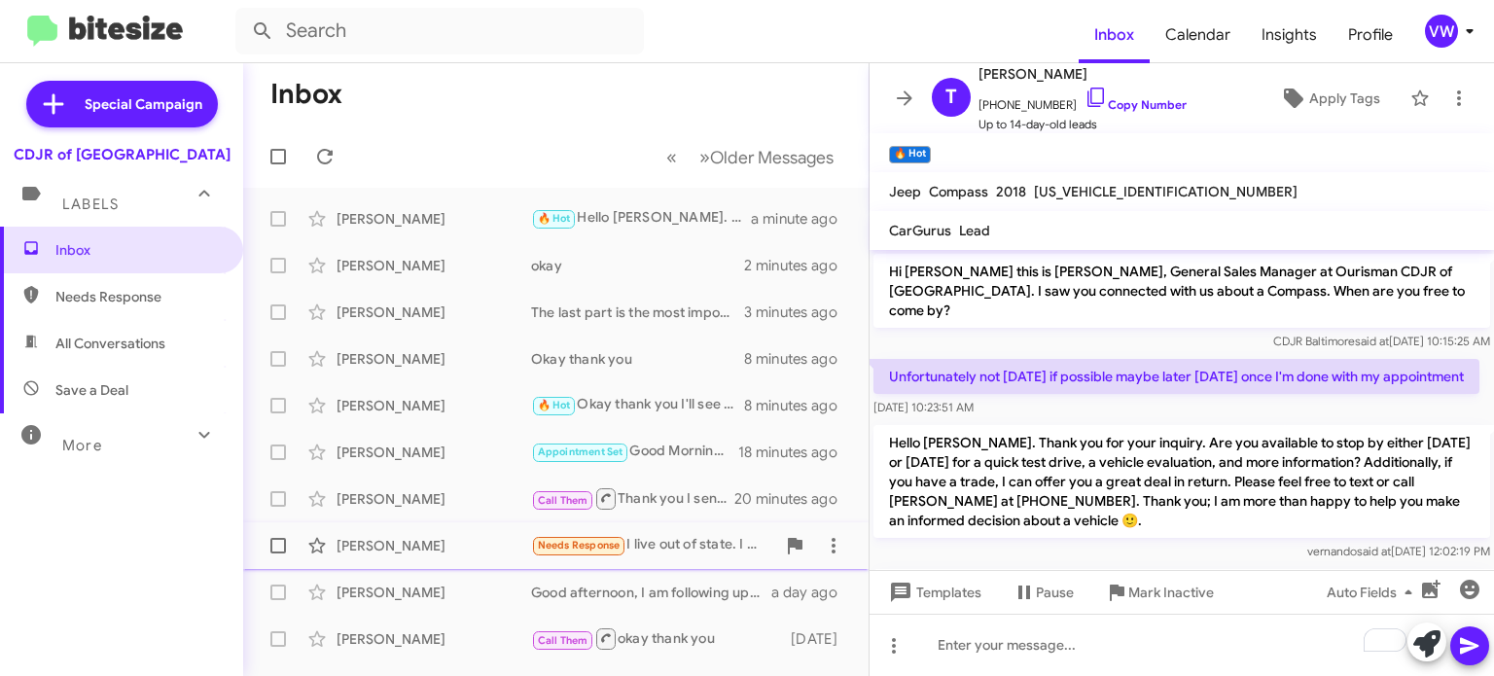
click at [569, 550] on span "Needs Response" at bounding box center [579, 545] width 83 height 13
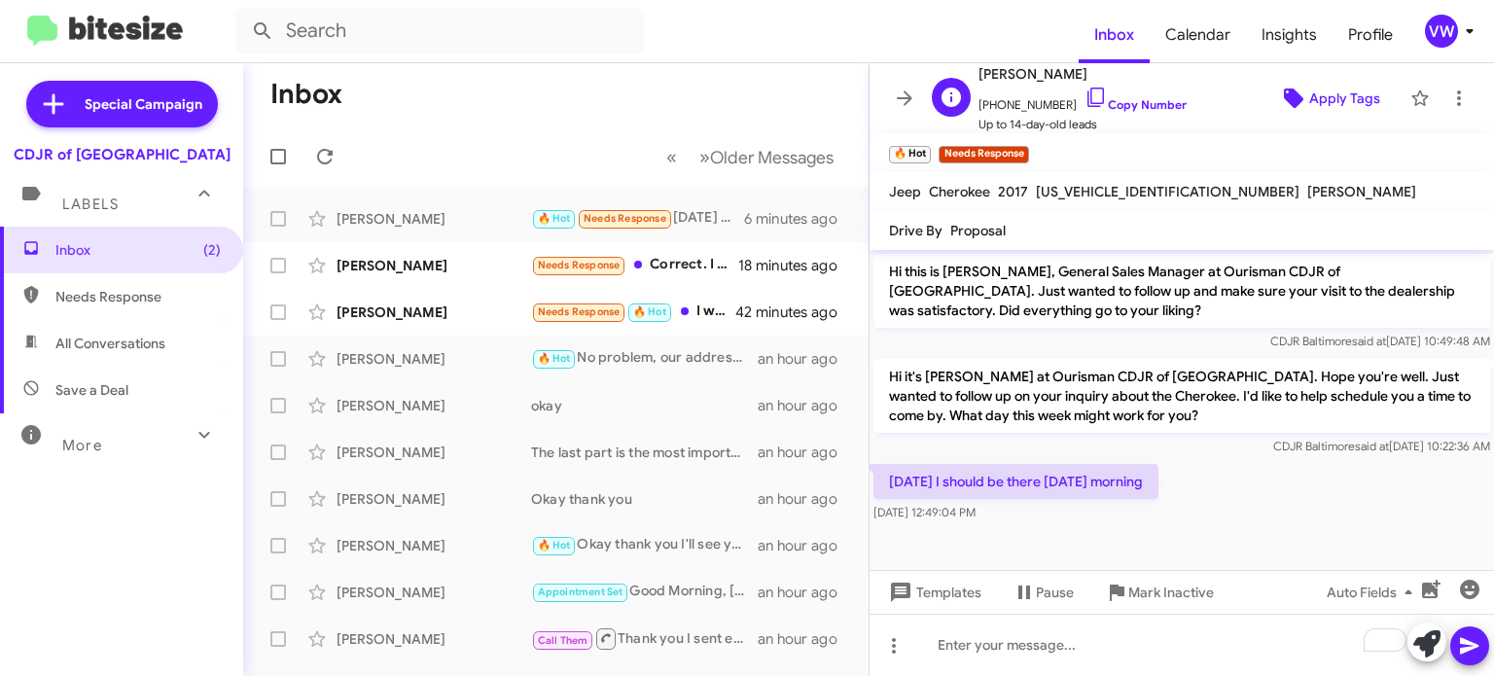
click at [1300, 92] on icon at bounding box center [1293, 98] width 23 height 23
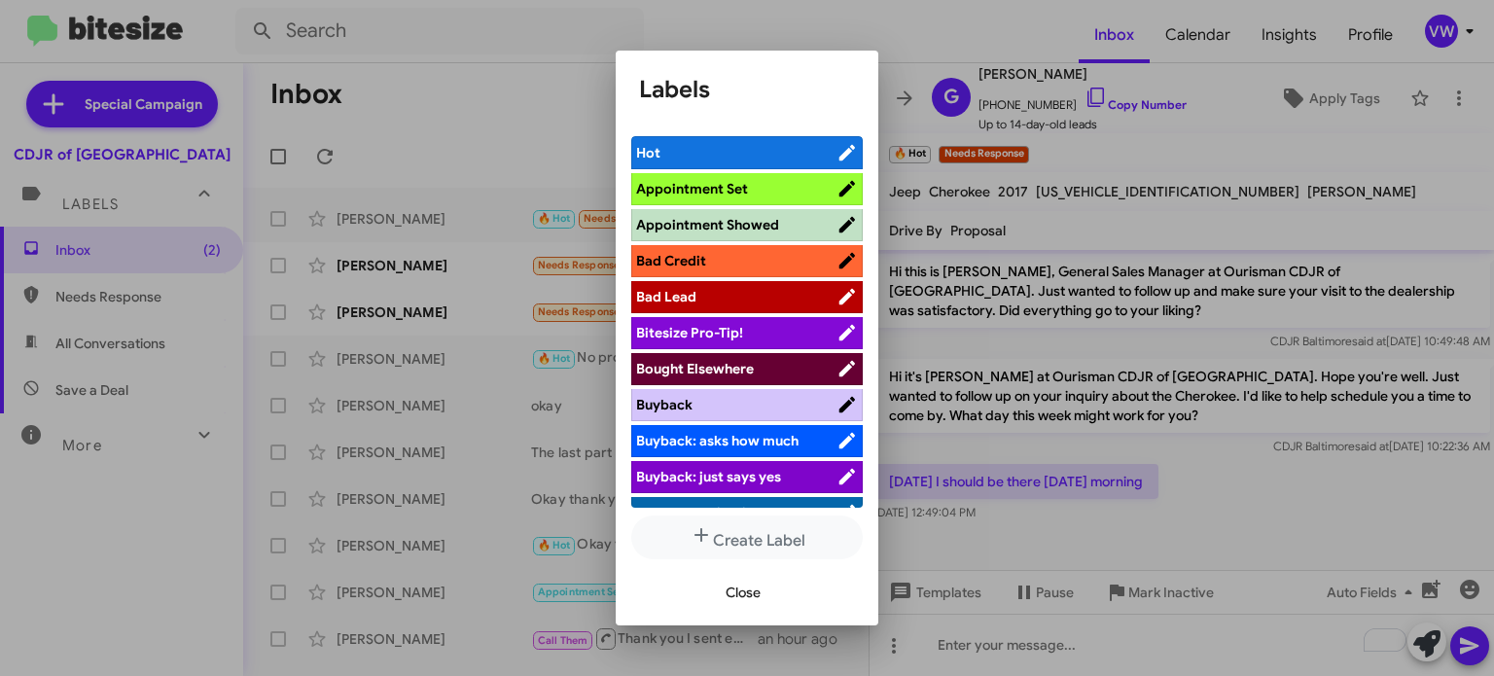
click at [762, 182] on span "Appointment Set" at bounding box center [736, 188] width 200 height 19
click at [735, 601] on span "Close" at bounding box center [743, 592] width 35 height 35
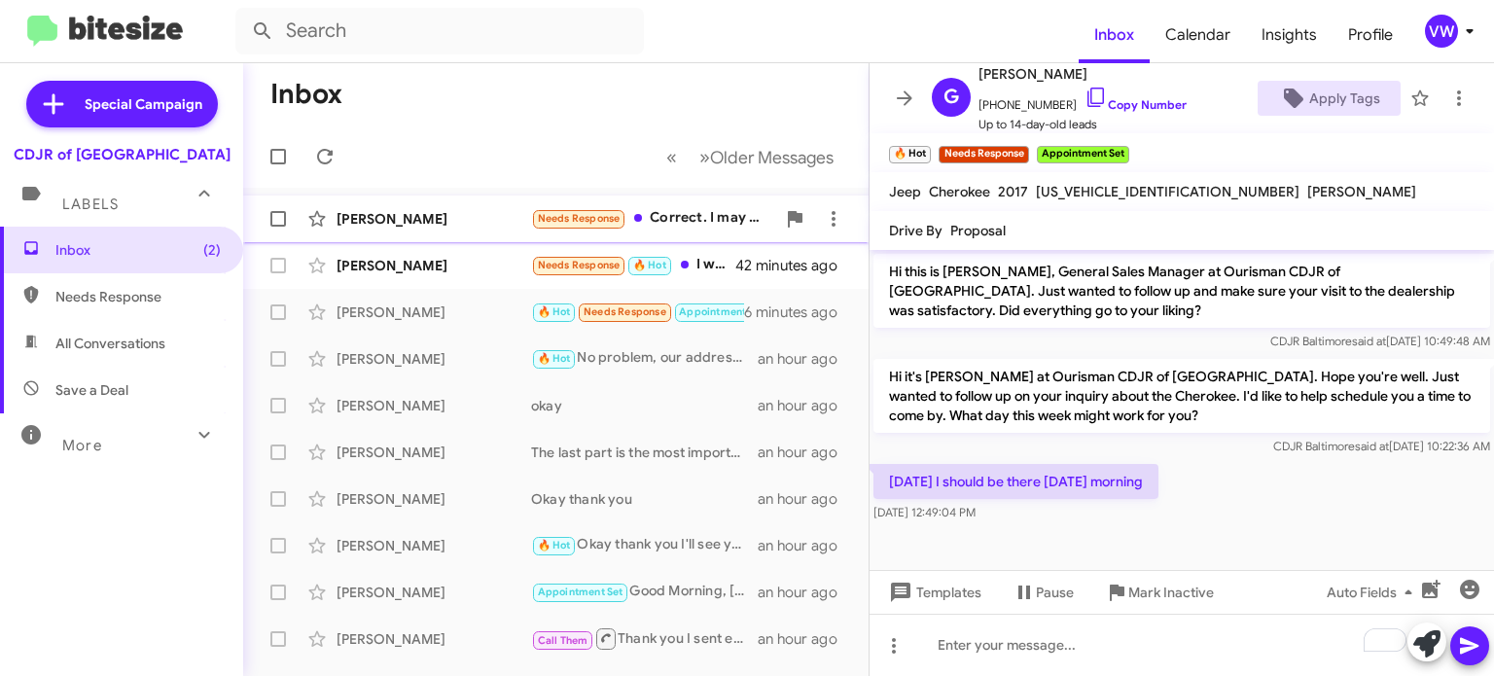
click at [605, 225] on small "Needs Response" at bounding box center [578, 219] width 91 height 18
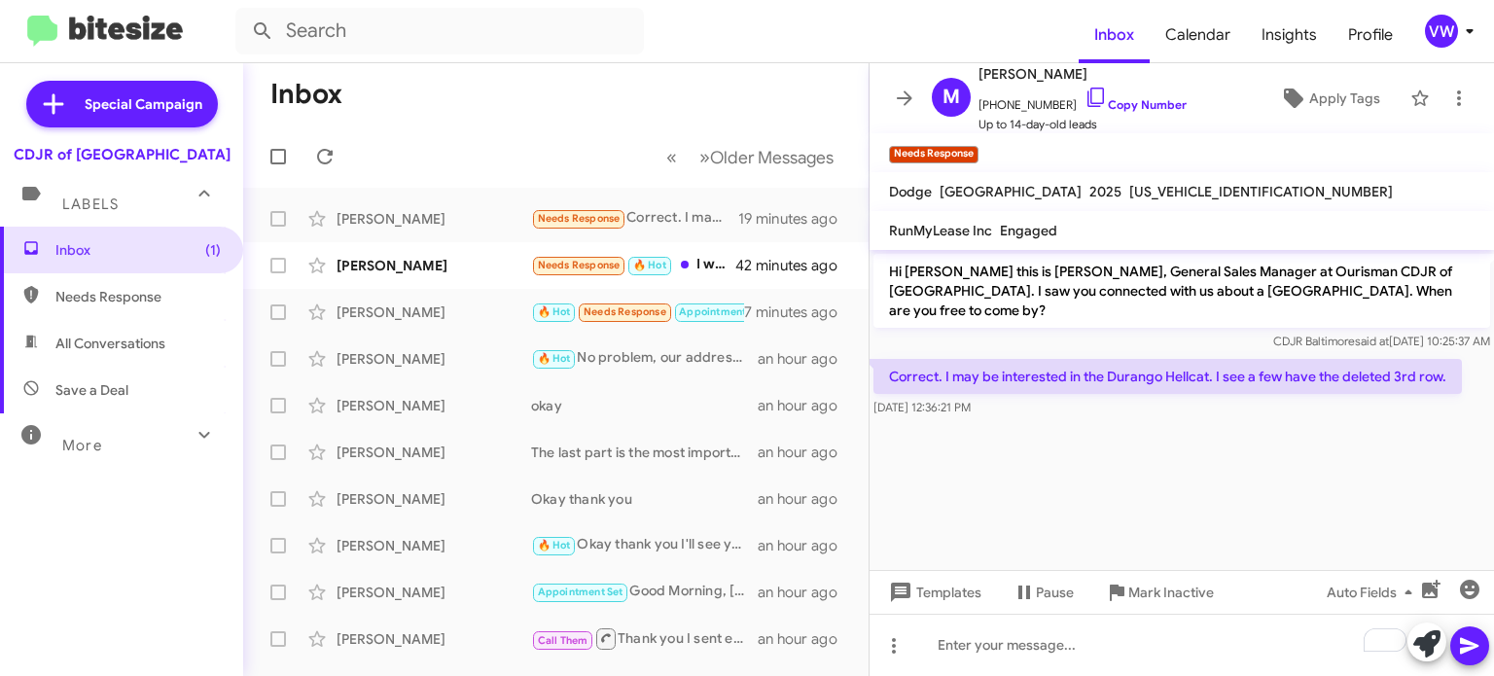
drag, startPoint x: 1141, startPoint y: 499, endPoint x: 919, endPoint y: 465, distance: 224.4
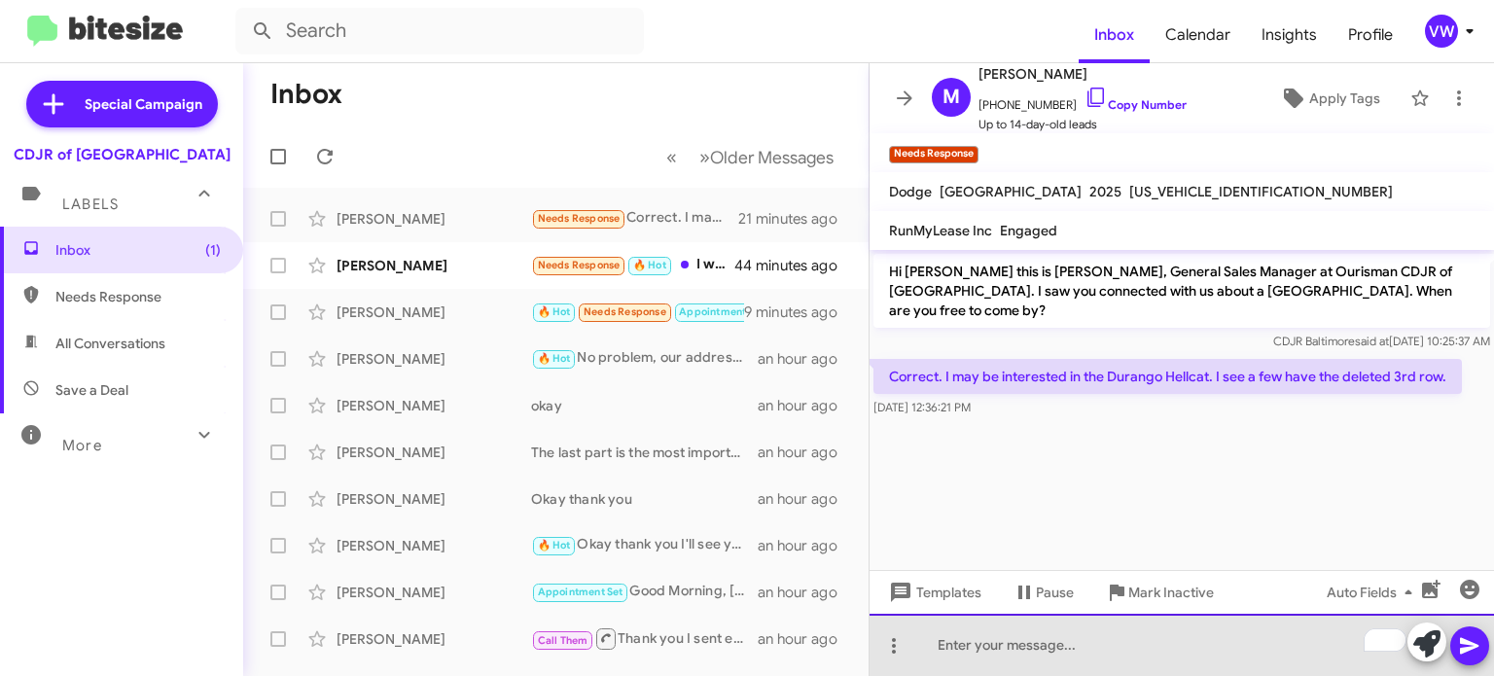
paste div "To enrich screen reader interactions, please activate Accessibility in Grammarl…"
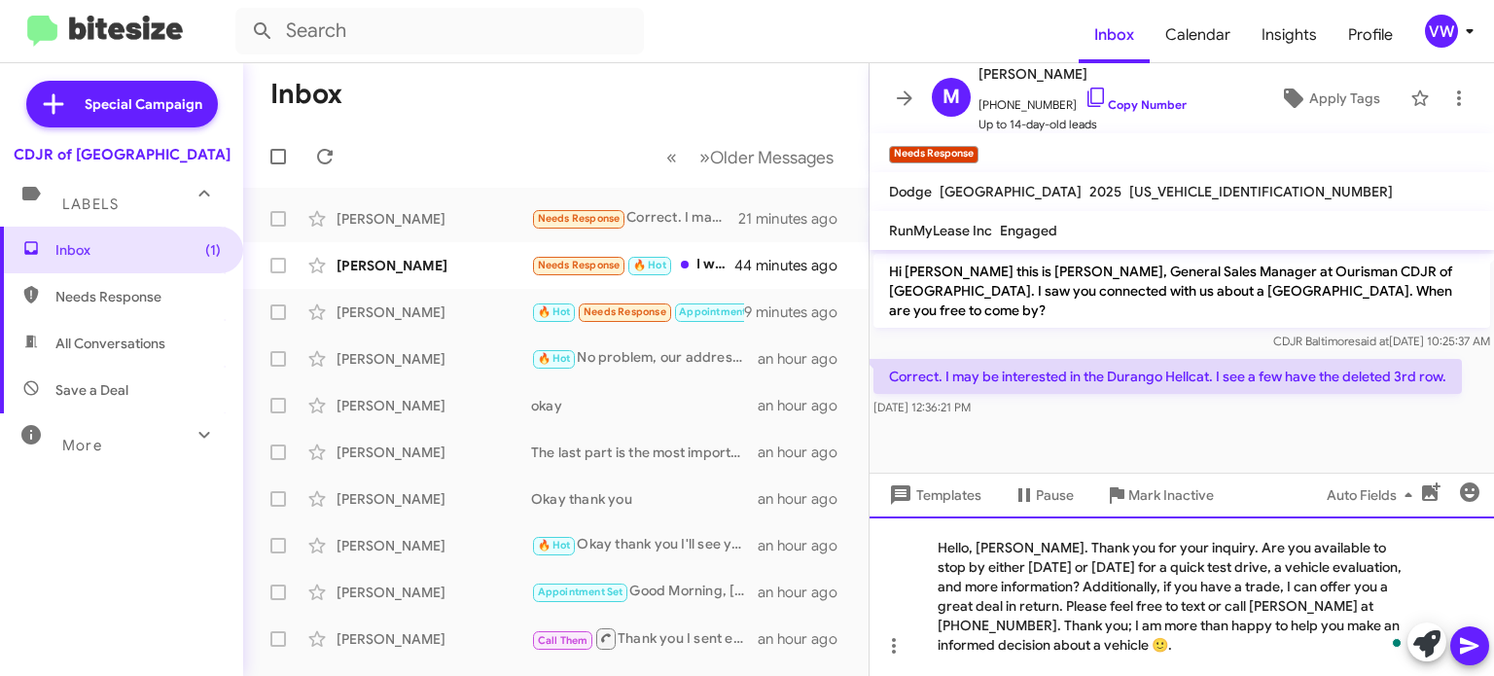
click at [1033, 548] on div "Hello, [PERSON_NAME]. Thank you for your inquiry. Are you available to stop by …" at bounding box center [1182, 596] width 624 height 160
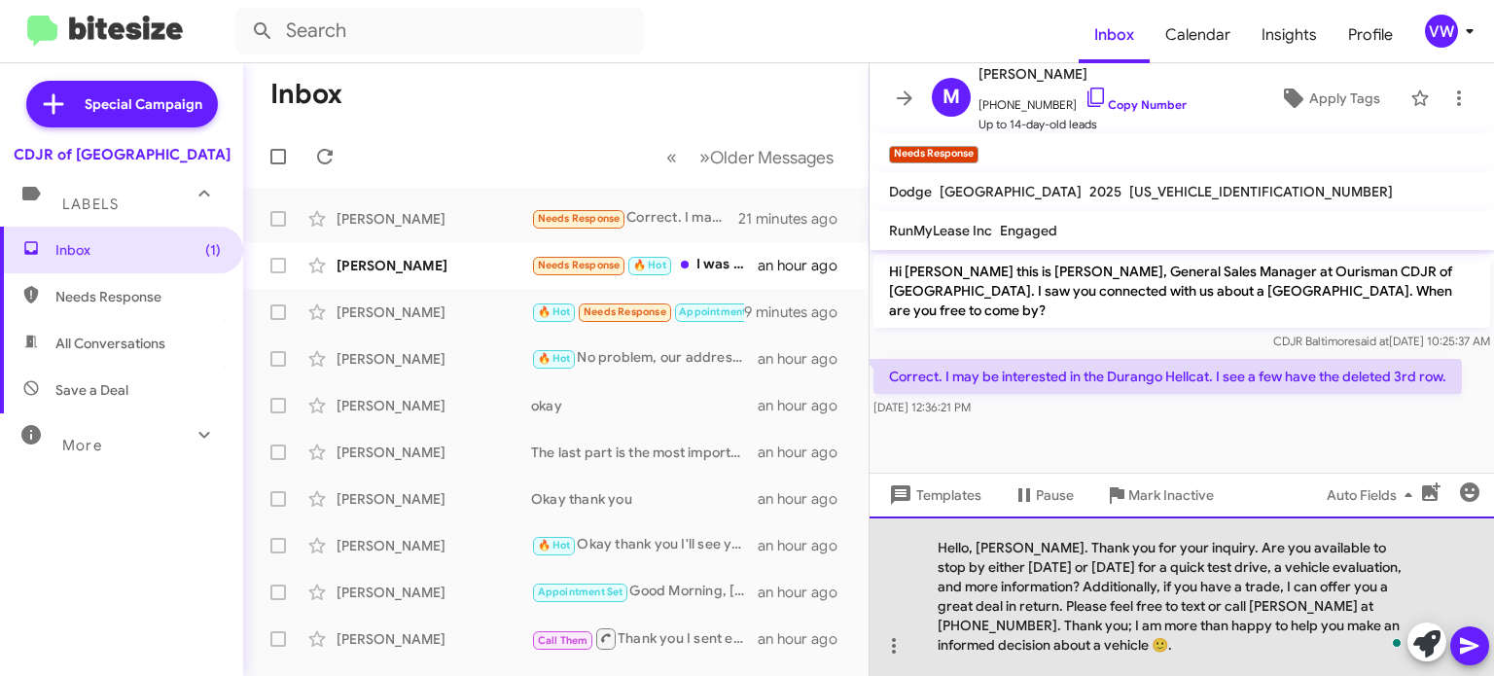
click at [1138, 648] on div "Hello, [PERSON_NAME]. Thank you for your inquiry. Are you available to stop by …" at bounding box center [1182, 596] width 624 height 160
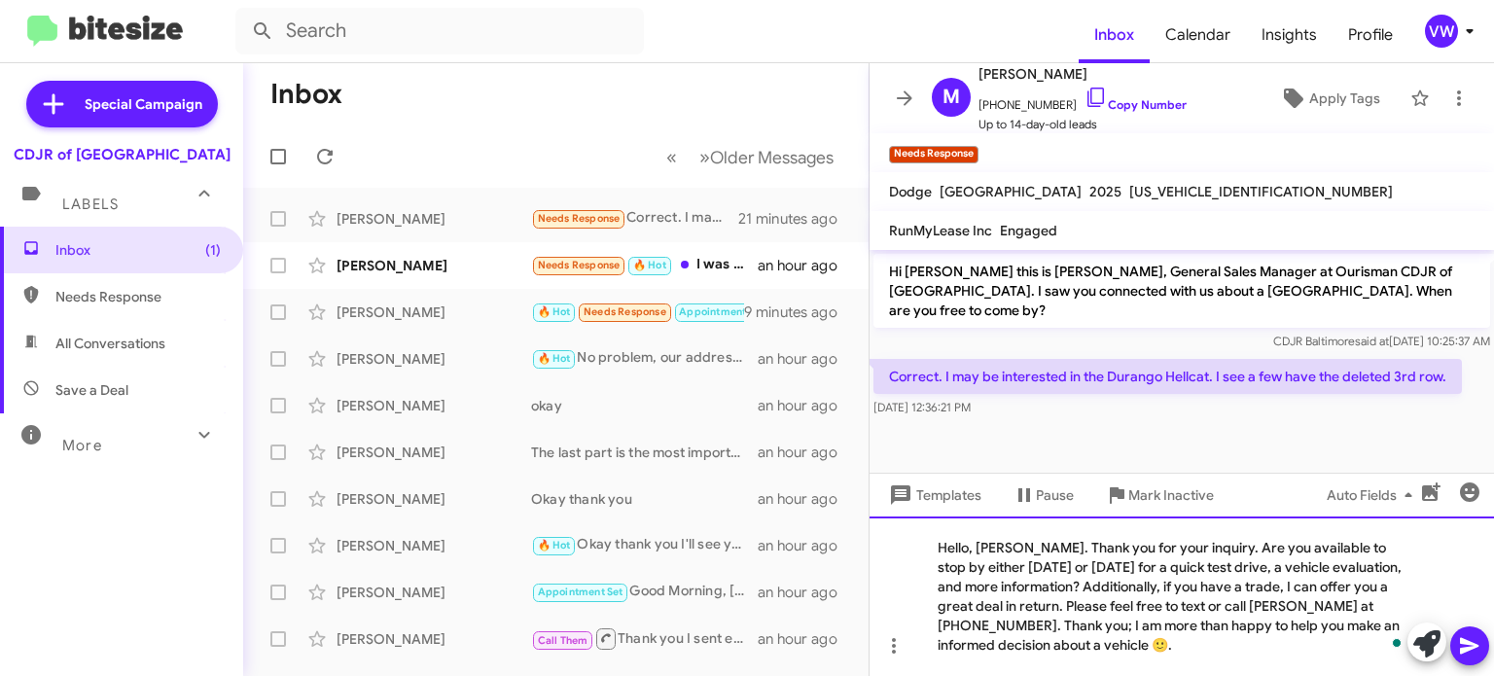
drag, startPoint x: 933, startPoint y: 545, endPoint x: 1429, endPoint y: 675, distance: 512.9
click at [1401, 675] on html "Inbox Calendar Insights Profile vw Special Campaign CDJR of Baltimore Labels In…" at bounding box center [747, 338] width 1494 height 676
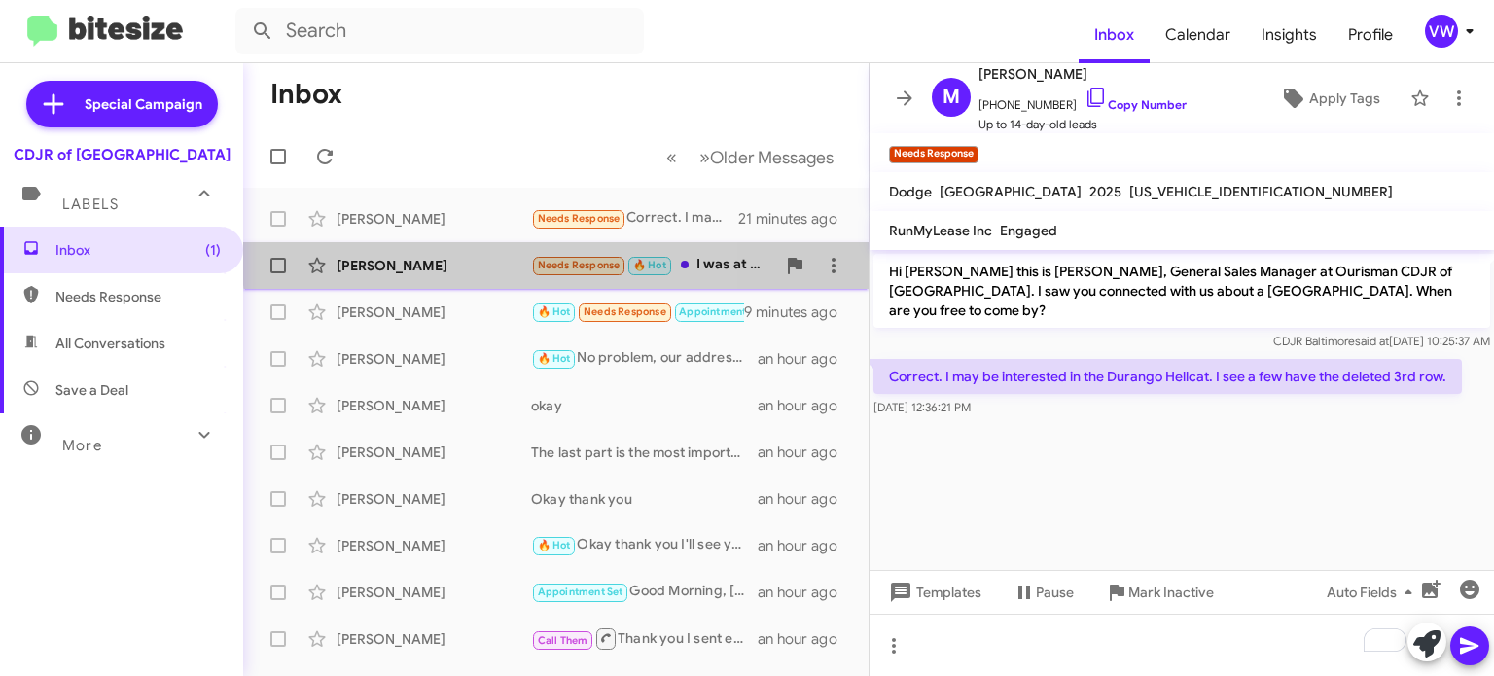
click at [587, 260] on span "Needs Response" at bounding box center [579, 265] width 83 height 13
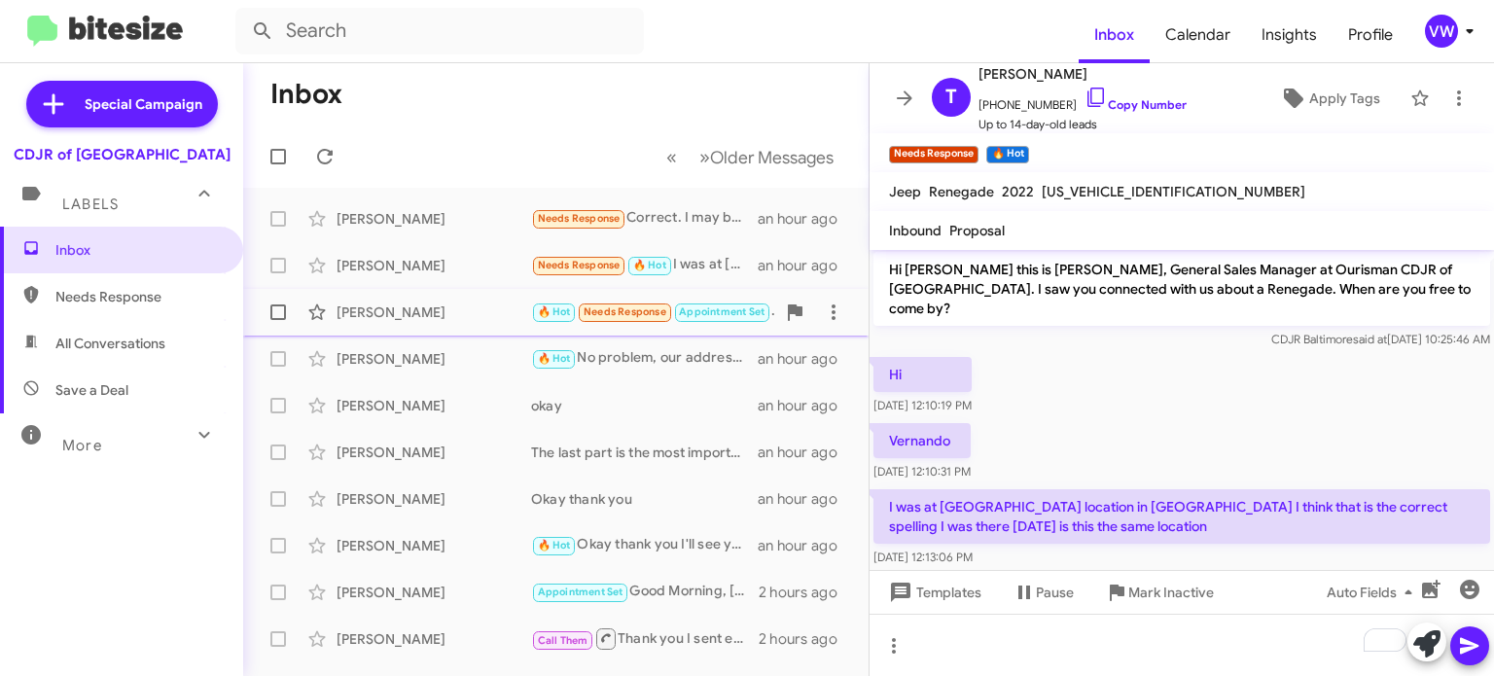
click at [602, 316] on span "Needs Response" at bounding box center [625, 311] width 83 height 13
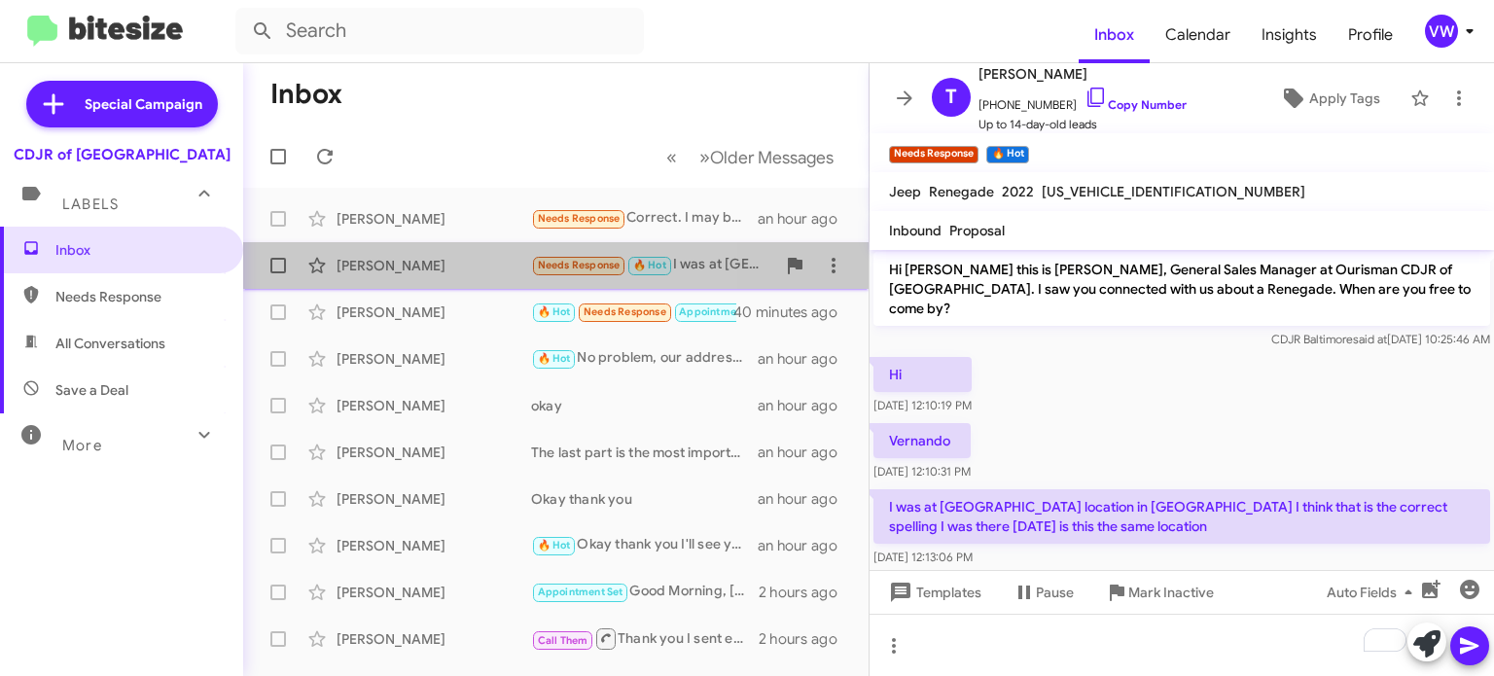
click at [593, 271] on span "Needs Response" at bounding box center [579, 265] width 83 height 13
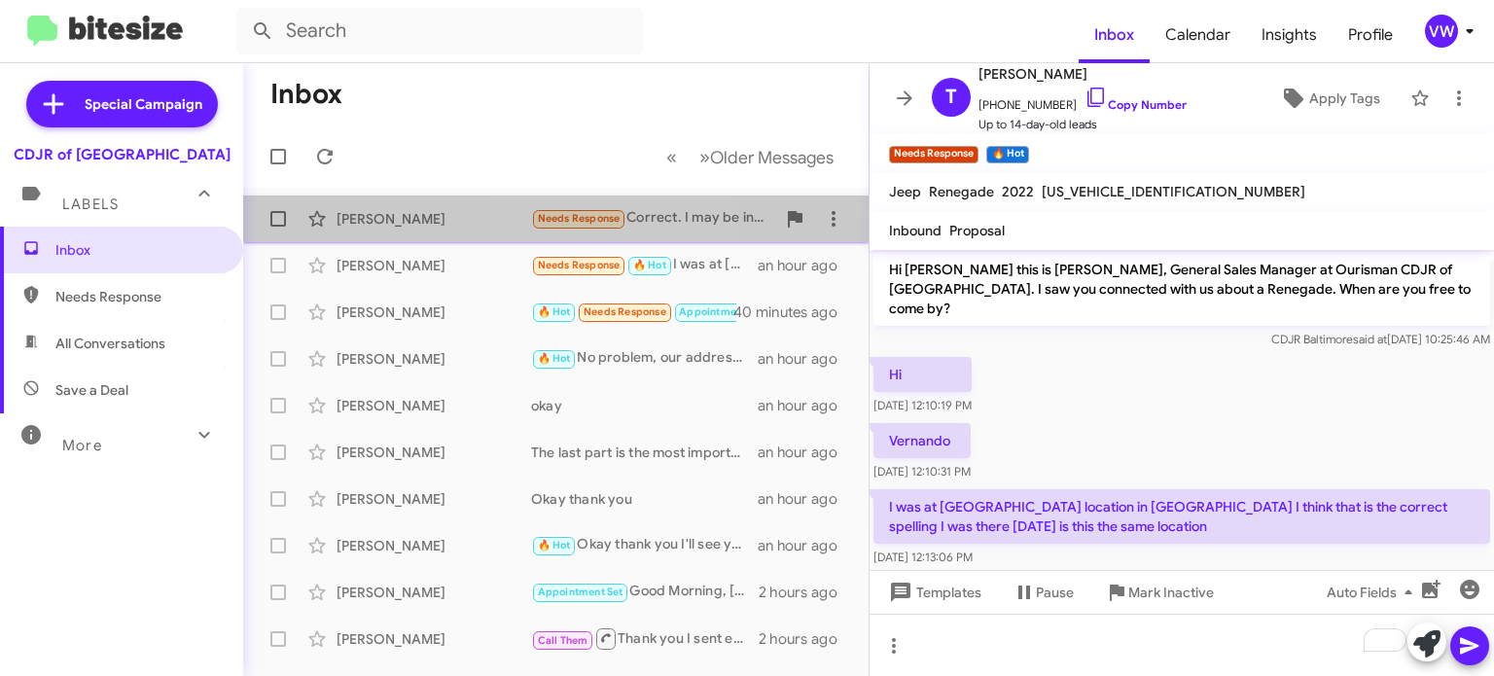
click at [581, 225] on span "Needs Response" at bounding box center [579, 218] width 83 height 13
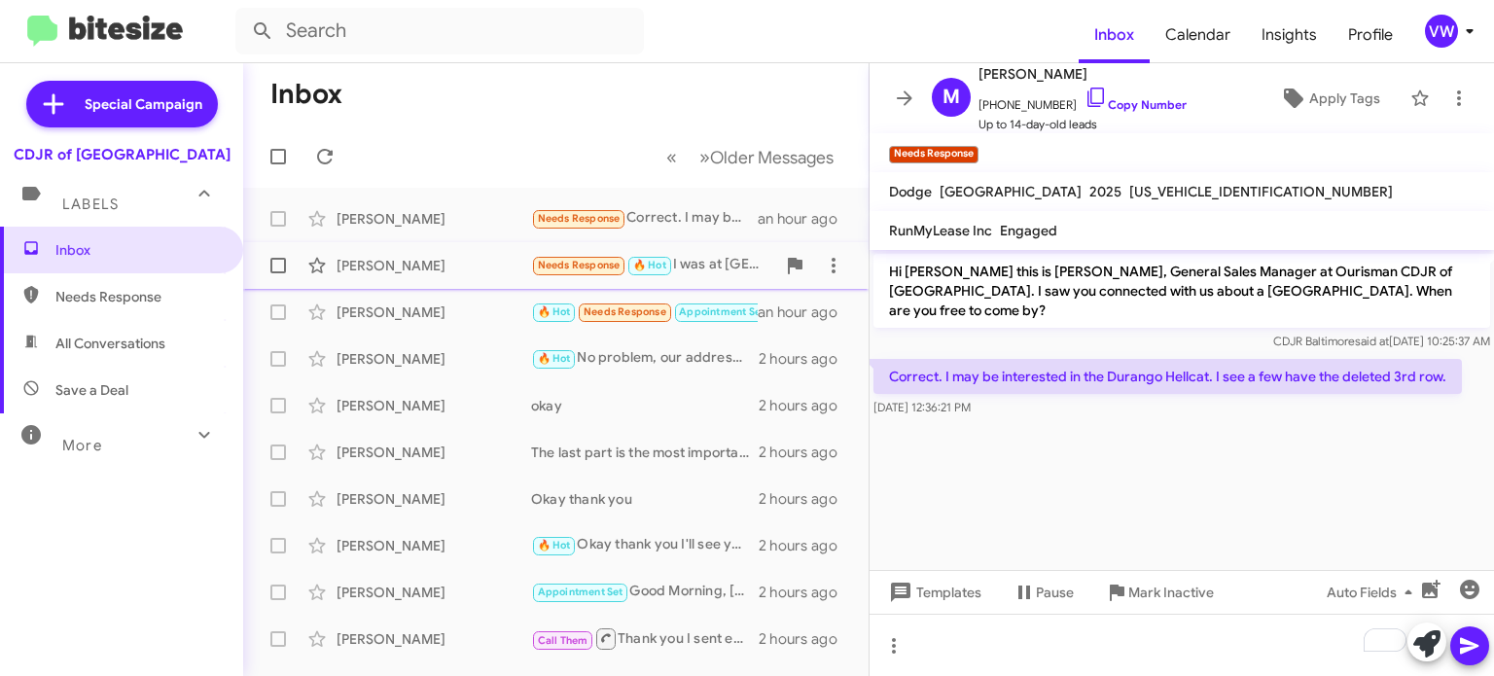
click at [611, 262] on span "Needs Response" at bounding box center [579, 265] width 83 height 13
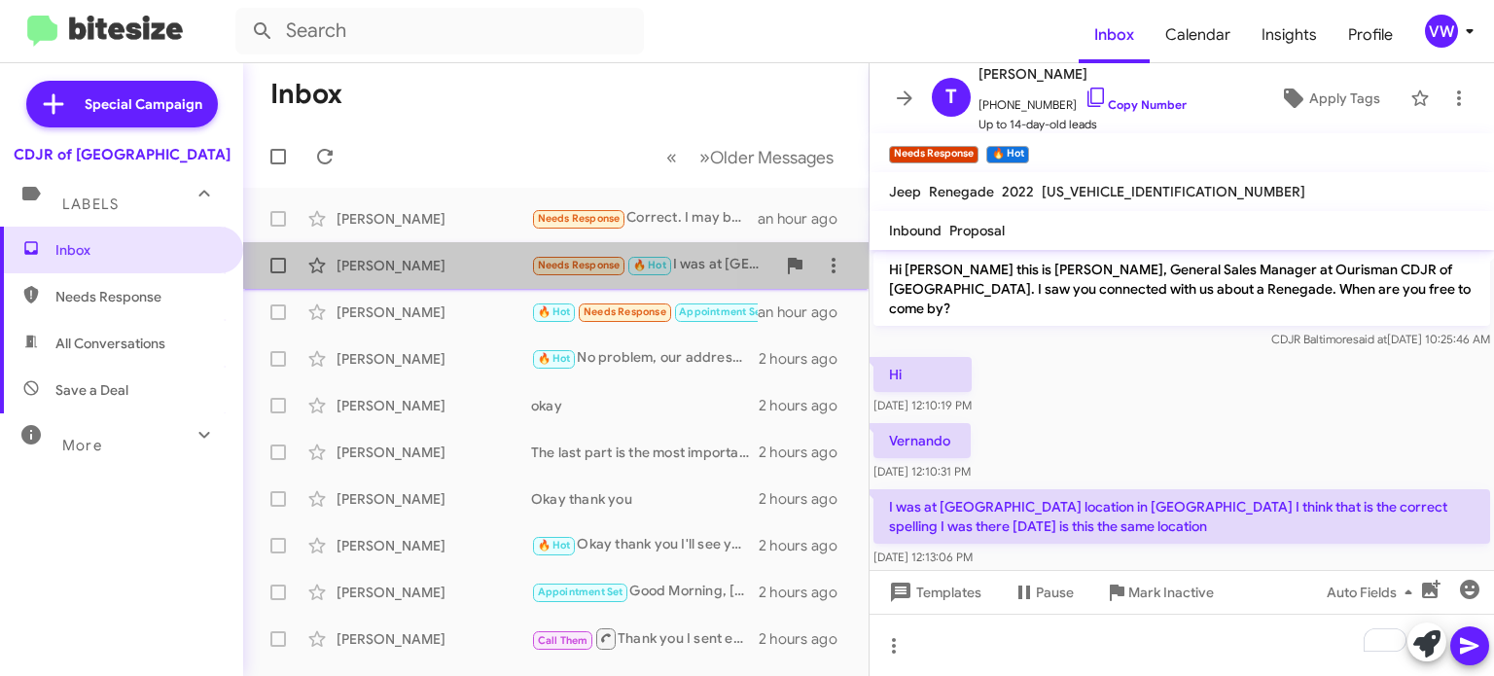
click at [582, 267] on span "Needs Response" at bounding box center [579, 265] width 83 height 13
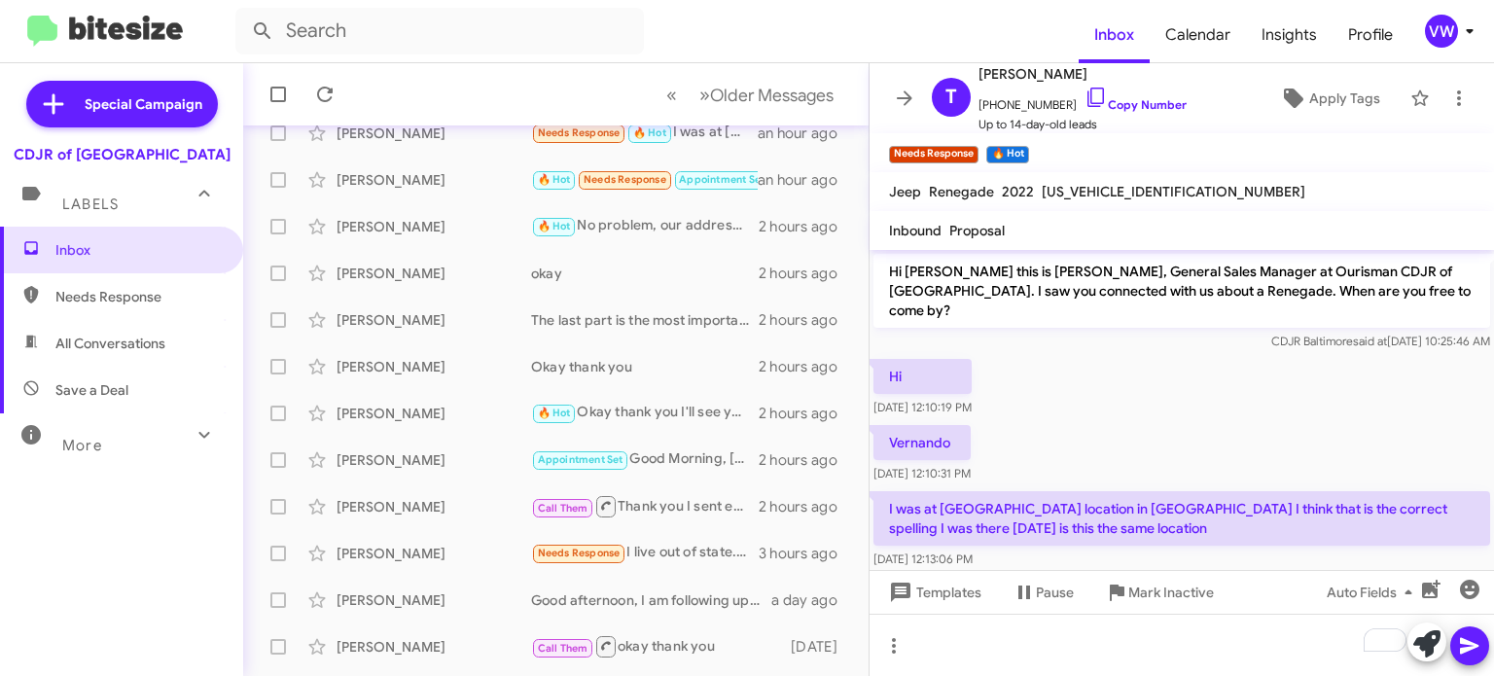
scroll to position [2, 0]
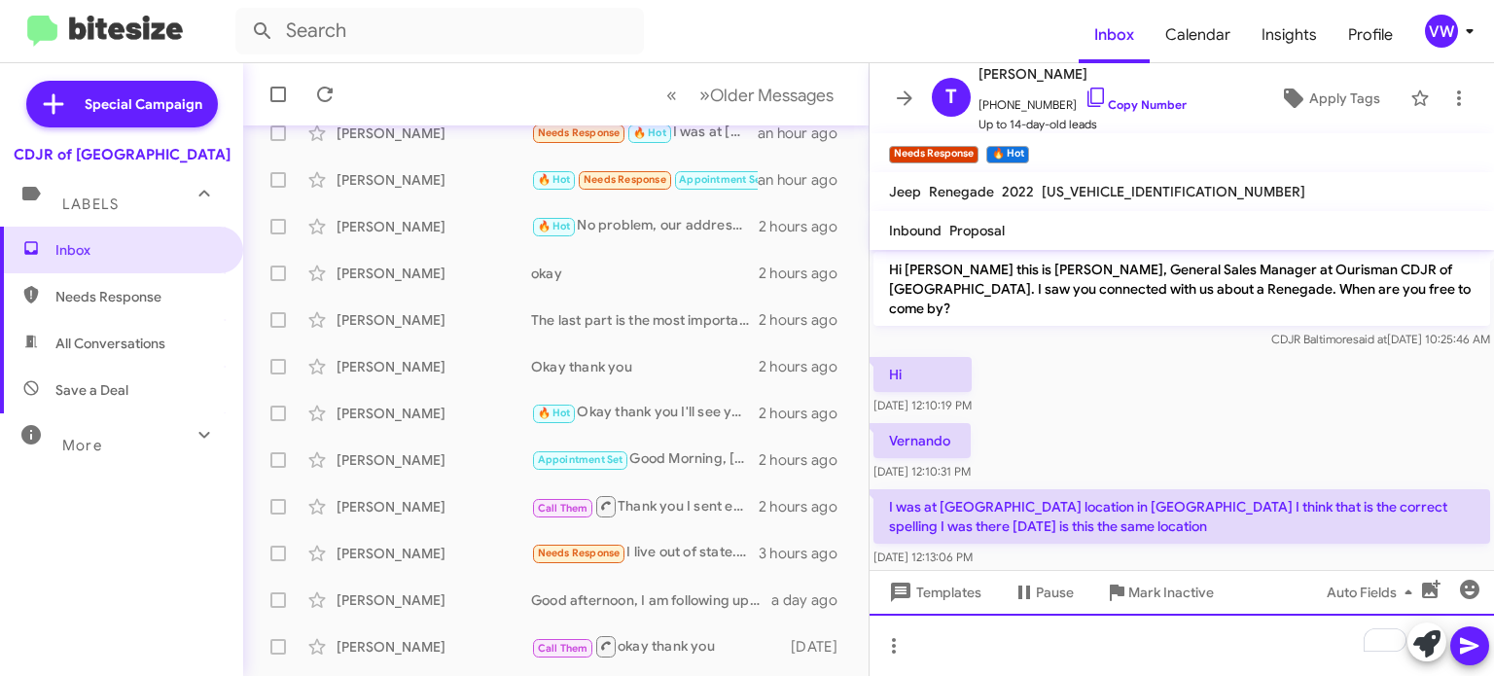
click at [1086, 652] on div "To enrich screen reader interactions, please activate Accessibility in Grammarl…" at bounding box center [1182, 645] width 624 height 62
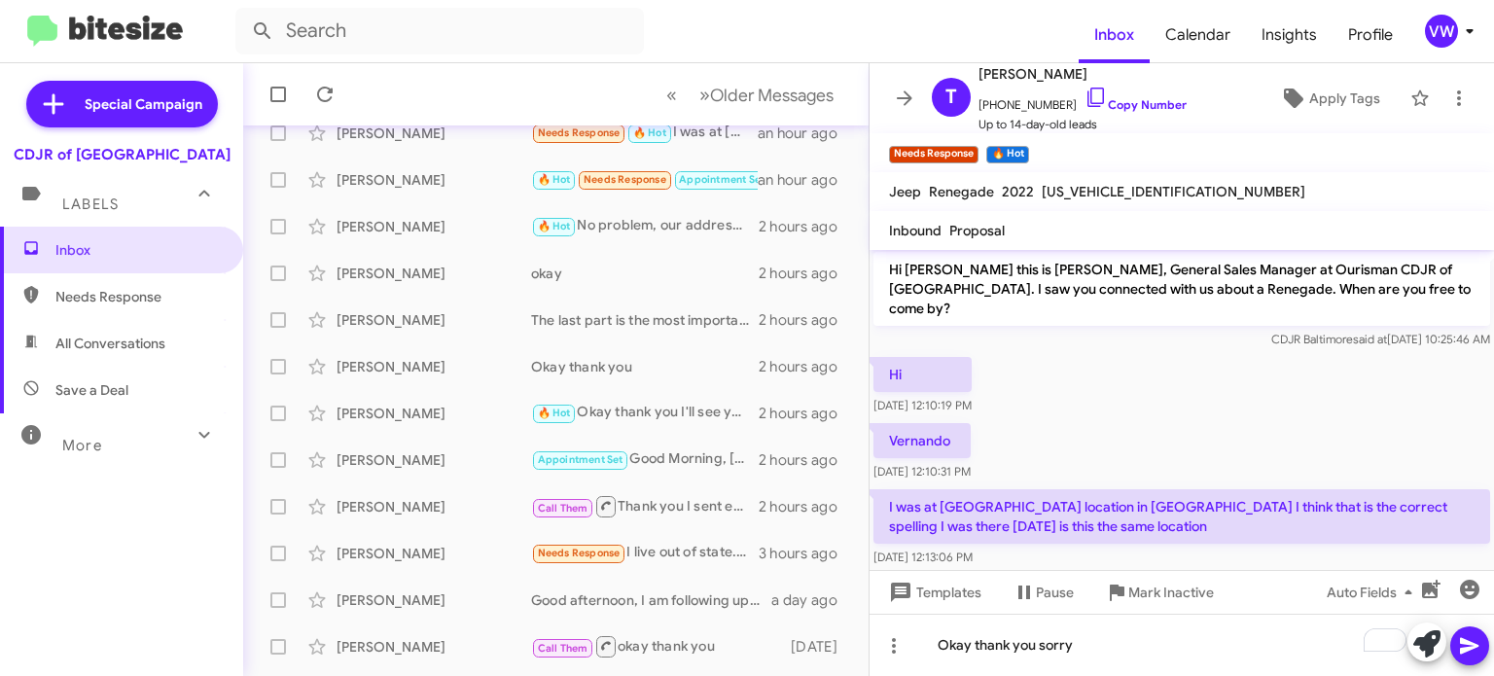
click at [1473, 637] on icon at bounding box center [1469, 645] width 23 height 23
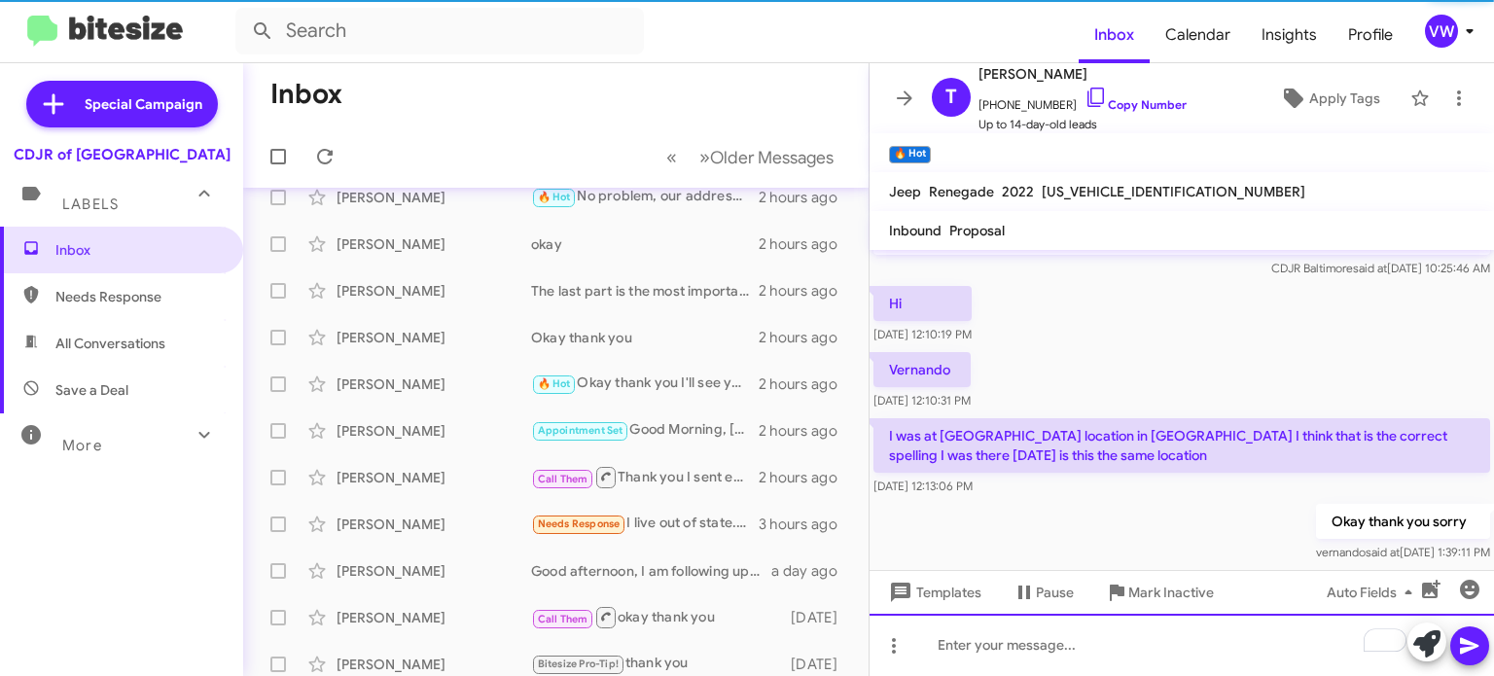
scroll to position [150, 0]
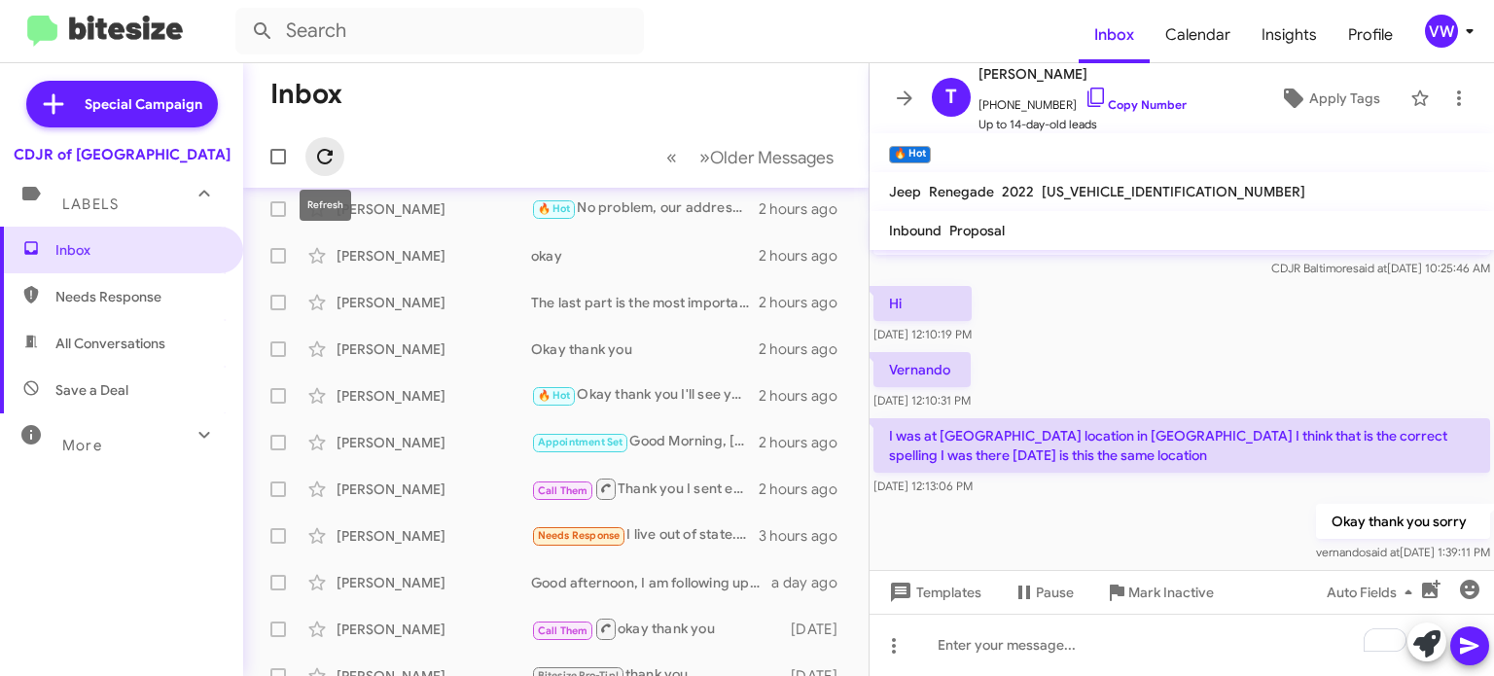
click at [316, 153] on icon at bounding box center [324, 156] width 23 height 23
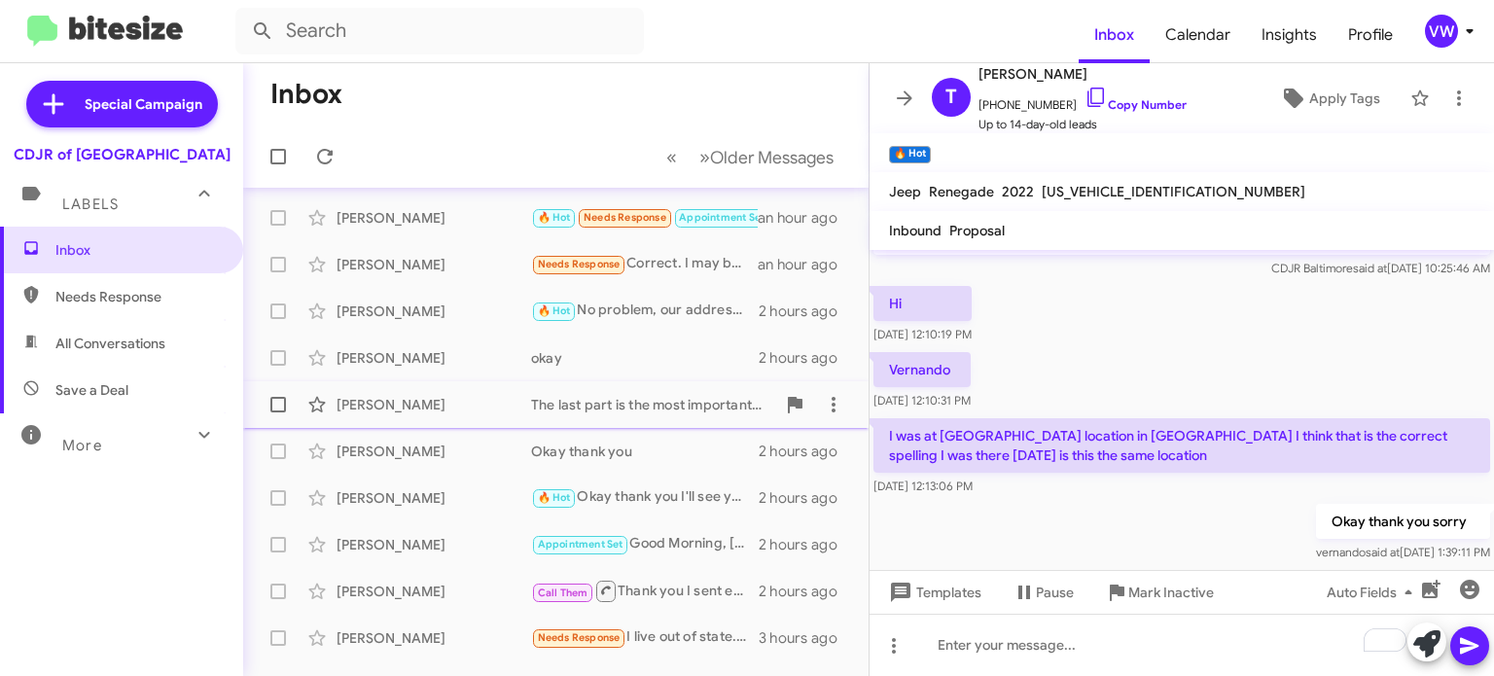
scroll to position [0, 0]
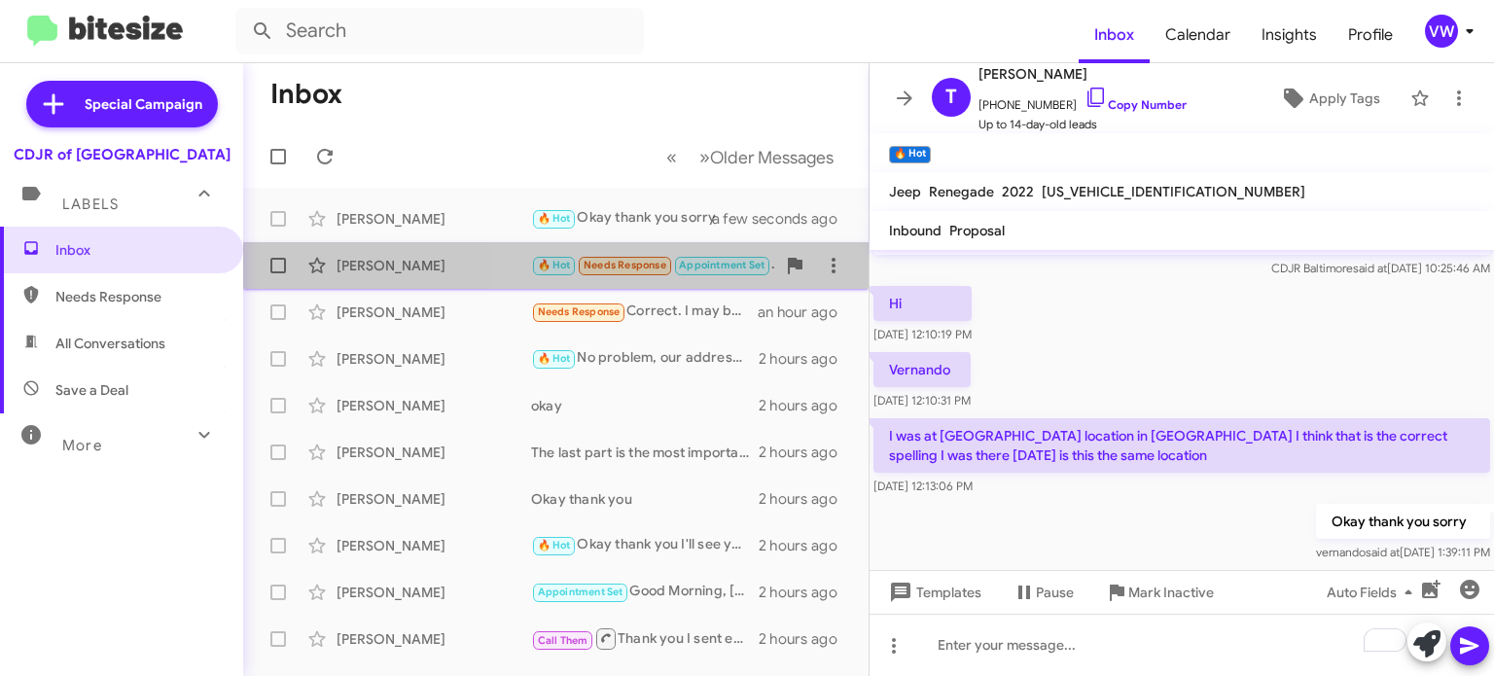
click at [636, 275] on span "🔥 Hot Needs Response Appointment Set" at bounding box center [651, 265] width 240 height 22
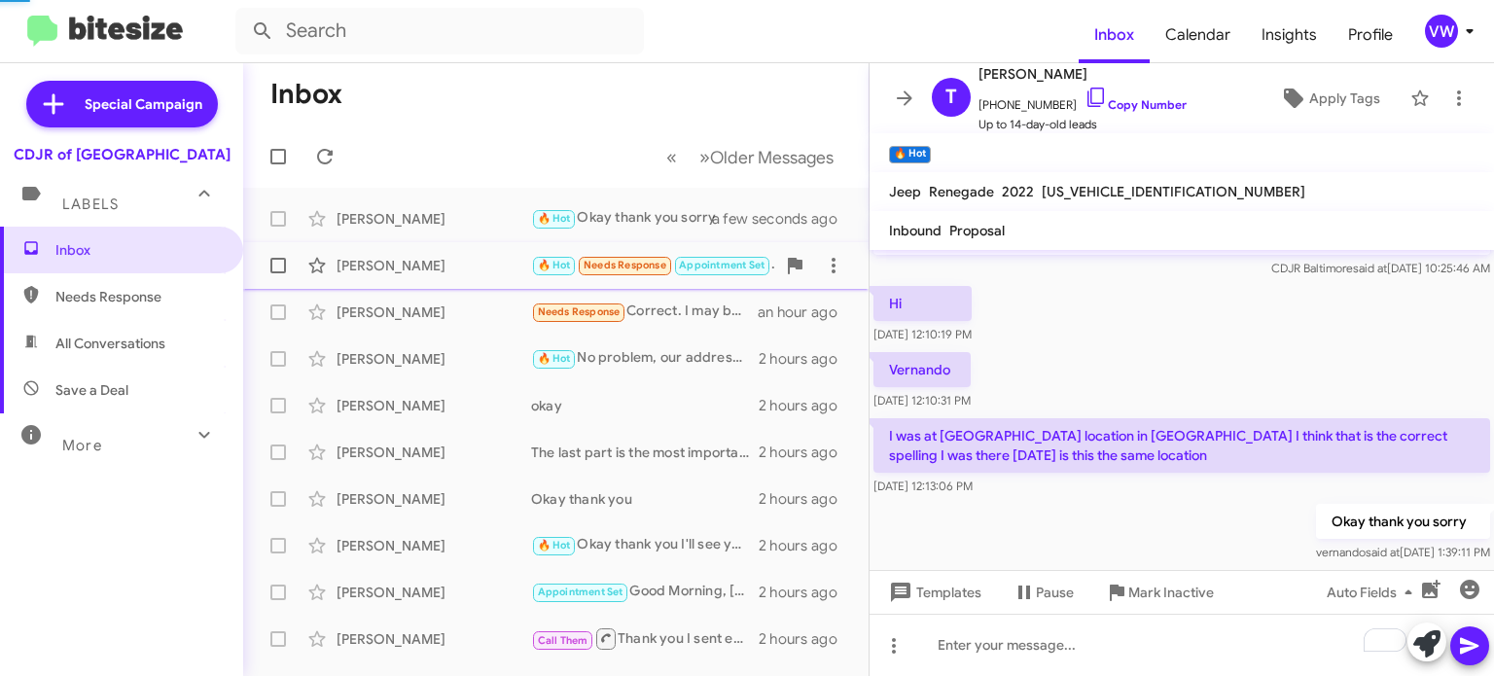
scroll to position [12, 0]
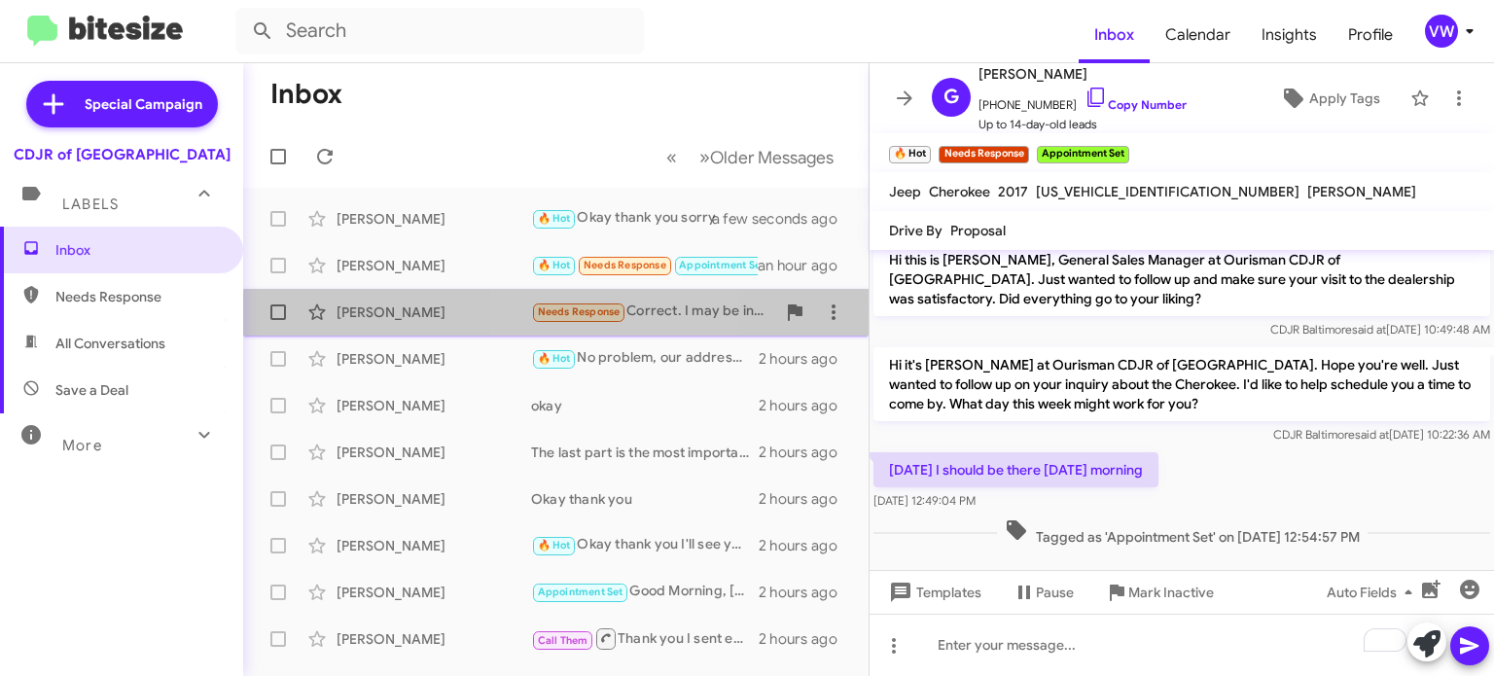
click at [569, 318] on span "Needs Response" at bounding box center [579, 311] width 83 height 13
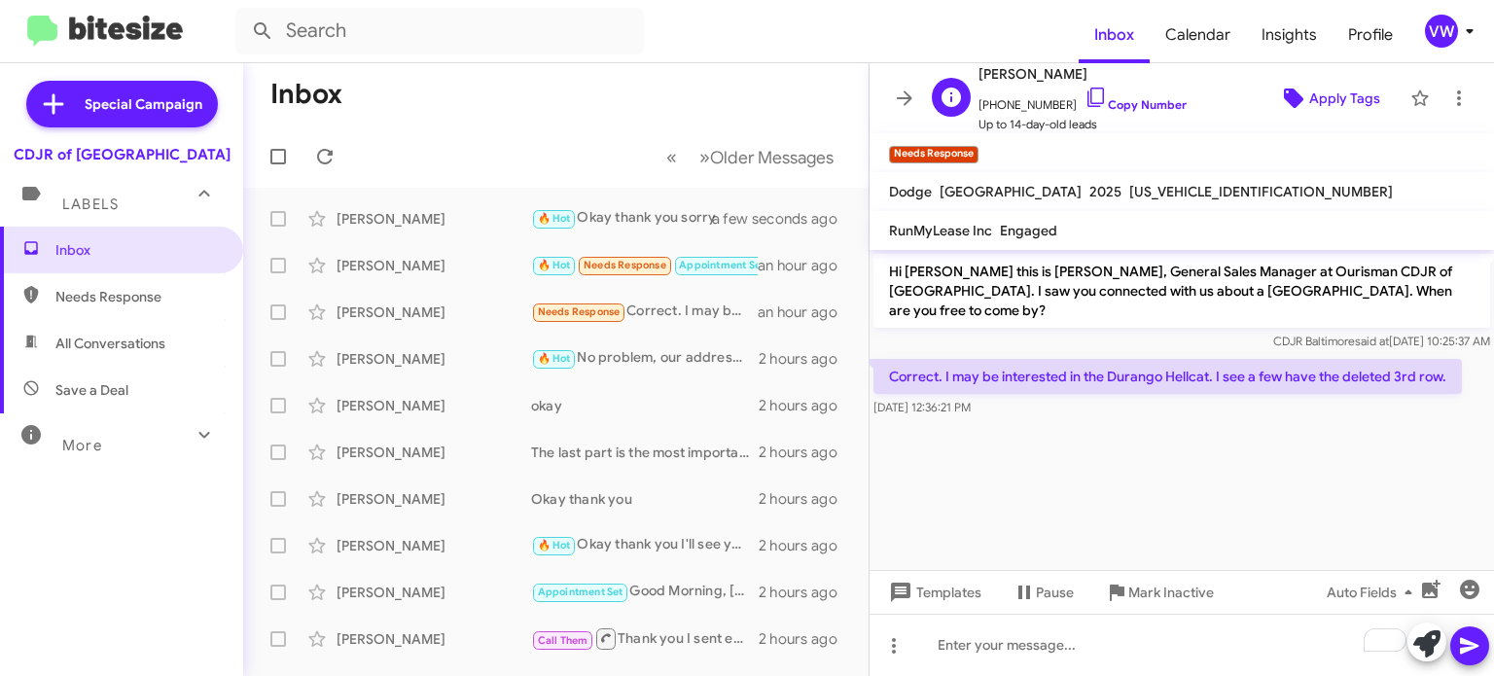
click at [1327, 90] on span "Apply Tags" at bounding box center [1344, 98] width 71 height 35
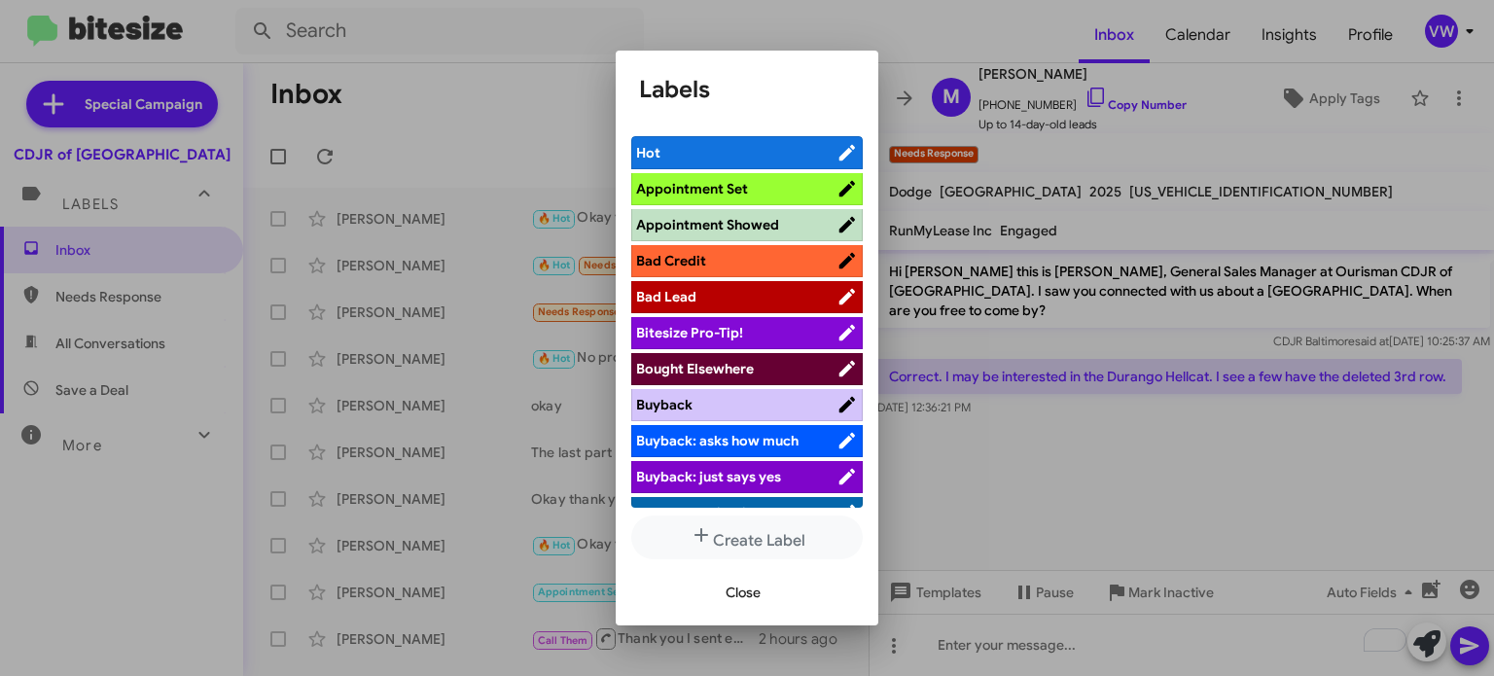
click at [795, 186] on span "Appointment Set" at bounding box center [736, 188] width 200 height 19
click at [756, 596] on span "Close" at bounding box center [743, 592] width 35 height 35
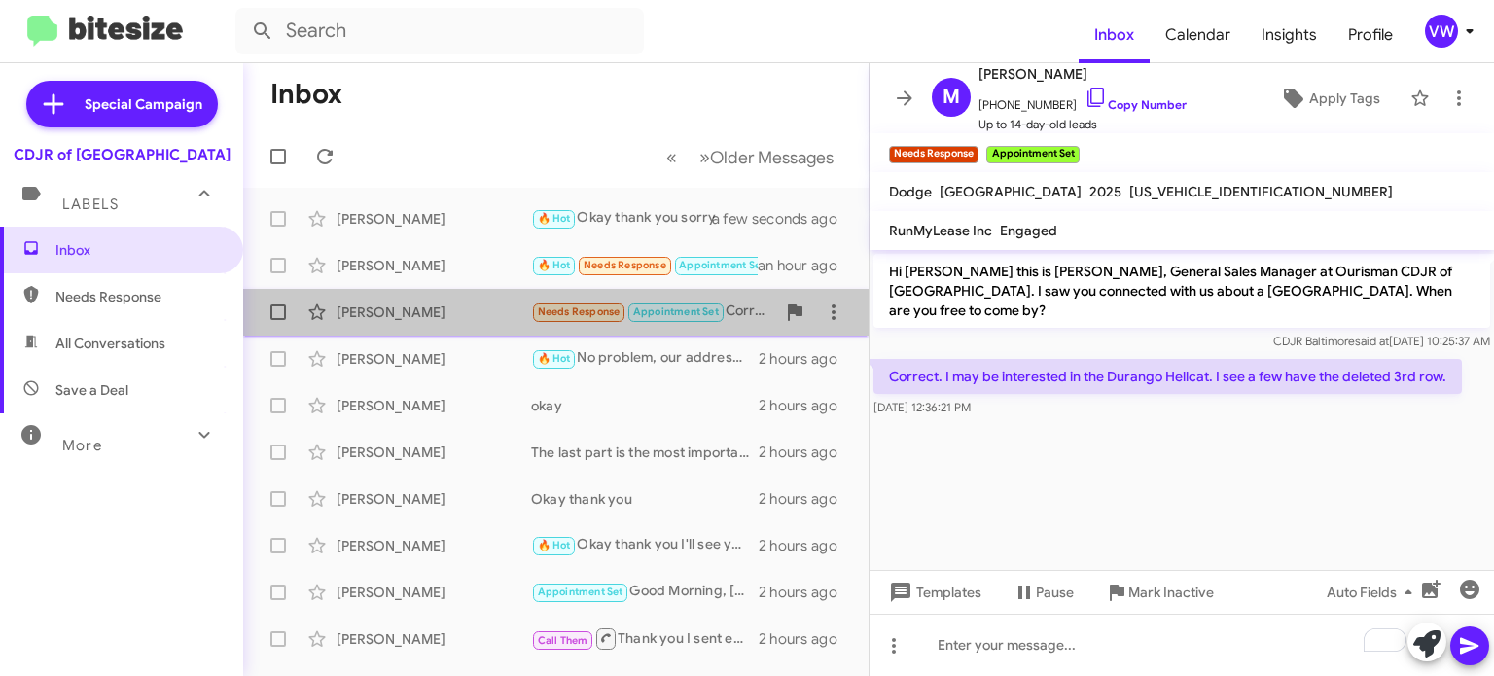
click at [658, 315] on span "Appointment Set" at bounding box center [676, 311] width 86 height 13
click at [679, 307] on span "Appointment Set" at bounding box center [676, 311] width 86 height 13
click at [629, 305] on small "Appointment Set" at bounding box center [675, 312] width 94 height 18
click at [629, 306] on small "Appointment Set" at bounding box center [675, 312] width 94 height 18
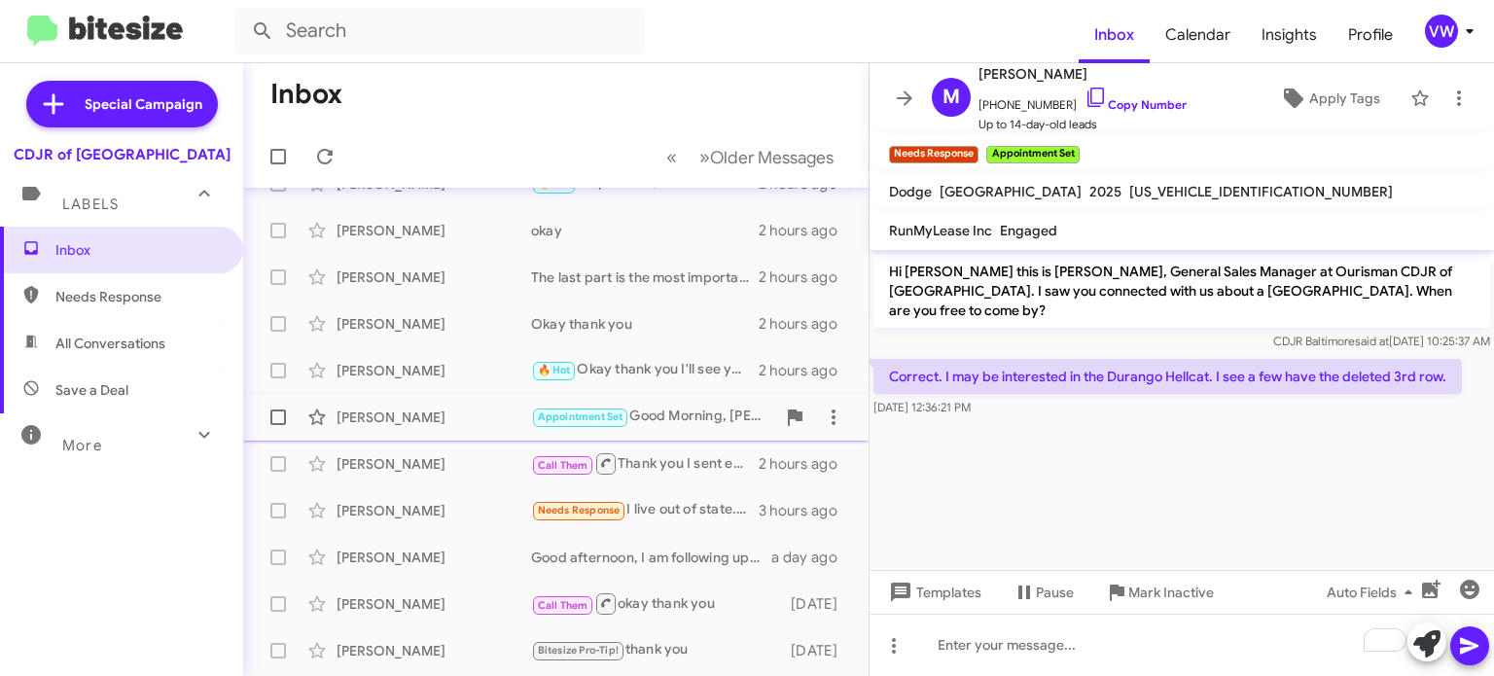
scroll to position [127, 0]
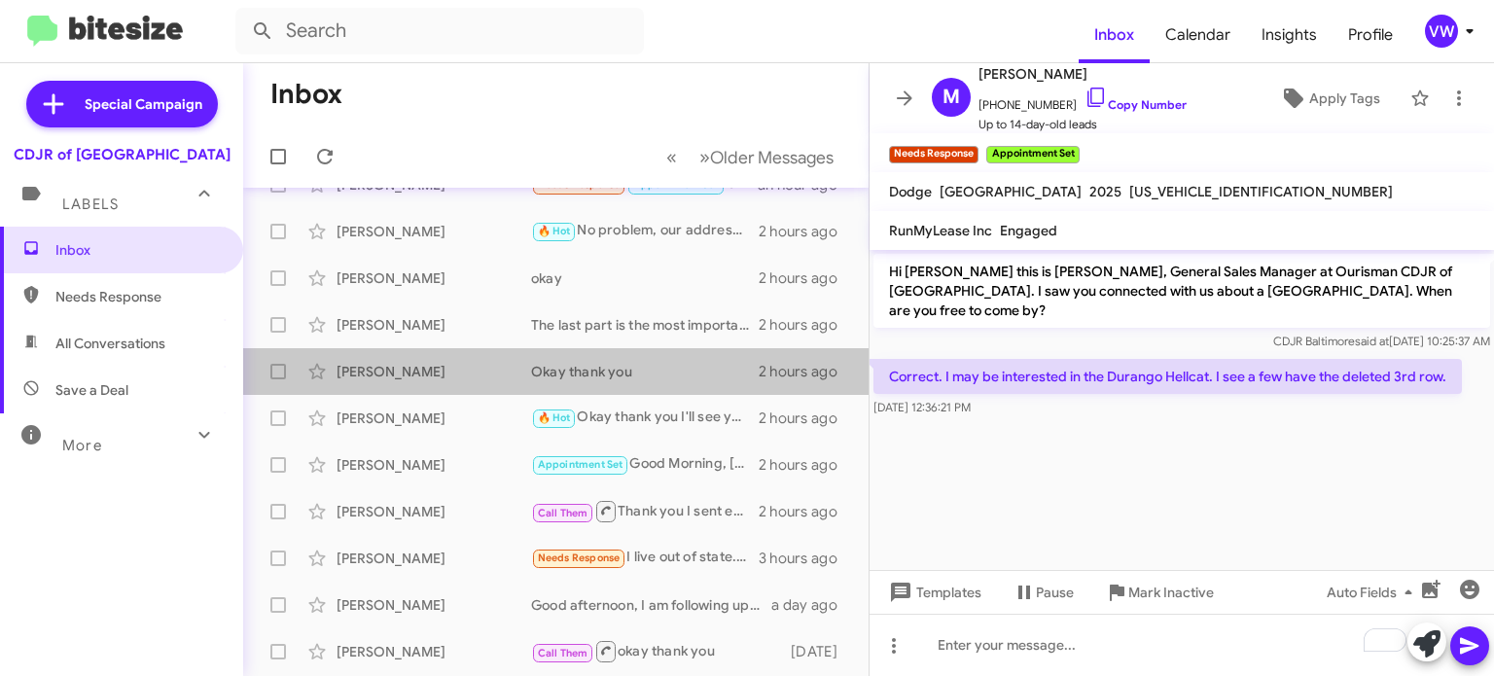
drag, startPoint x: 676, startPoint y: 374, endPoint x: 871, endPoint y: 528, distance: 247.9
click at [676, 376] on div "Okay thank you" at bounding box center [645, 371] width 228 height 19
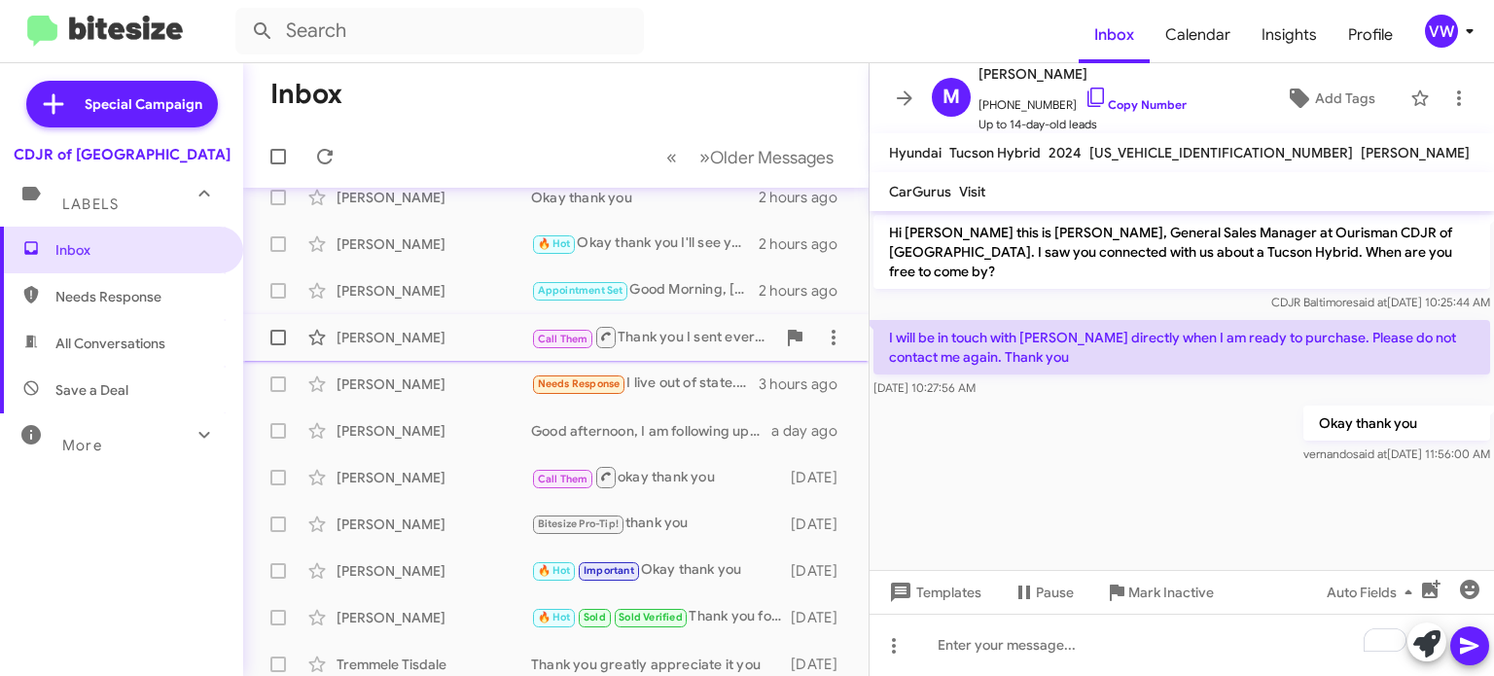
scroll to position [301, 0]
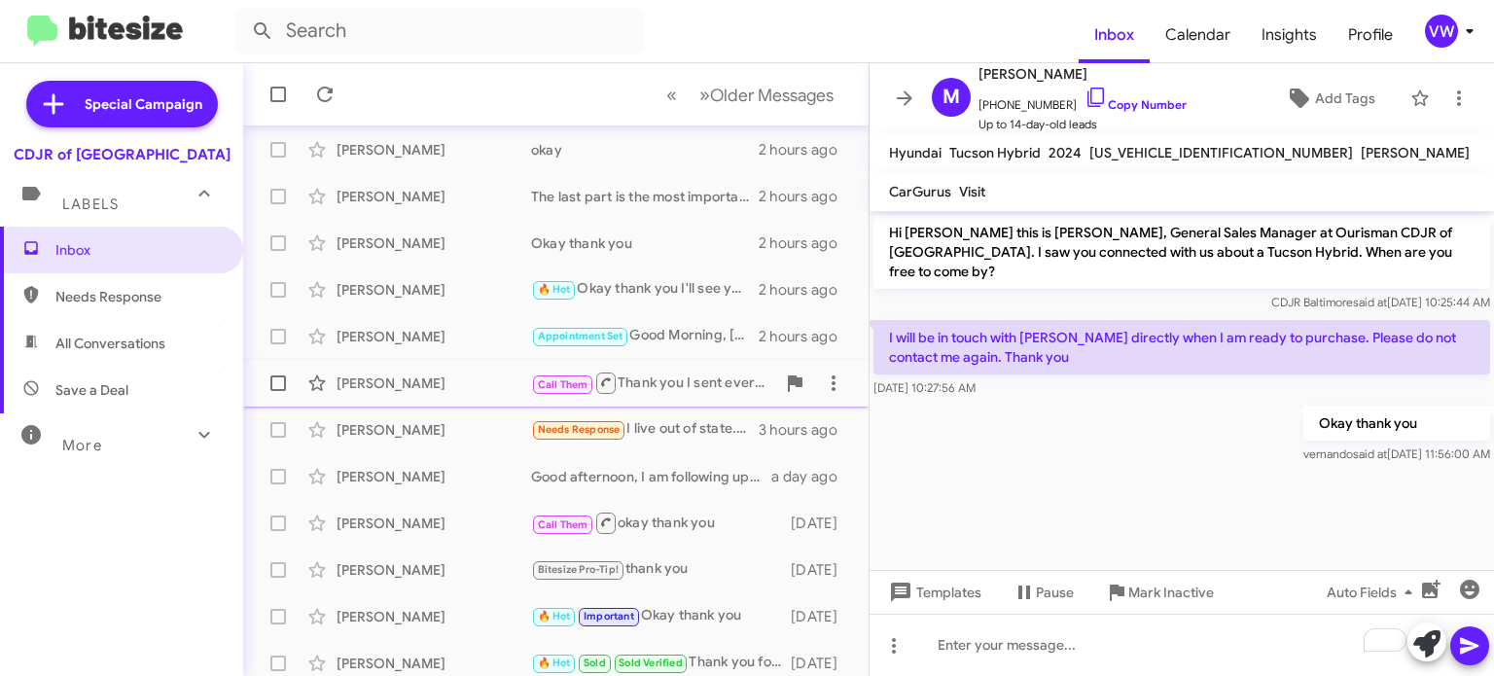
drag, startPoint x: 537, startPoint y: 387, endPoint x: 538, endPoint y: 371, distance: 16.6
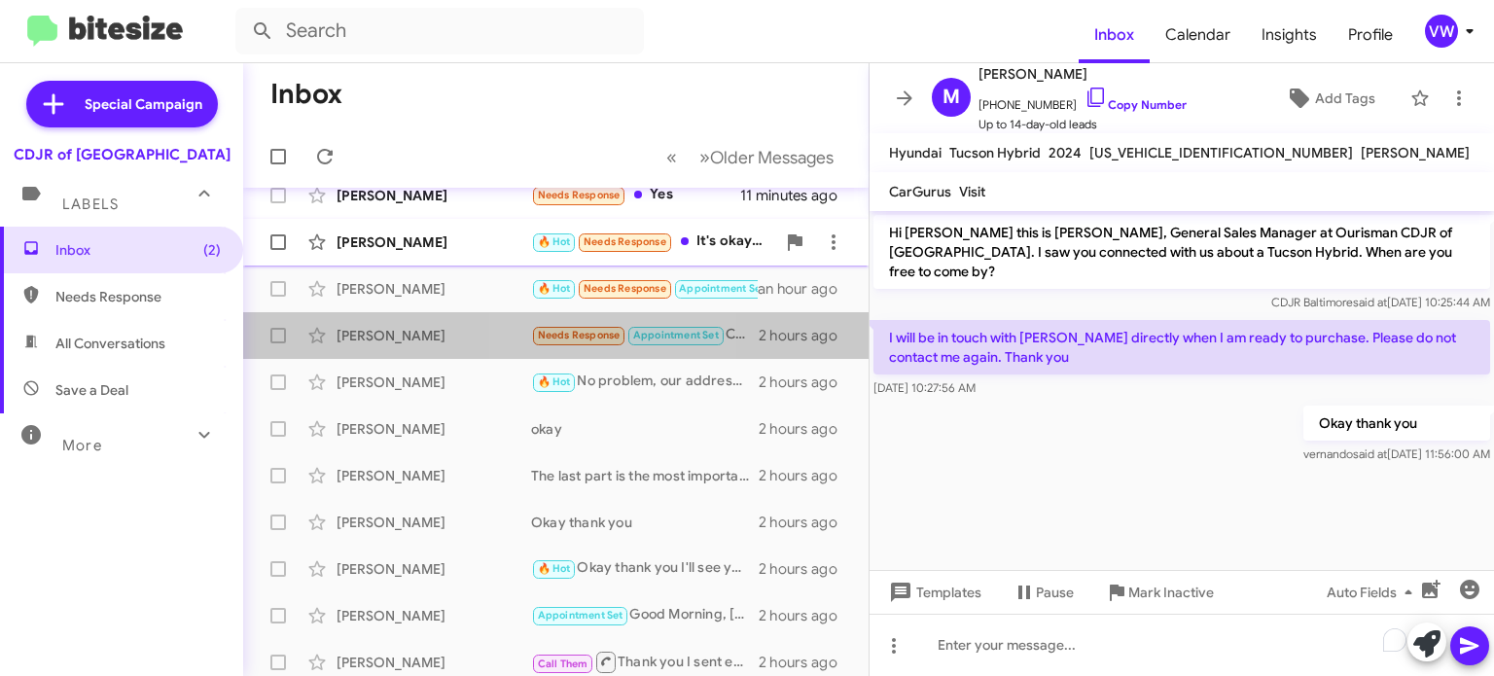
scroll to position [0, 0]
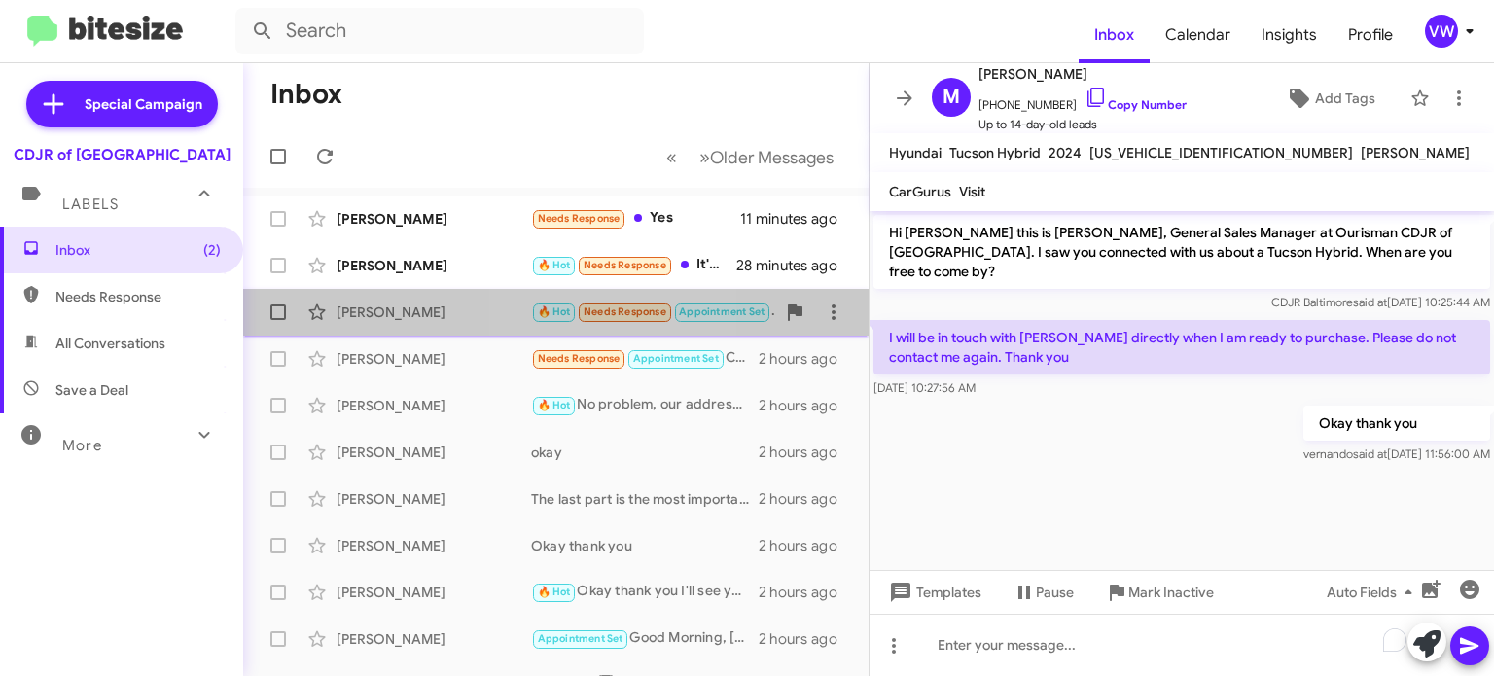
click at [608, 328] on div "Gaylord Wilson 🔥 Hot Needs Response Appointment Set Saturday I should be there …" at bounding box center [556, 312] width 594 height 39
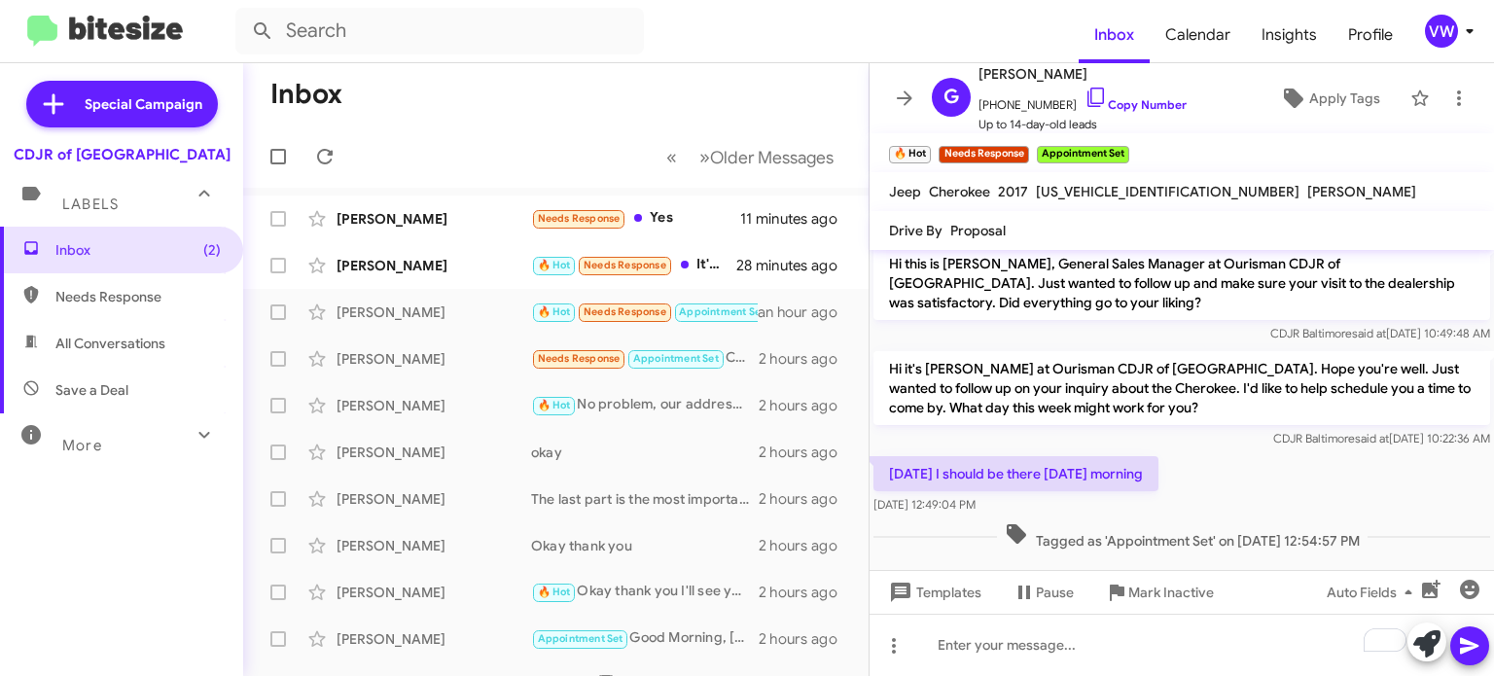
scroll to position [12, 0]
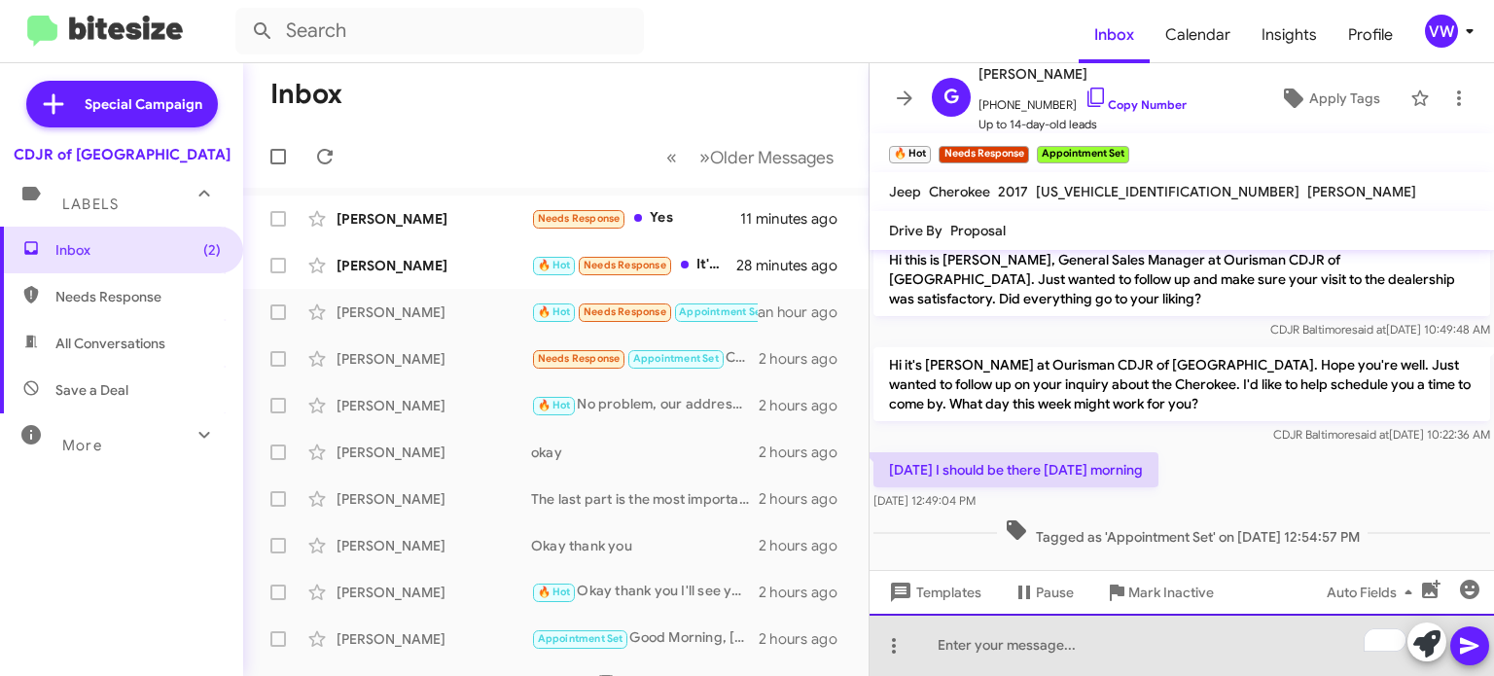
click at [998, 669] on div "To enrich screen reader interactions, please activate Accessibility in Grammarl…" at bounding box center [1182, 645] width 624 height 62
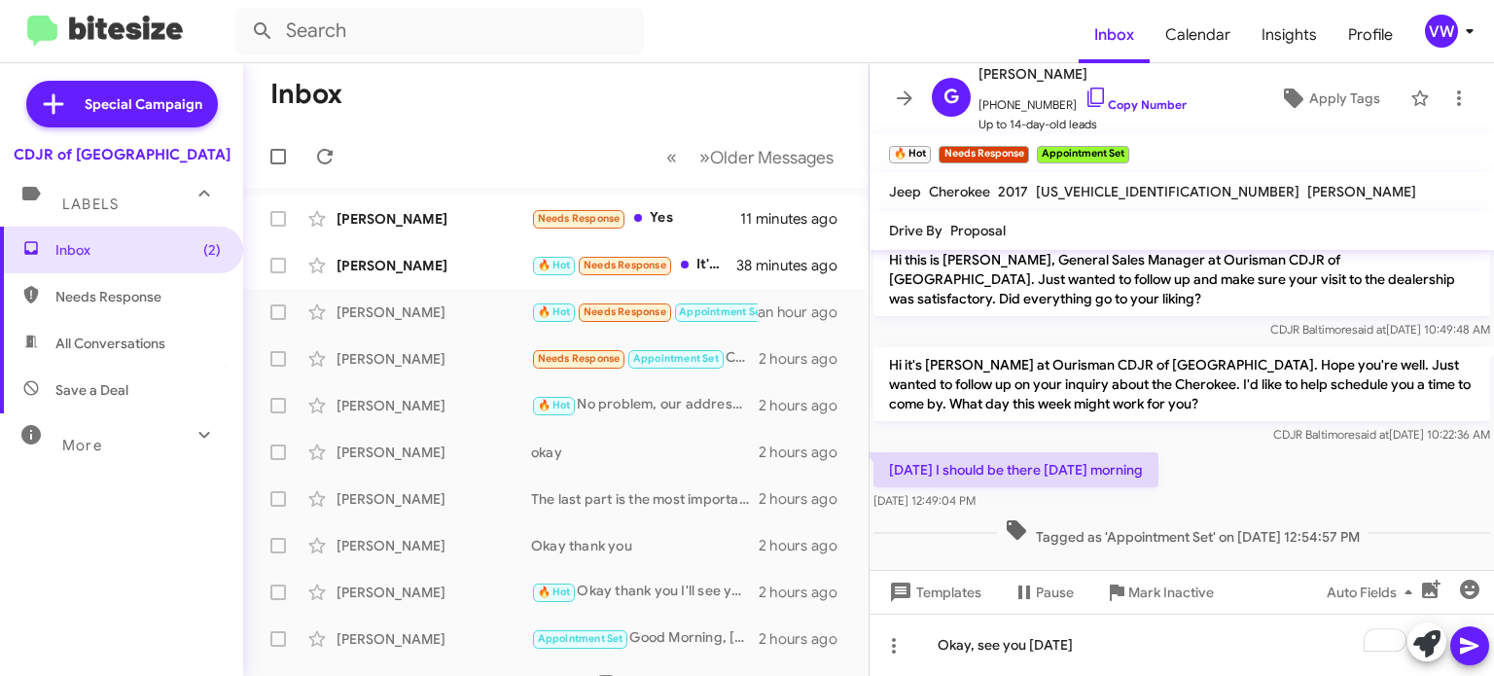
click at [1470, 634] on icon at bounding box center [1469, 645] width 23 height 23
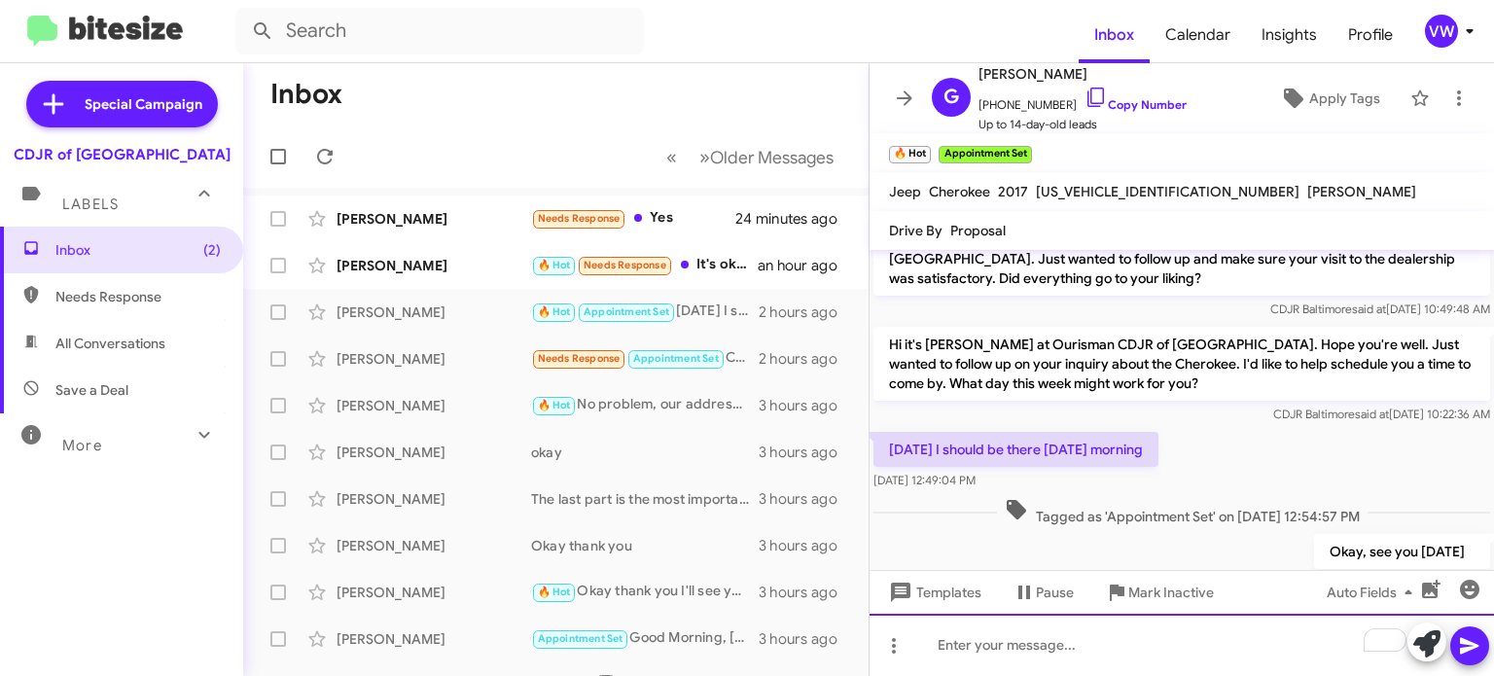
scroll to position [83, 0]
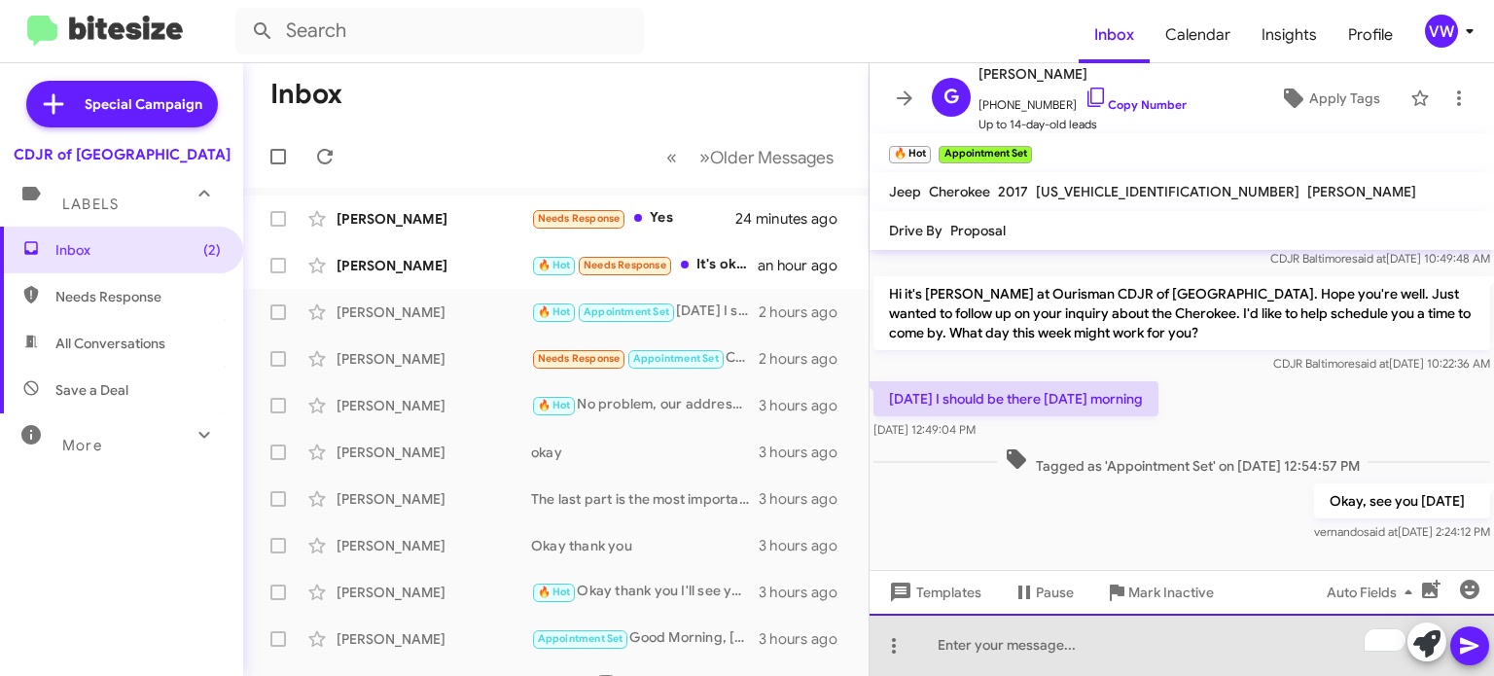
click at [947, 646] on div "To enrich screen reader interactions, please activate Accessibility in Grammarl…" at bounding box center [1182, 645] width 624 height 62
click at [984, 638] on div "To enrich screen reader interactions, please activate Accessibility in Grammarl…" at bounding box center [1182, 645] width 624 height 62
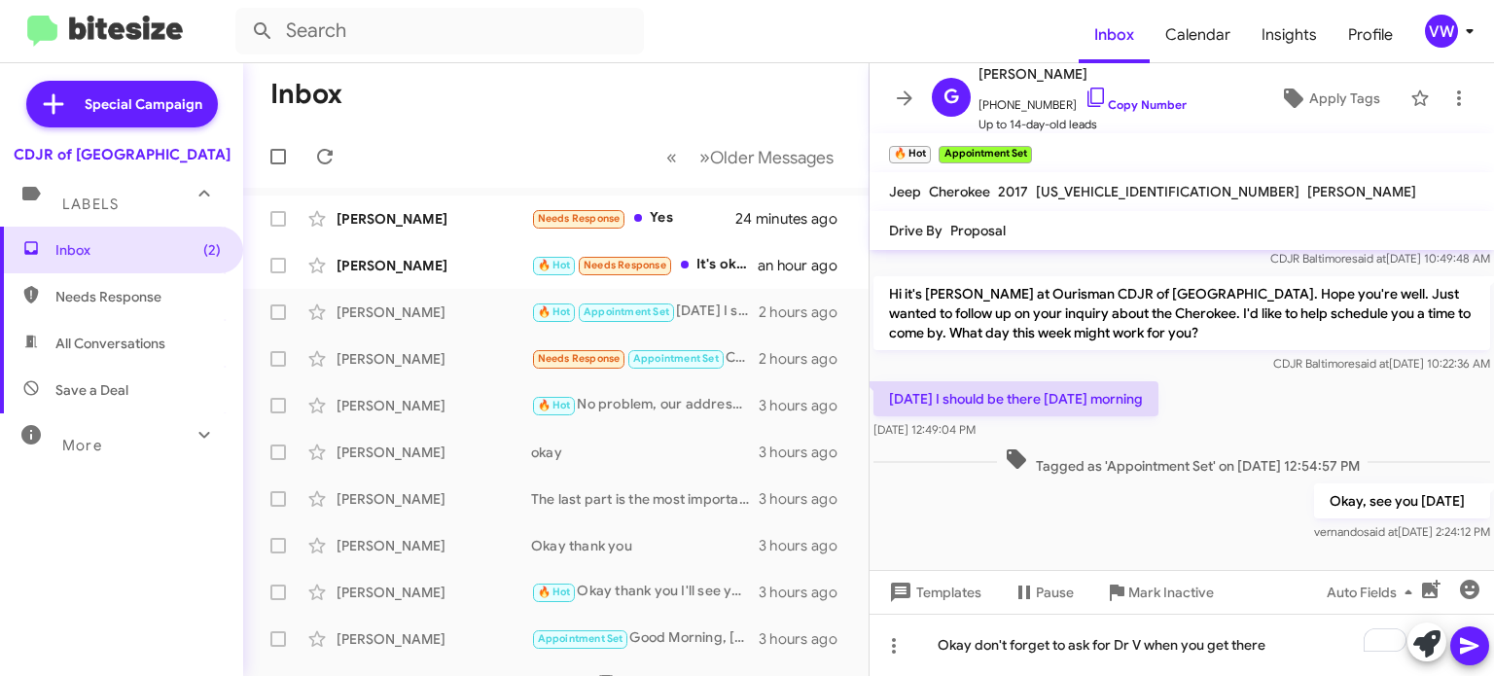
click at [1208, 506] on div "Okay, see you Saturday vernando said at Sep 18, 2025, 2:24:12 PM" at bounding box center [1182, 513] width 624 height 66
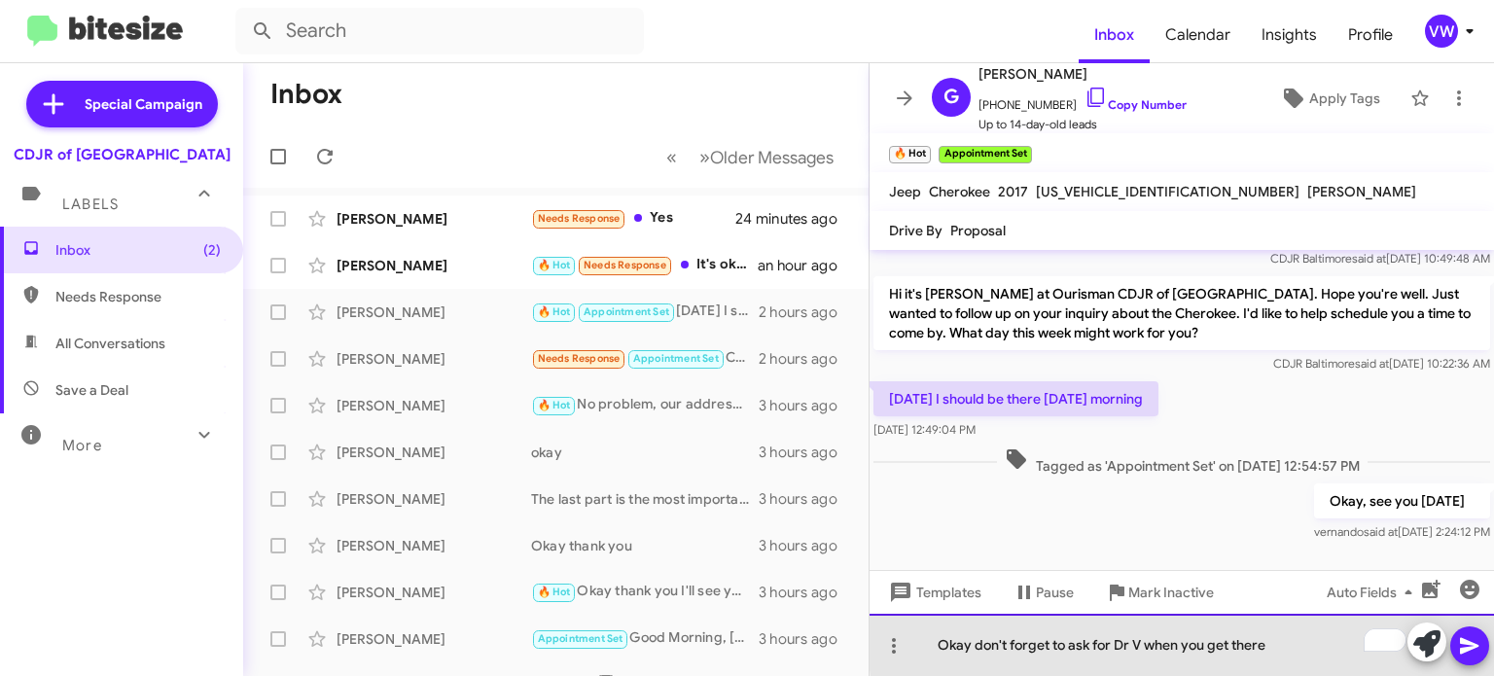
click at [1280, 644] on div "Okay don't forget to ask for Dr V when you get there" at bounding box center [1182, 645] width 624 height 62
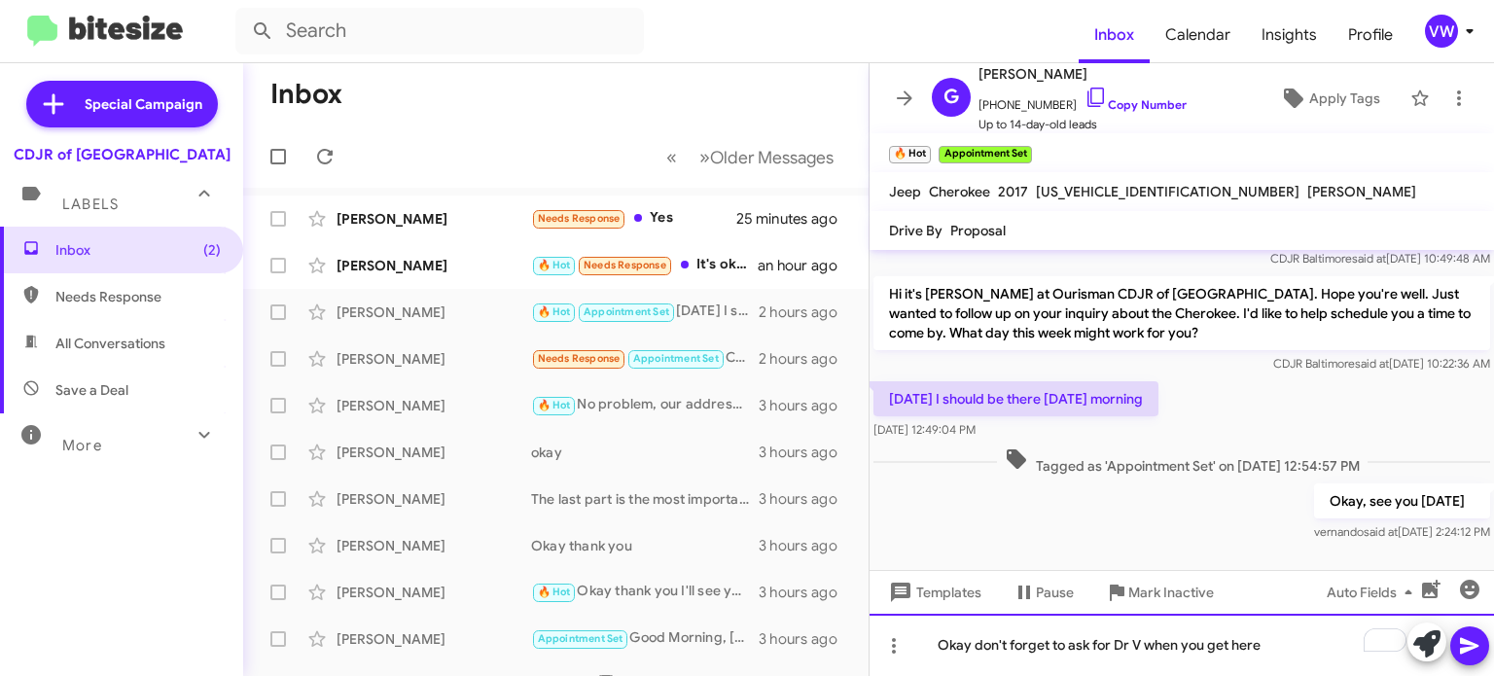
click at [1132, 640] on div "Okay don't forget to ask for Dr V when you get here" at bounding box center [1182, 645] width 624 height 62
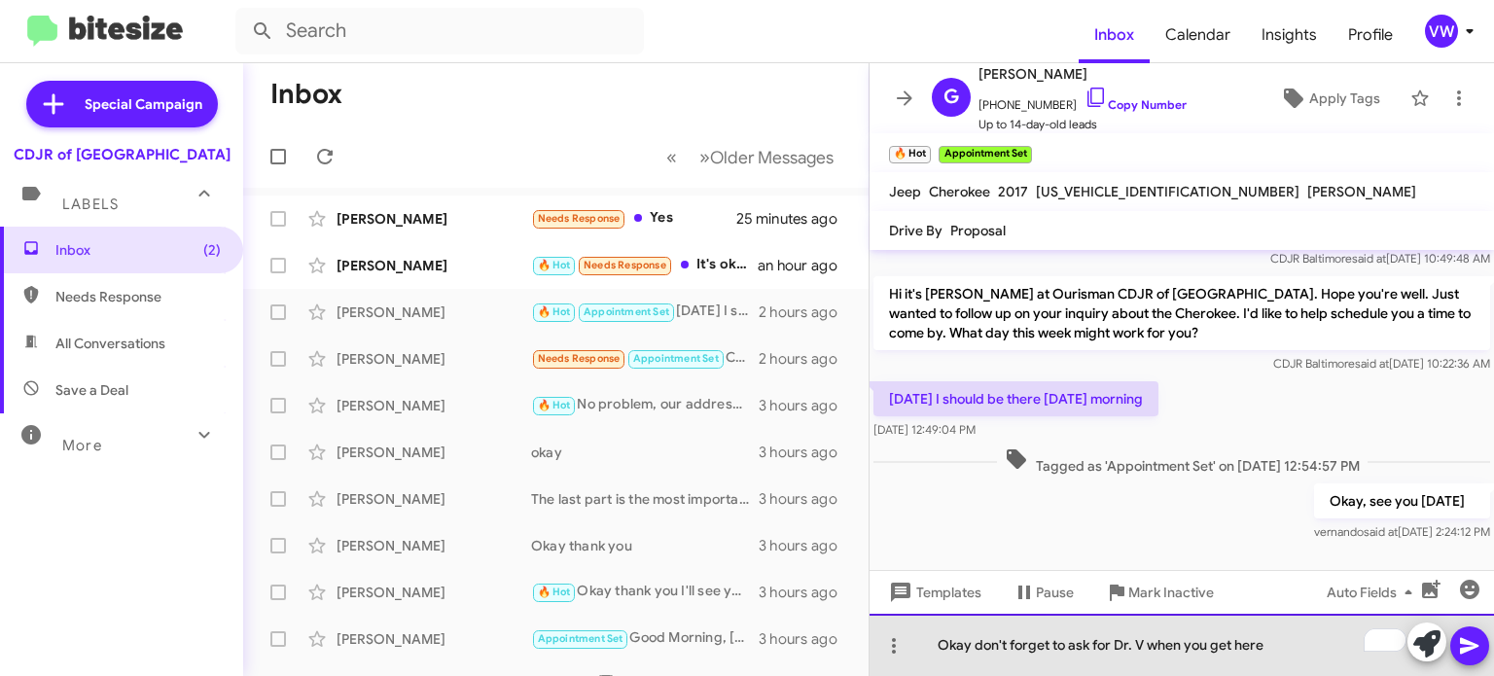
click at [1147, 641] on div "Okay don't forget to ask for Dr. V when you get here" at bounding box center [1182, 645] width 624 height 62
click at [1332, 647] on div "Okay don't forget to ask for Dr. V. when you get here" at bounding box center [1182, 645] width 624 height 62
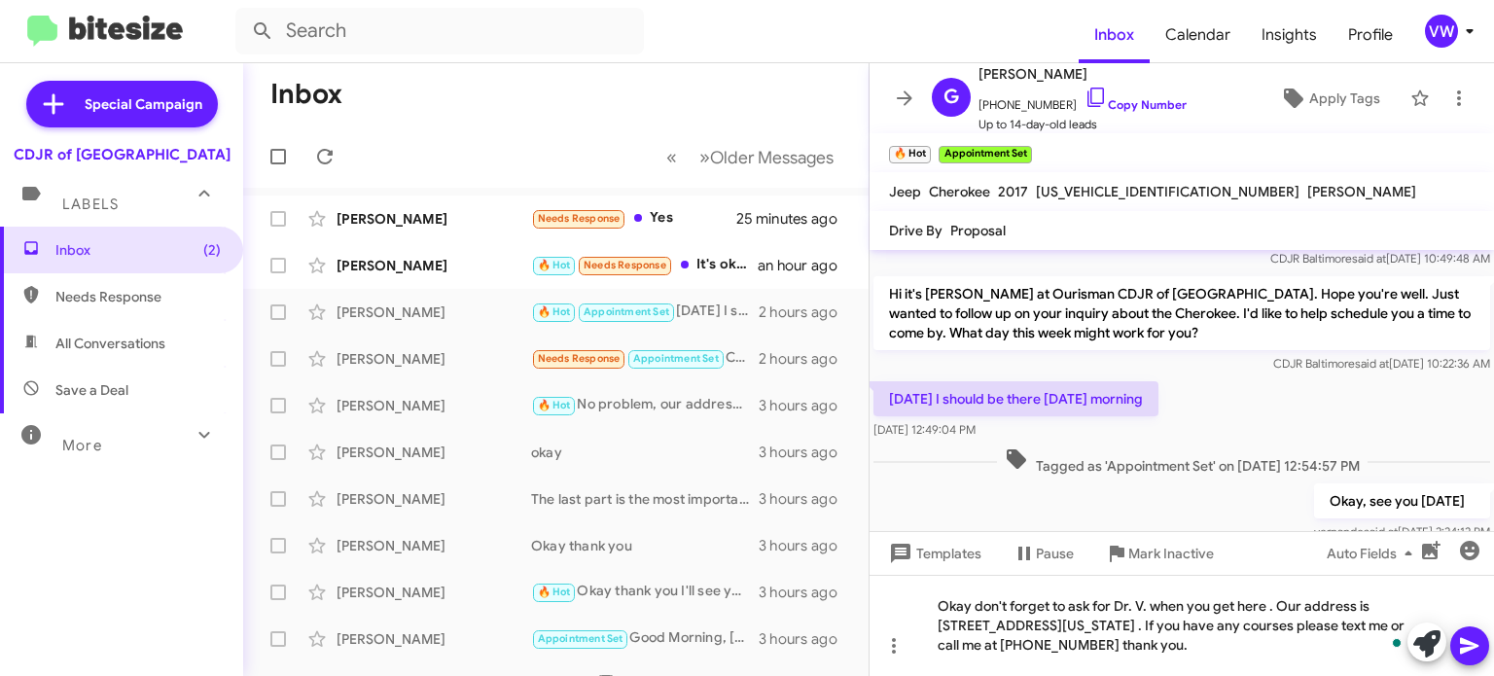
click at [1254, 487] on div "Okay, see you Saturday vernando said at Sep 18, 2025, 2:24:12 PM" at bounding box center [1182, 513] width 624 height 66
click at [1405, 623] on div "Okay don't forget to ask for Dr. V. when you get here . Our address is 124 Nort…" at bounding box center [1182, 625] width 624 height 101
click at [1478, 659] on span at bounding box center [1469, 645] width 23 height 39
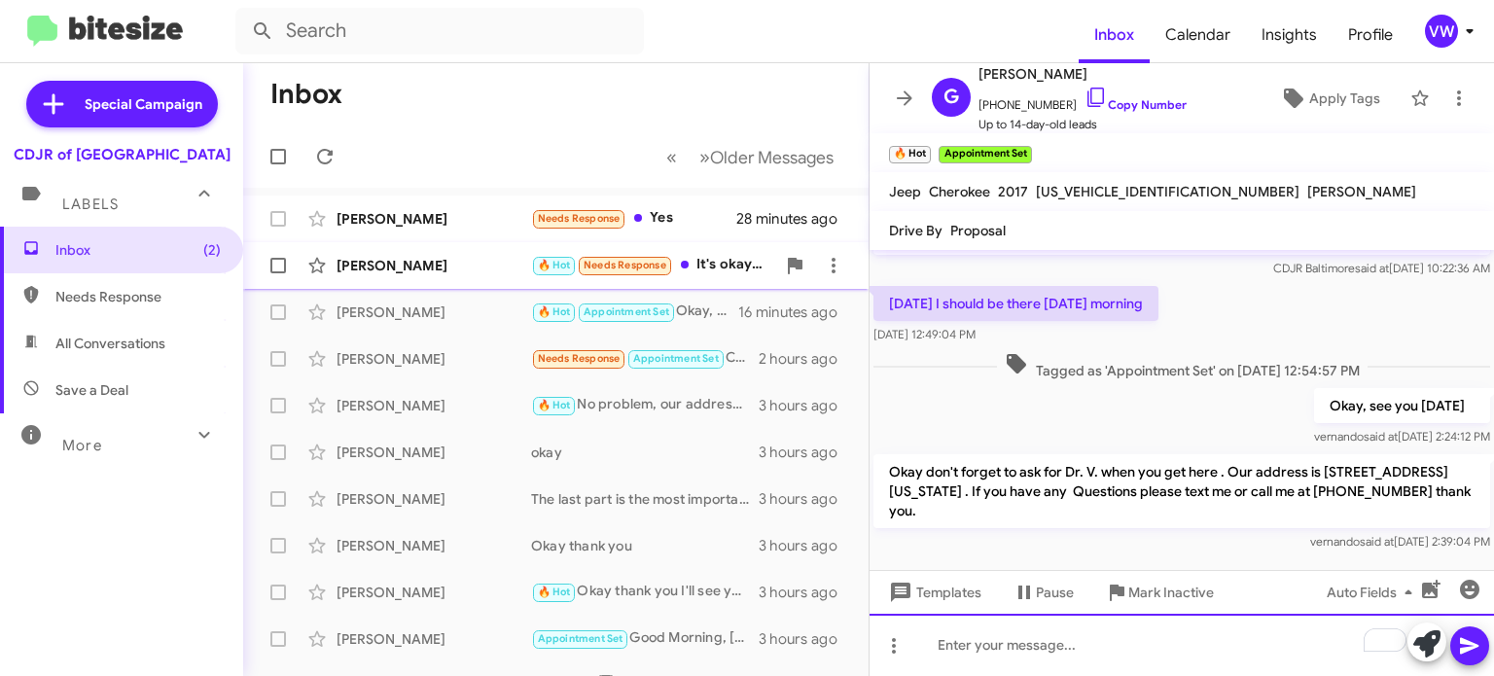
scroll to position [163, 0]
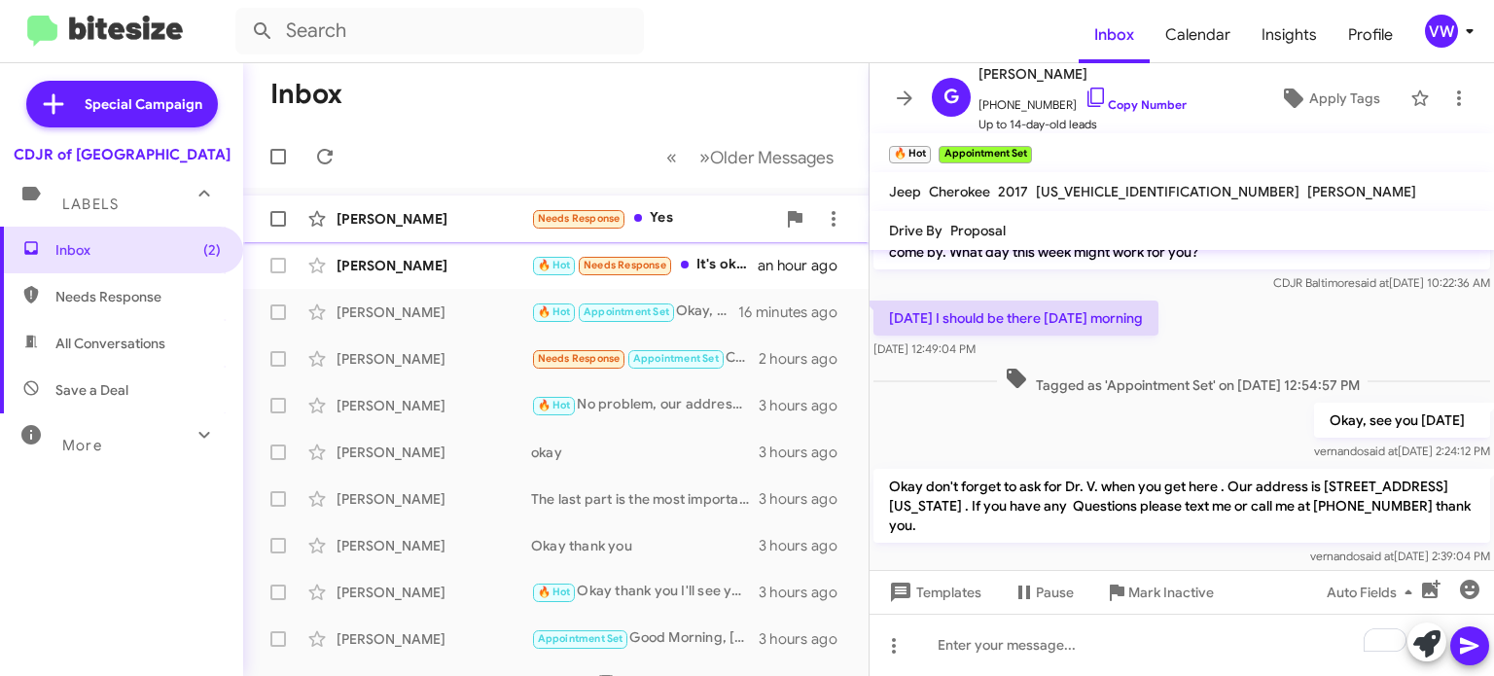
click at [588, 226] on small "Needs Response" at bounding box center [578, 219] width 91 height 18
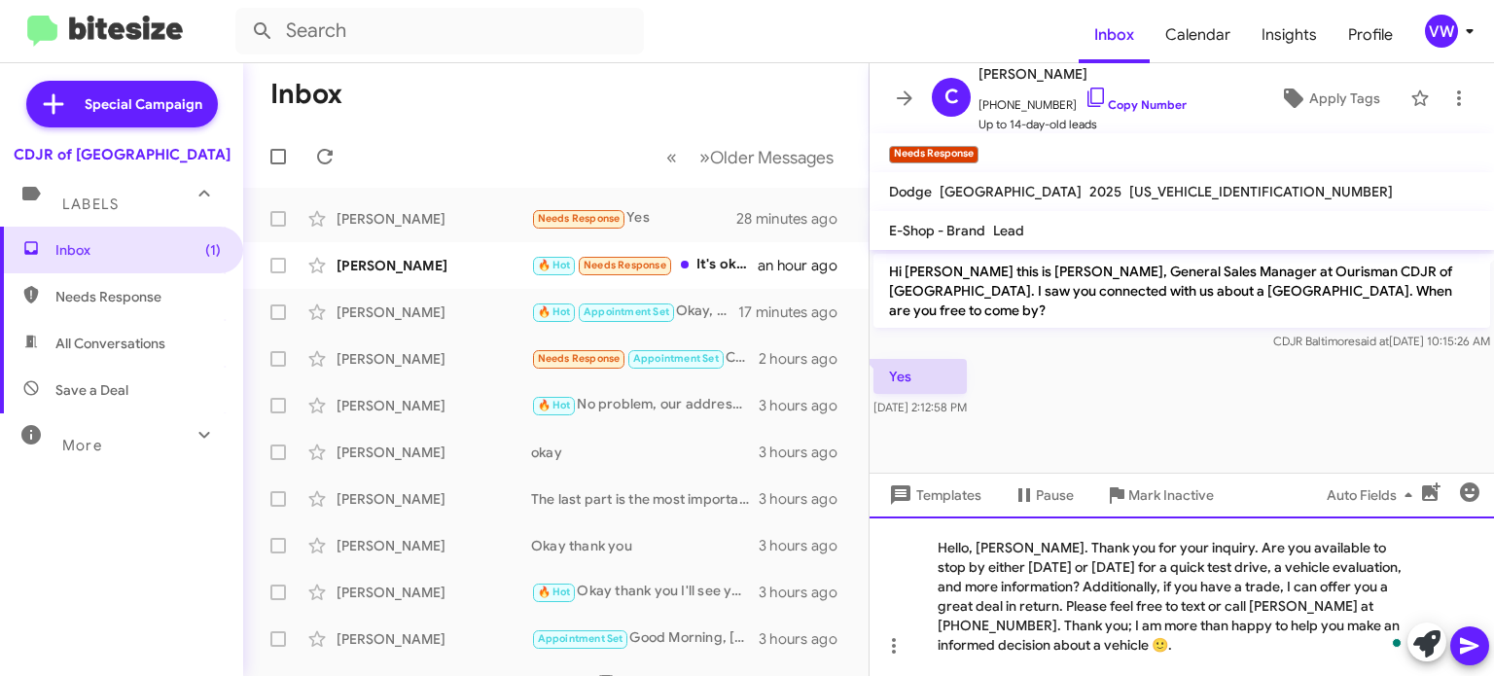
click at [1032, 551] on div "Hello, [PERSON_NAME]. Thank you for your inquiry. Are you available to stop by …" at bounding box center [1182, 596] width 624 height 160
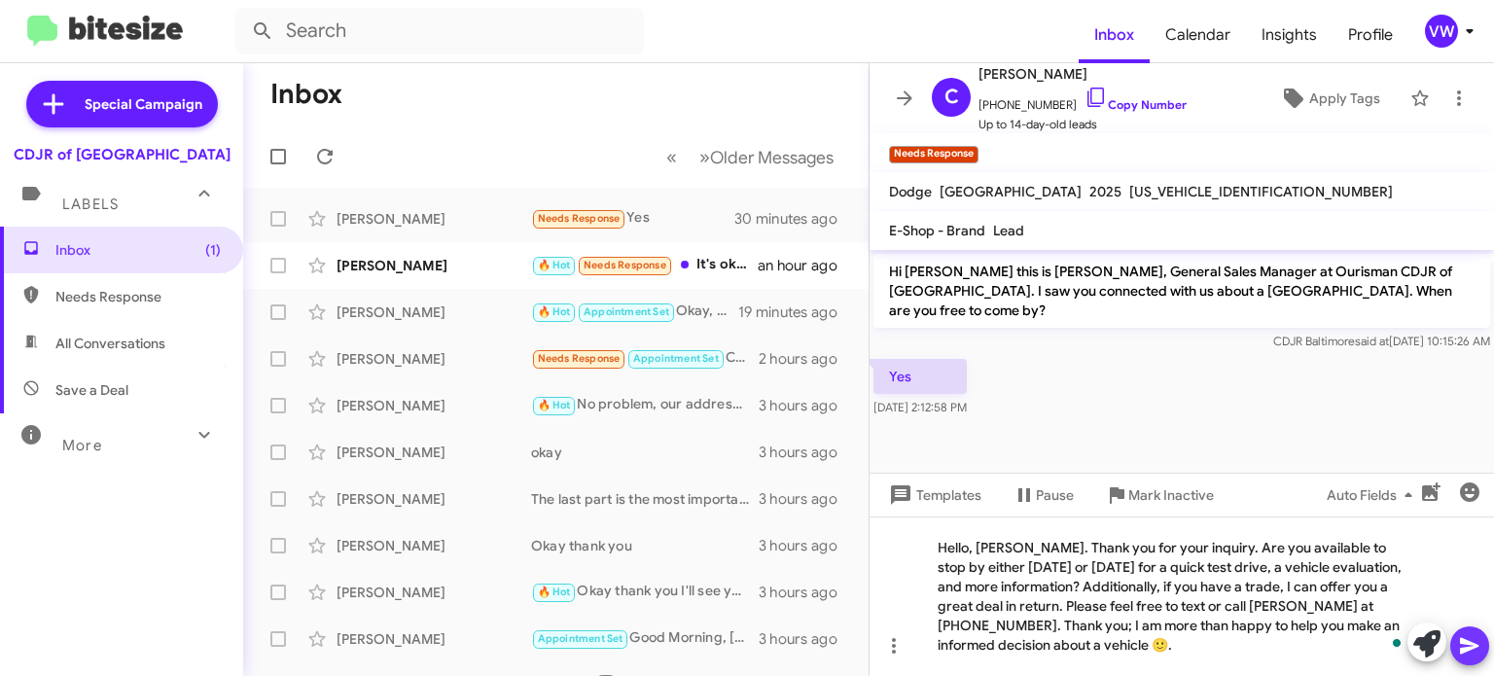
click at [1483, 642] on button at bounding box center [1469, 645] width 39 height 39
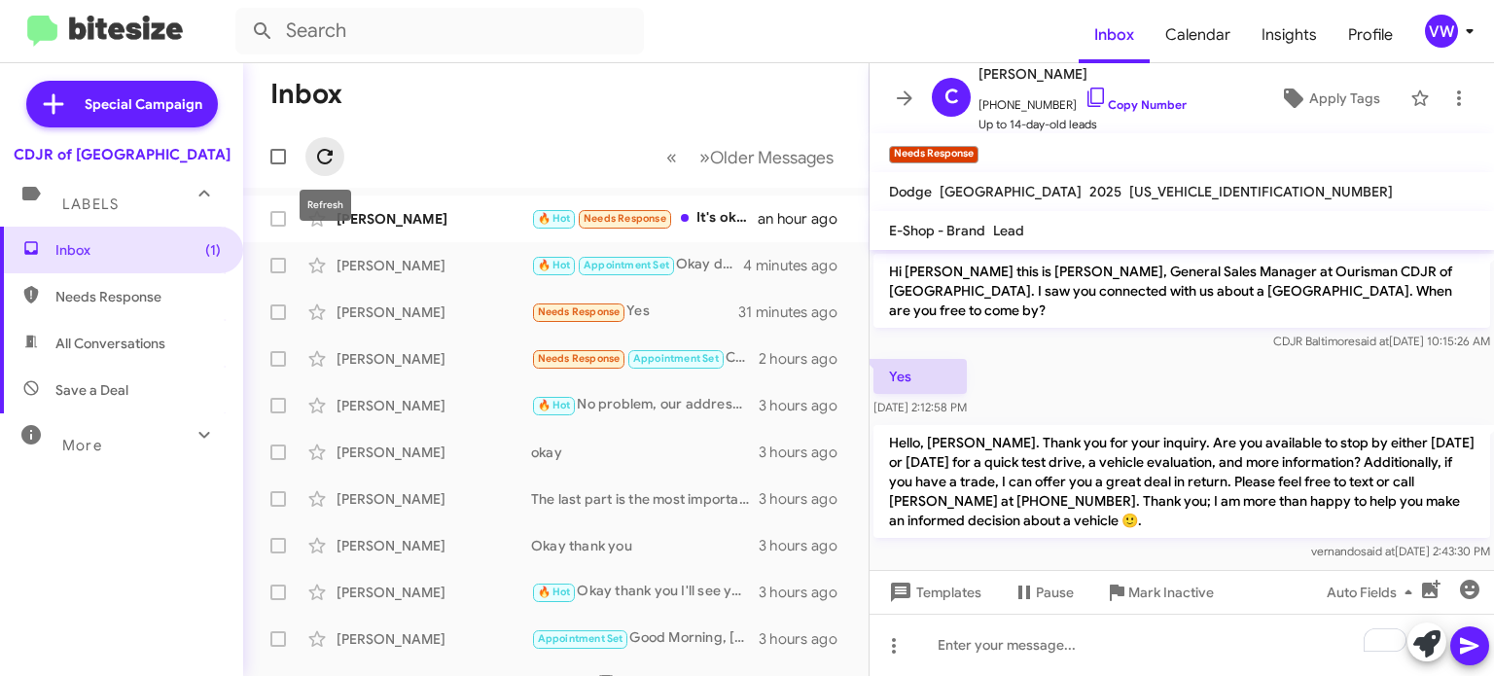
drag, startPoint x: 320, startPoint y: 155, endPoint x: 319, endPoint y: 164, distance: 9.8
click at [318, 160] on icon at bounding box center [324, 156] width 23 height 23
click at [314, 184] on mat-tooltip-component "Refresh" at bounding box center [325, 205] width 79 height 58
